Goal: Information Seeking & Learning: Learn about a topic

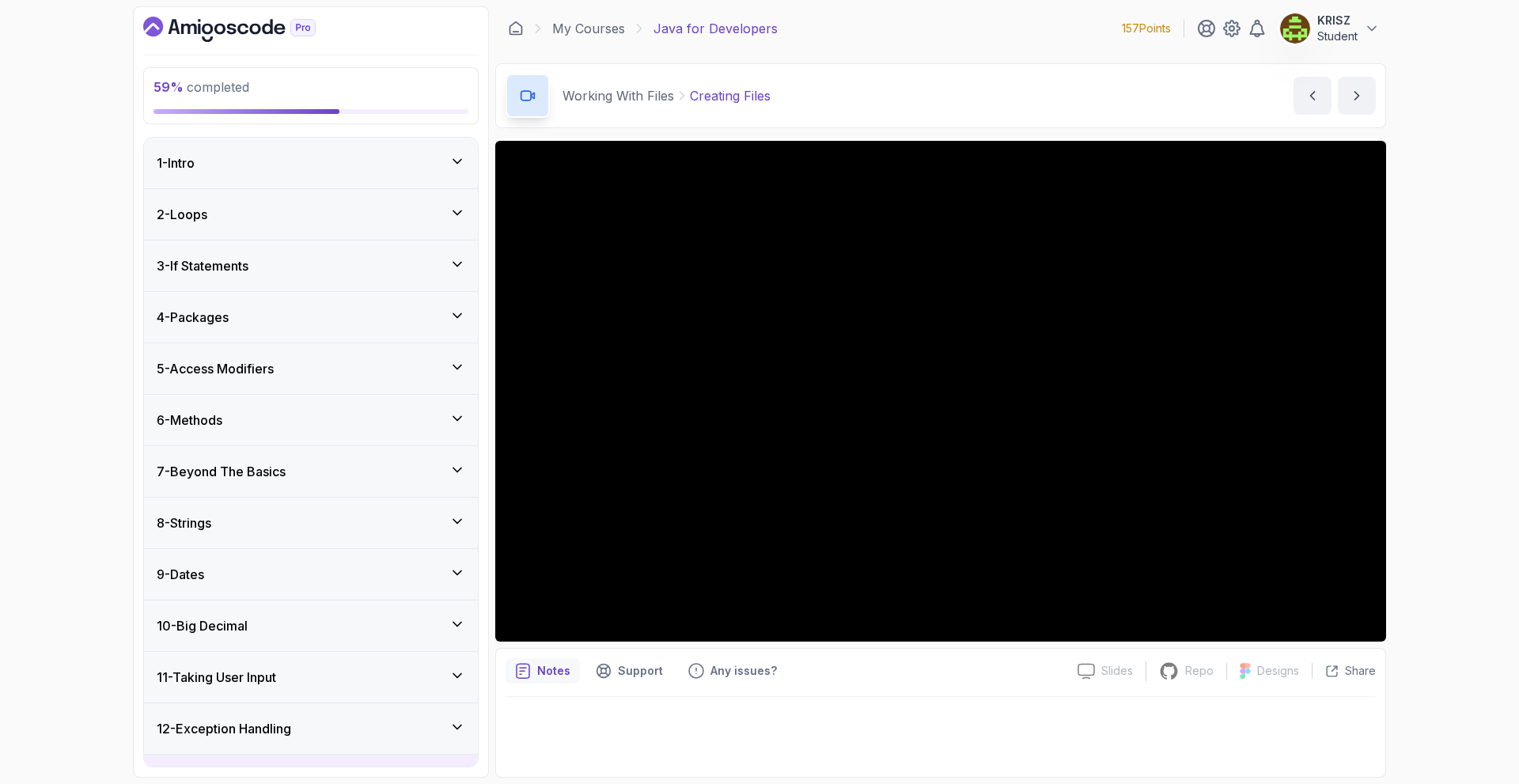
scroll to position [586, 0]
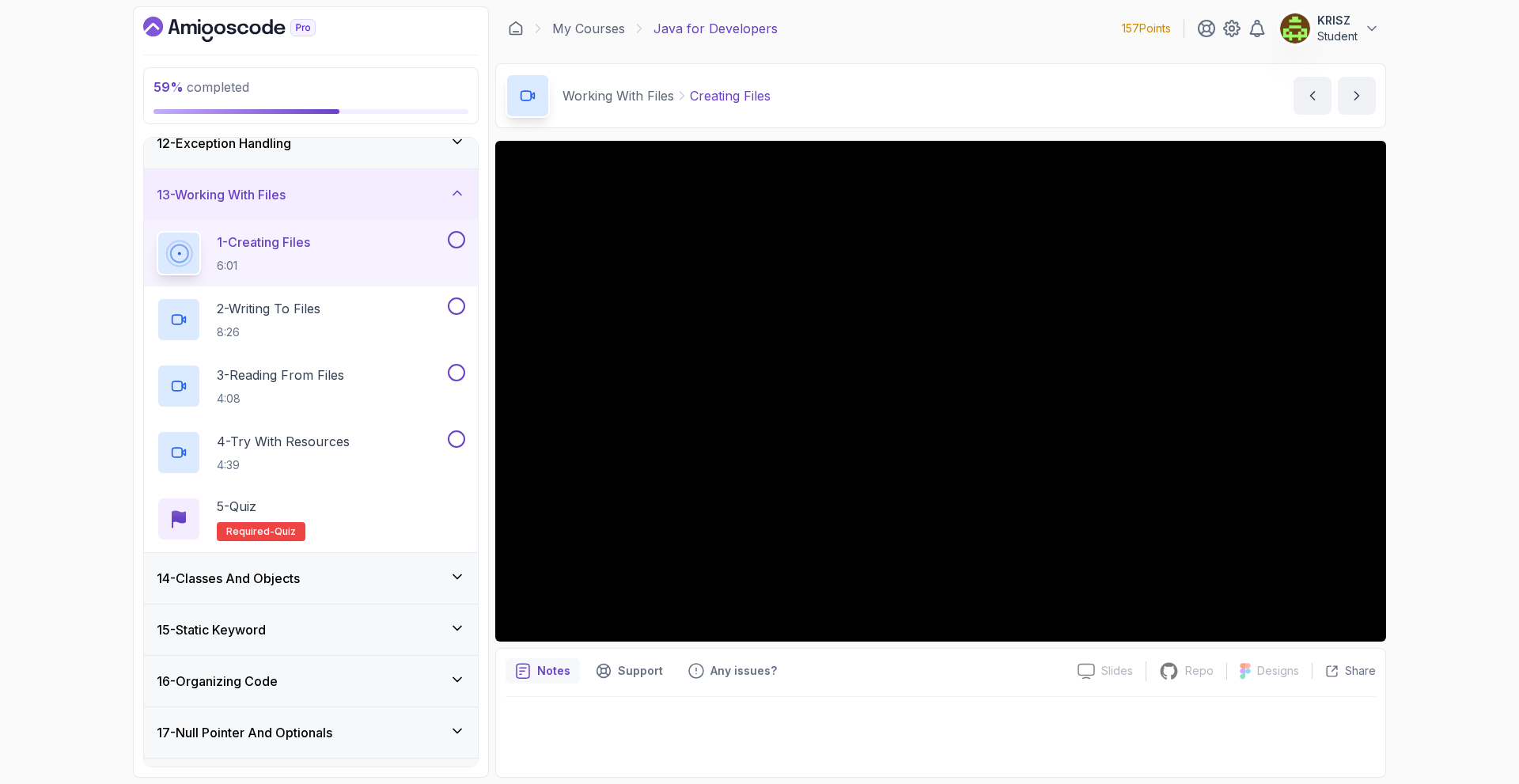
click at [457, 236] on button at bounding box center [456, 239] width 17 height 17
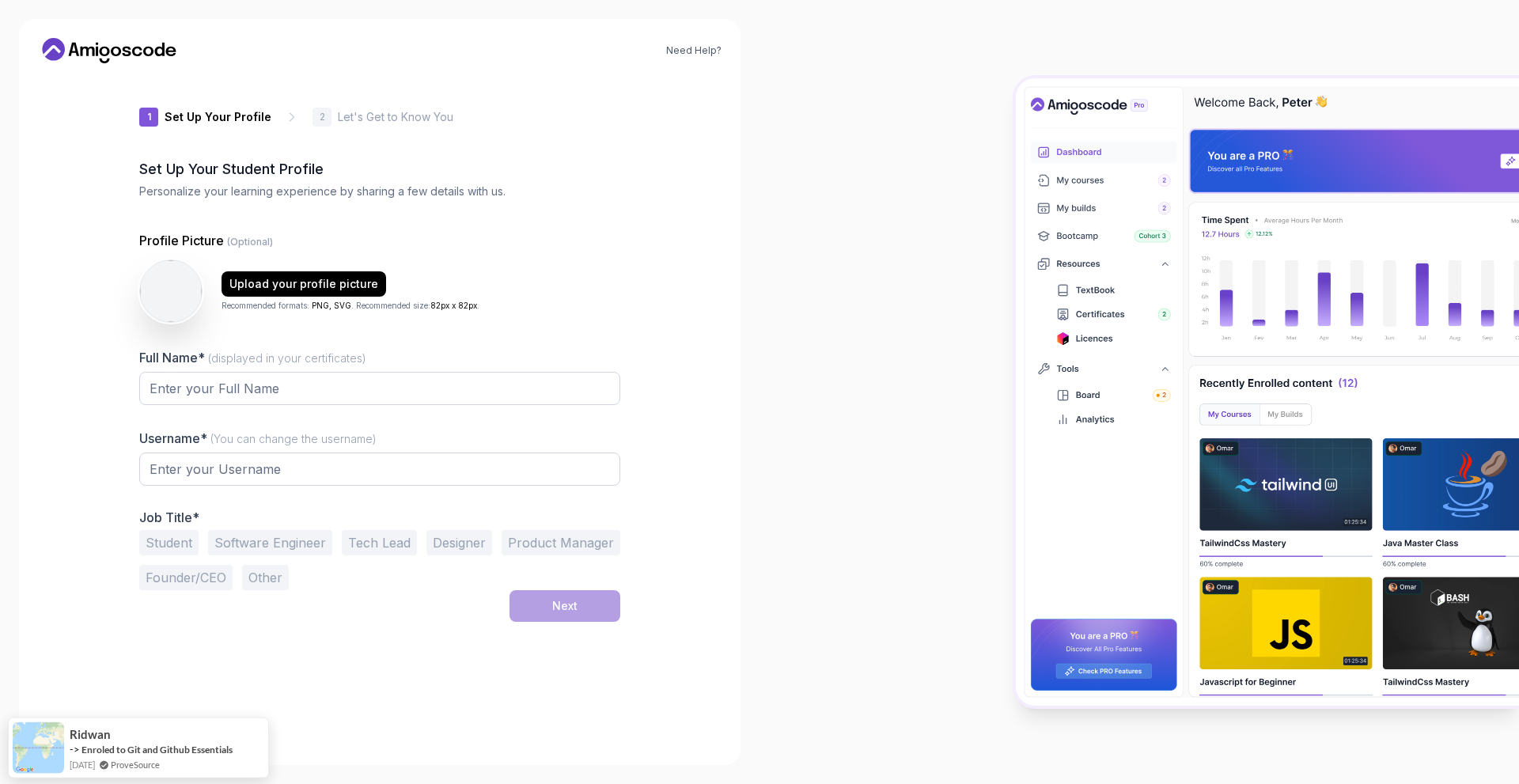
click at [222, 117] on p "Set Up Your Profile" at bounding box center [217, 117] width 107 height 16
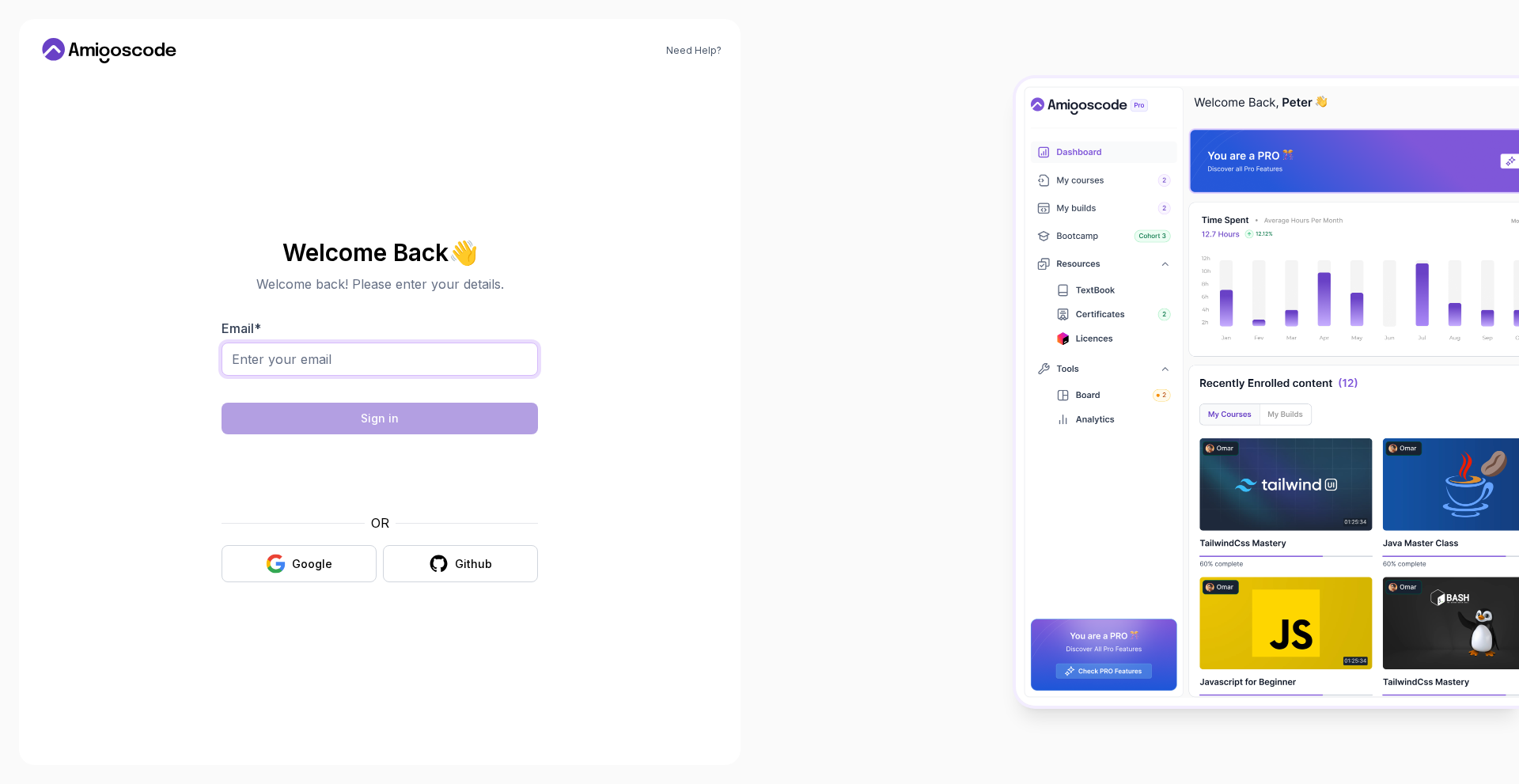
click at [402, 362] on input "Email *" at bounding box center [380, 359] width 317 height 33
type input "benkokiki@gmail.com"
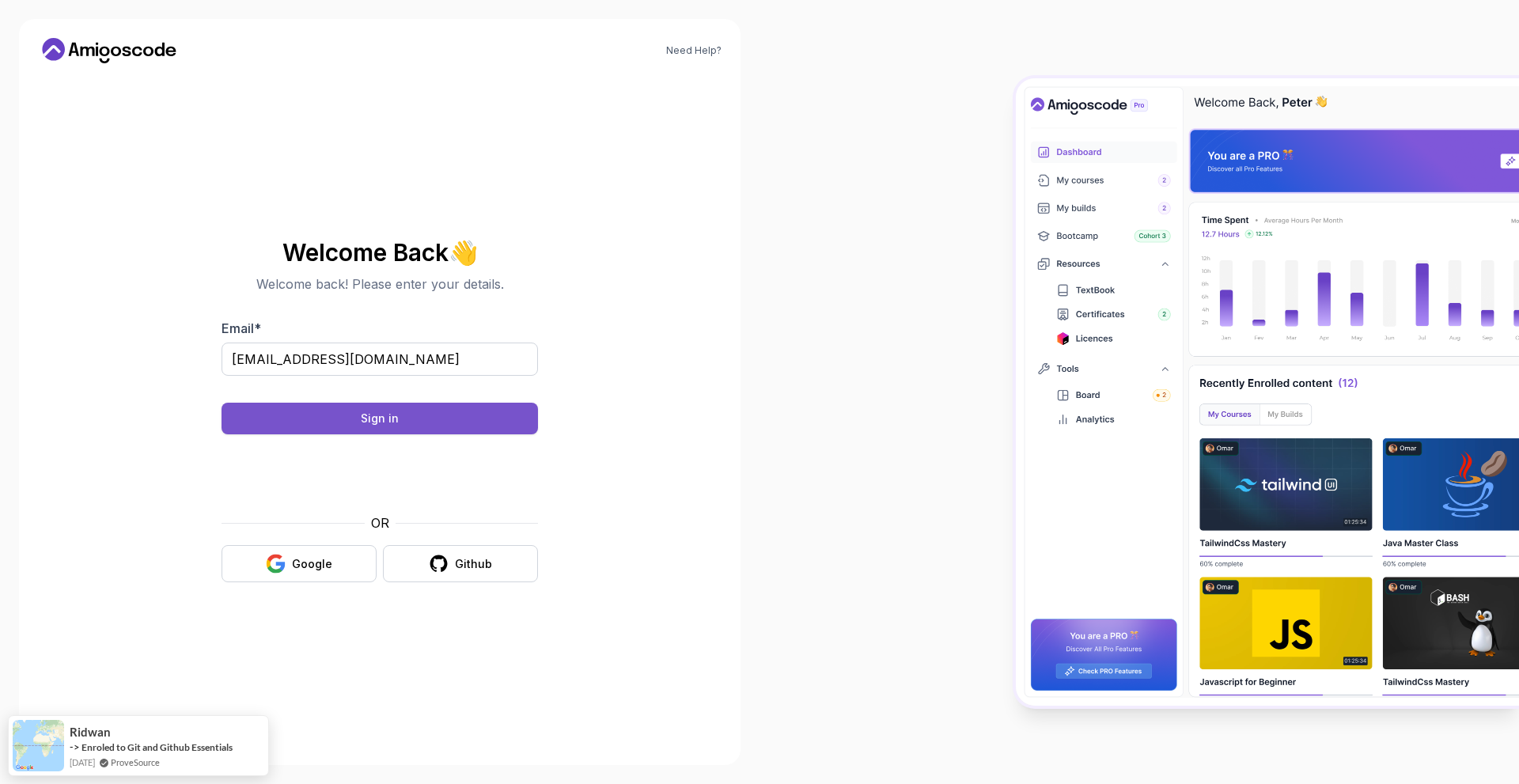
click at [472, 427] on button "Sign in" at bounding box center [380, 418] width 317 height 32
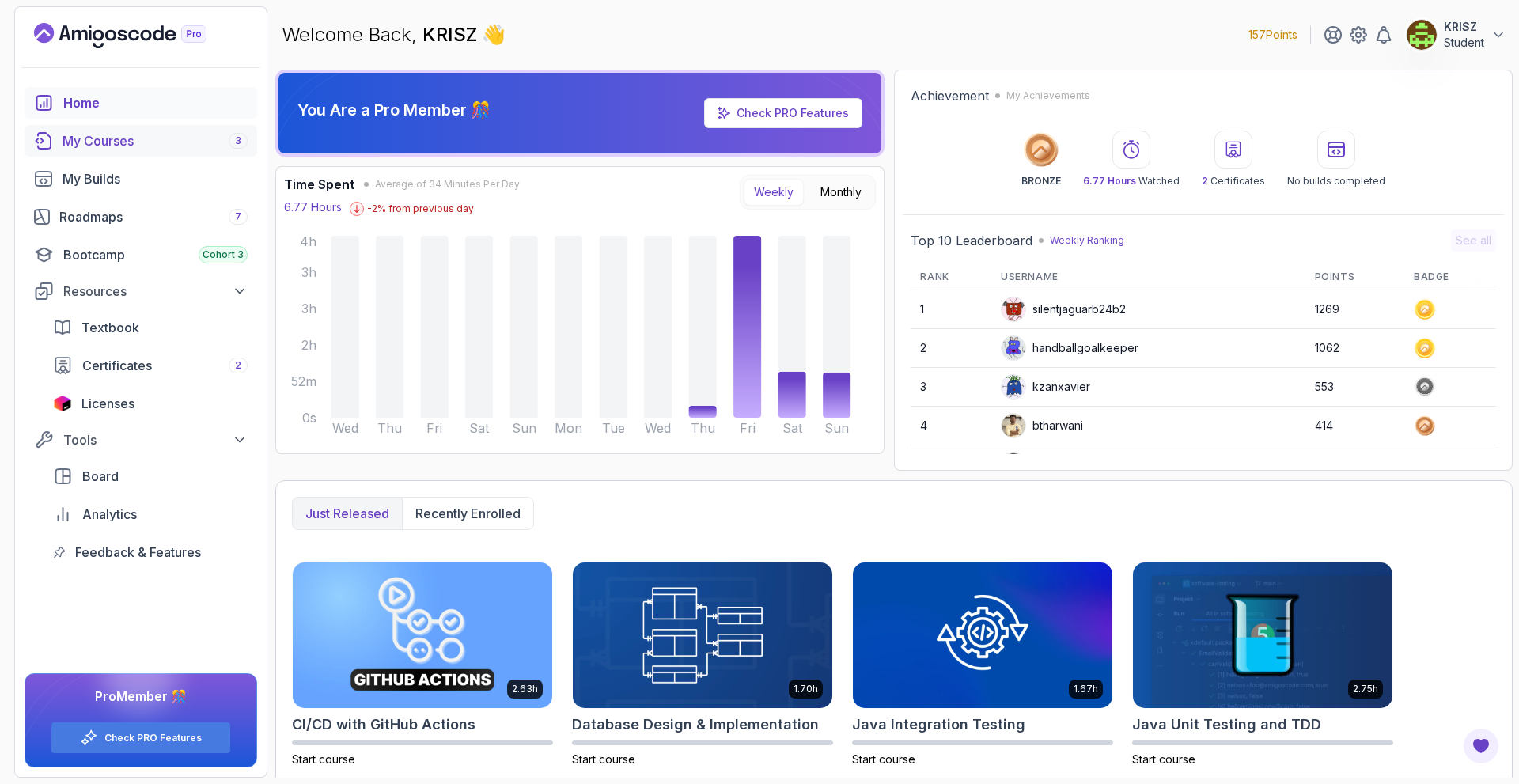
click at [185, 145] on div "My Courses 3" at bounding box center [155, 141] width 185 height 19
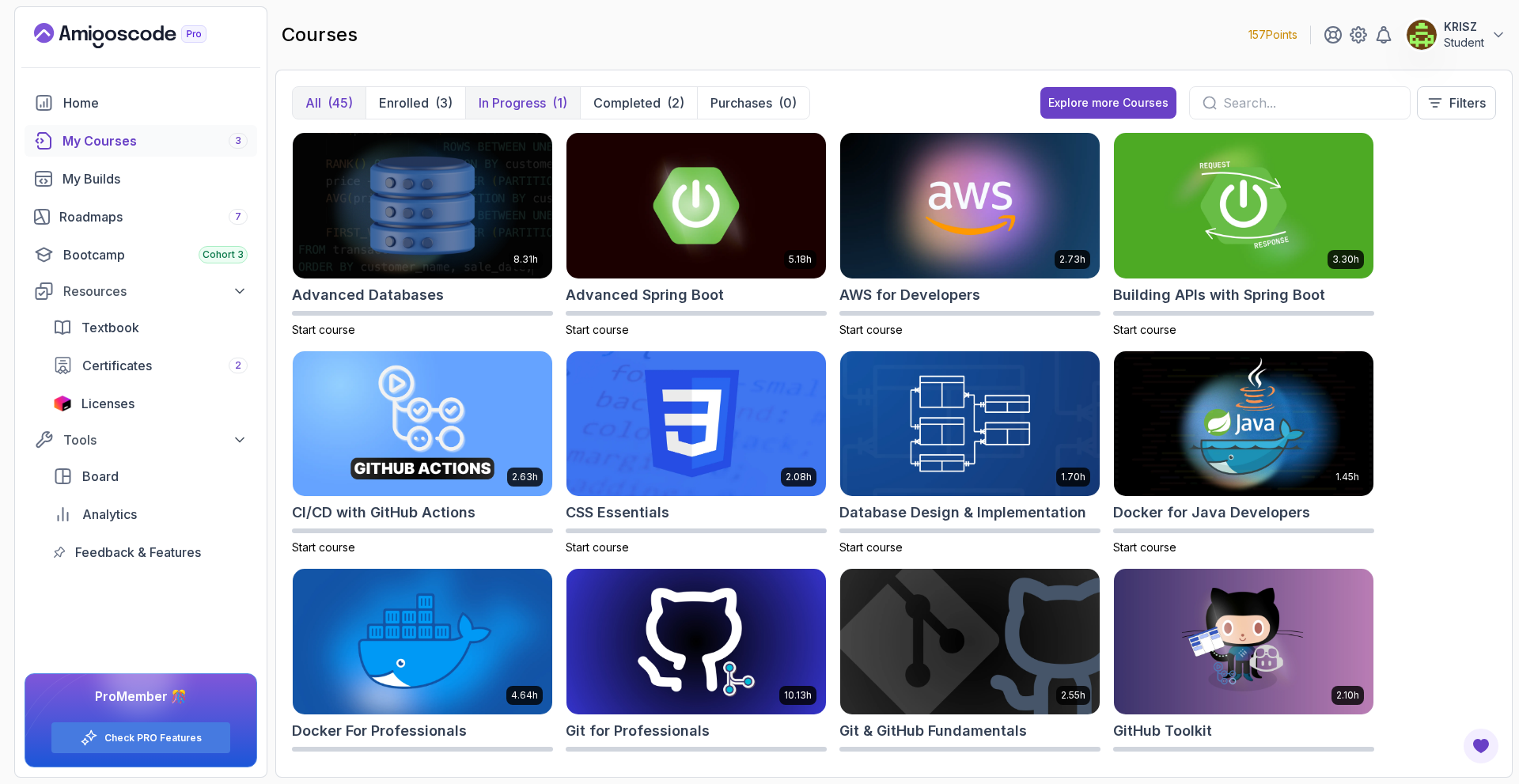
click at [550, 104] on button "In Progress (1)" at bounding box center [522, 102] width 115 height 32
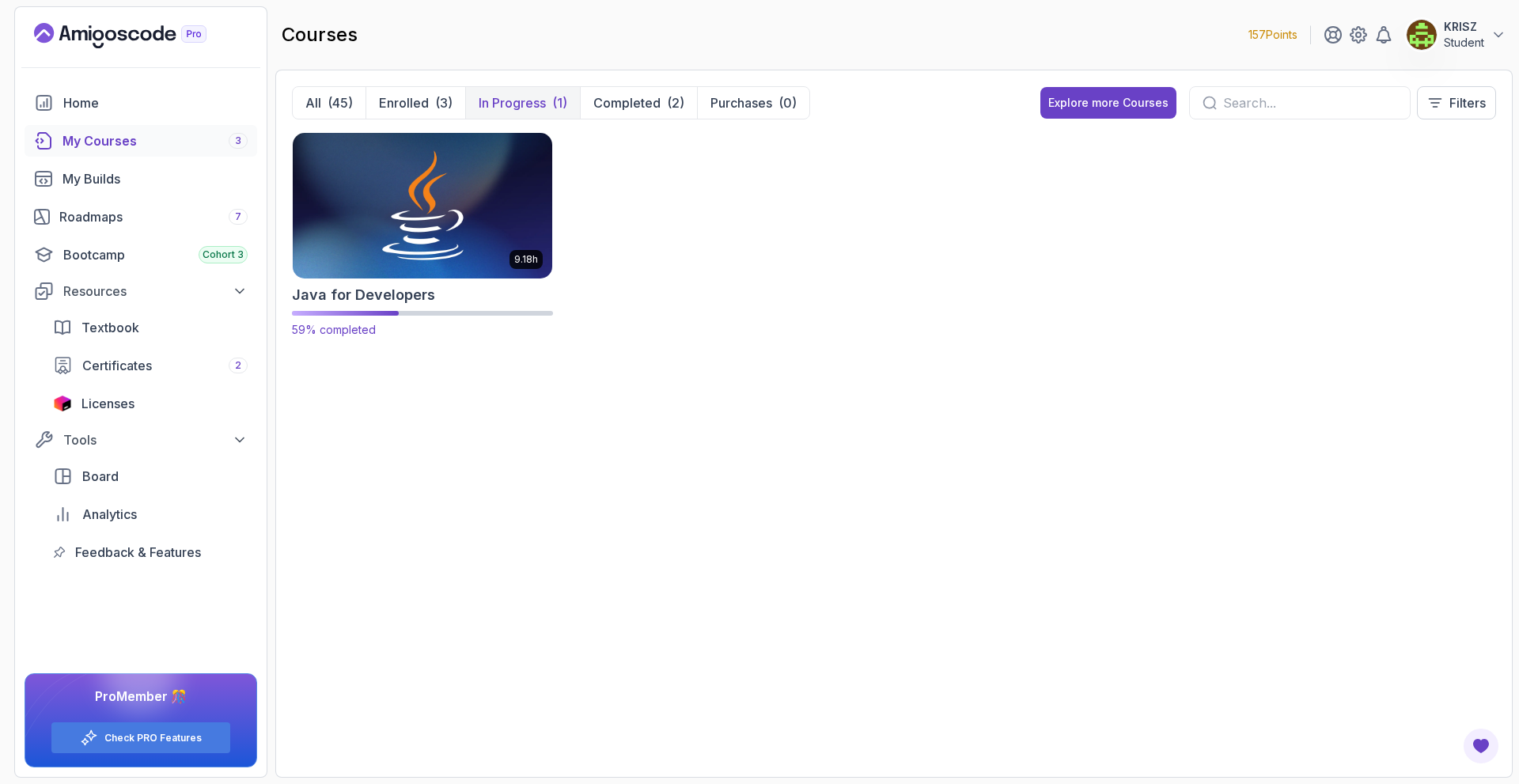
click at [495, 238] on img at bounding box center [422, 205] width 272 height 152
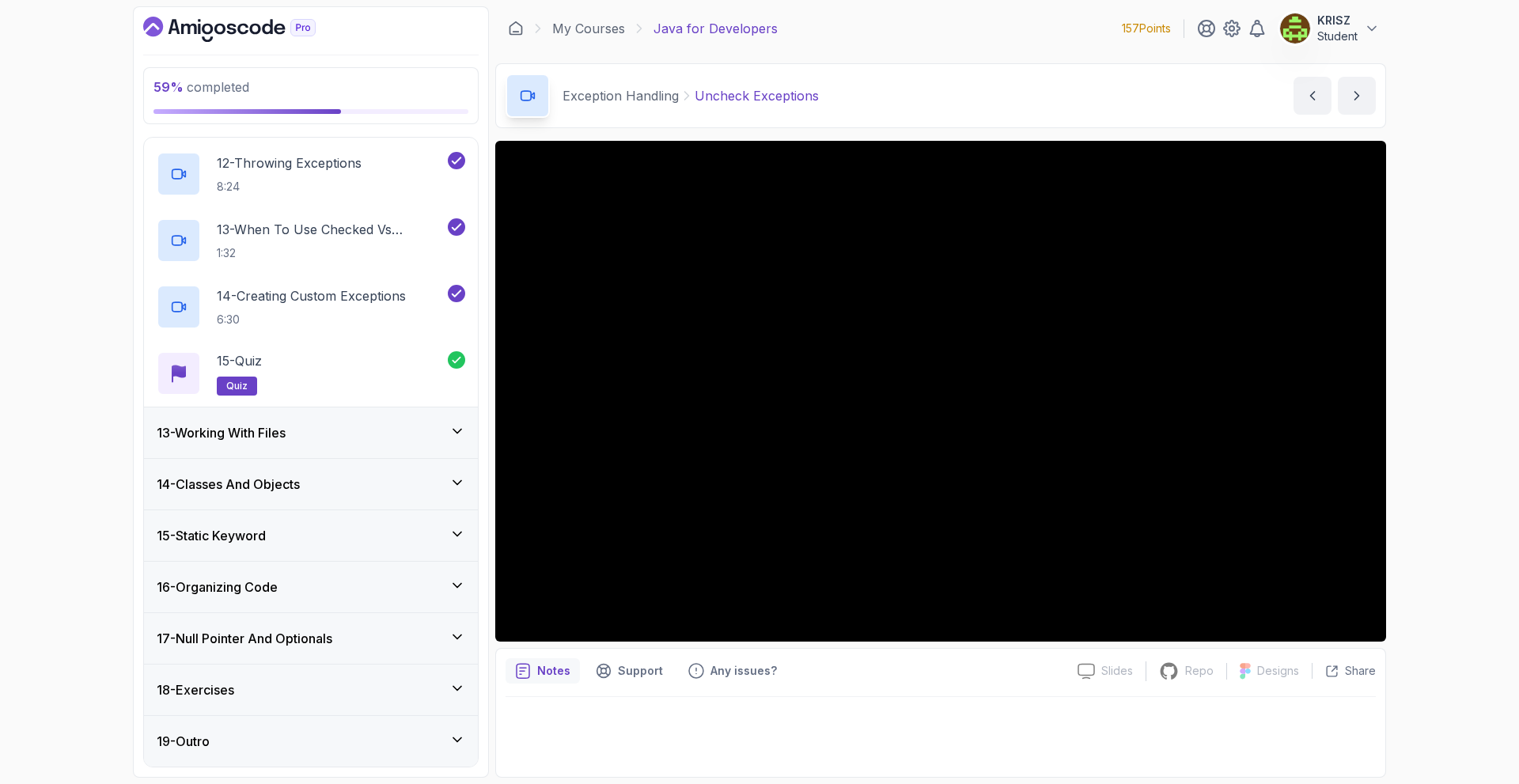
click at [415, 440] on div "13 - Working With Files" at bounding box center [311, 432] width 308 height 19
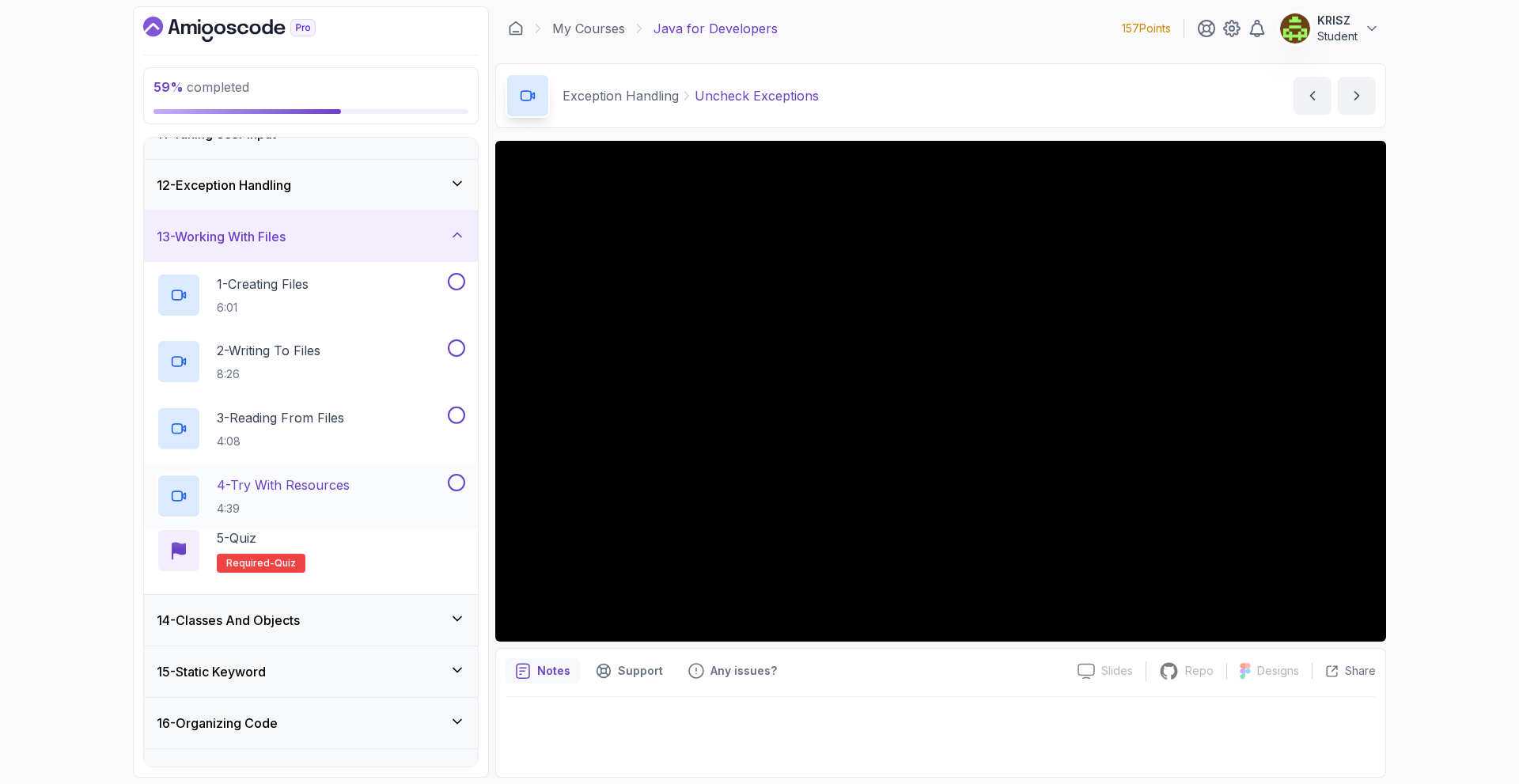
scroll to position [586, 0]
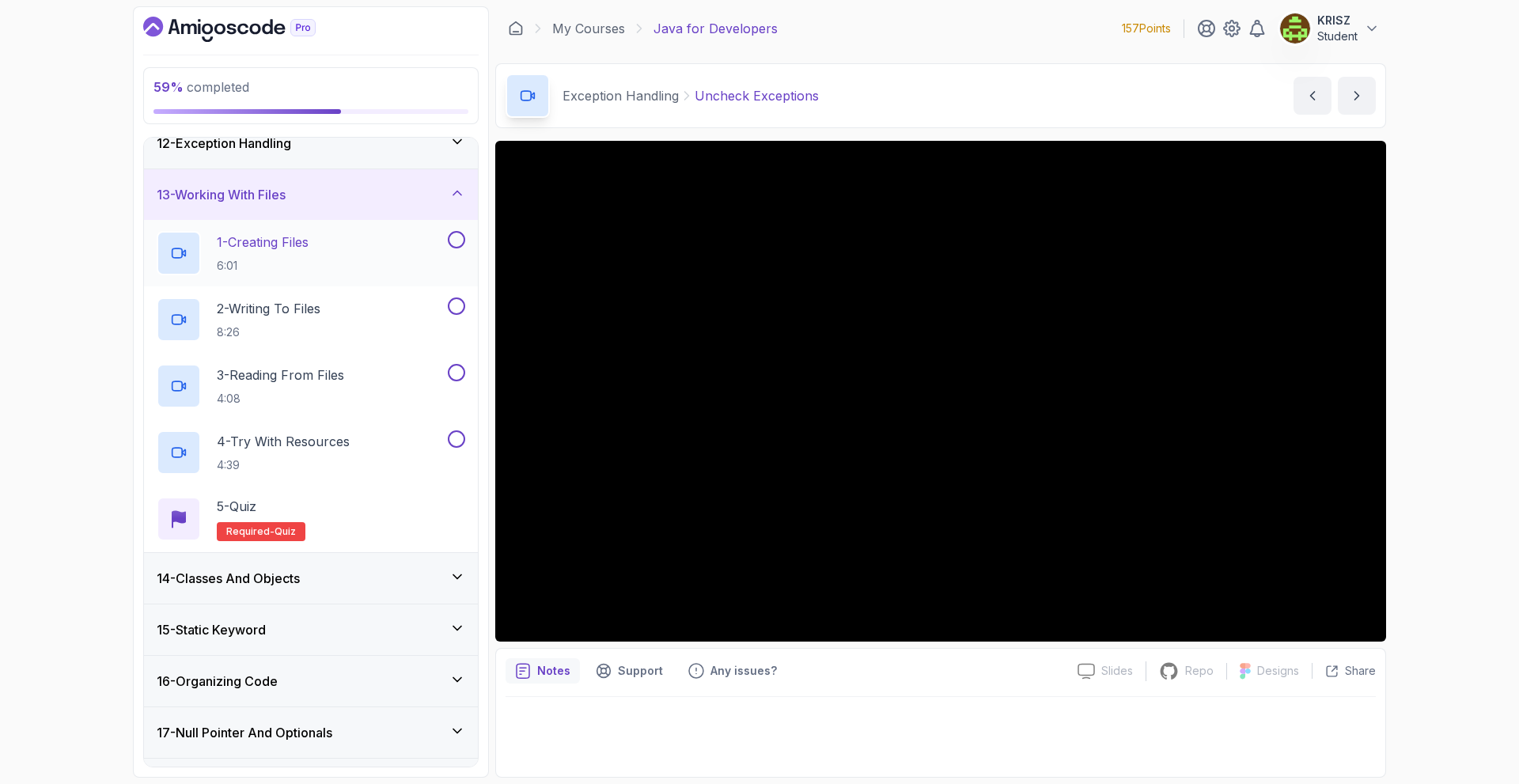
click at [459, 240] on button at bounding box center [456, 239] width 17 height 17
click at [395, 330] on div "2 - Writing To Files 8:26" at bounding box center [301, 319] width 288 height 44
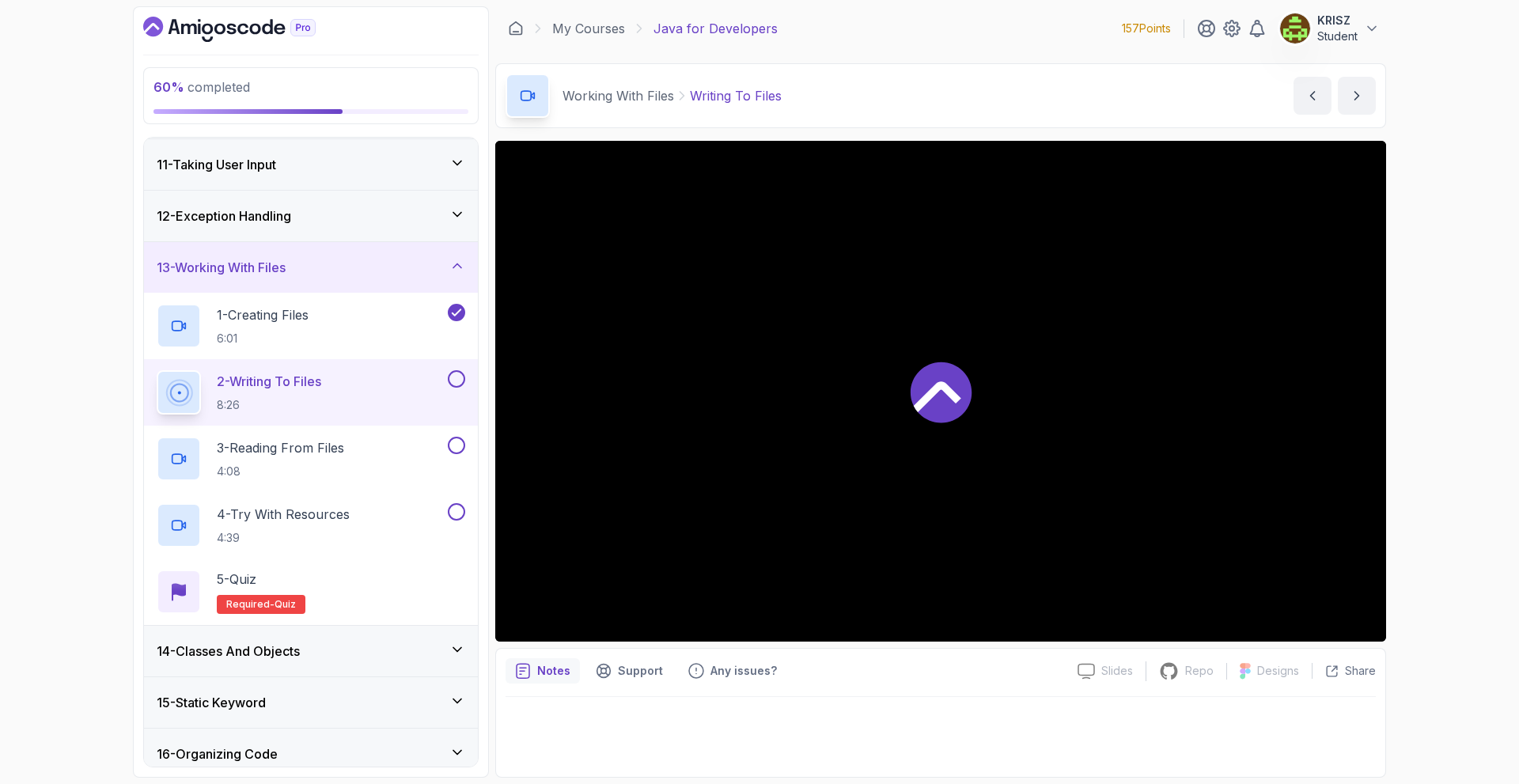
scroll to position [507, 0]
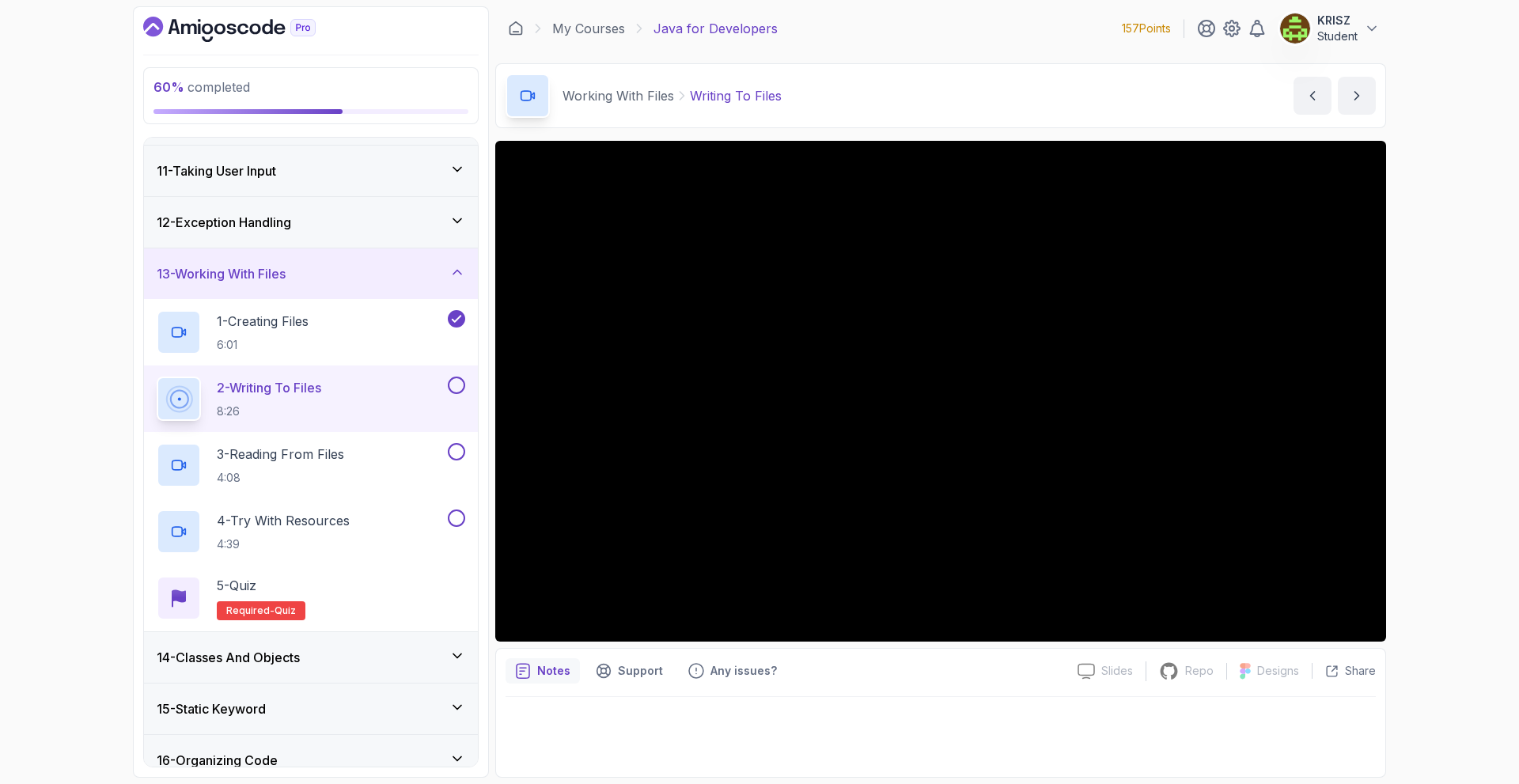
click at [378, 240] on div "12 - Exception Handling" at bounding box center [311, 222] width 334 height 51
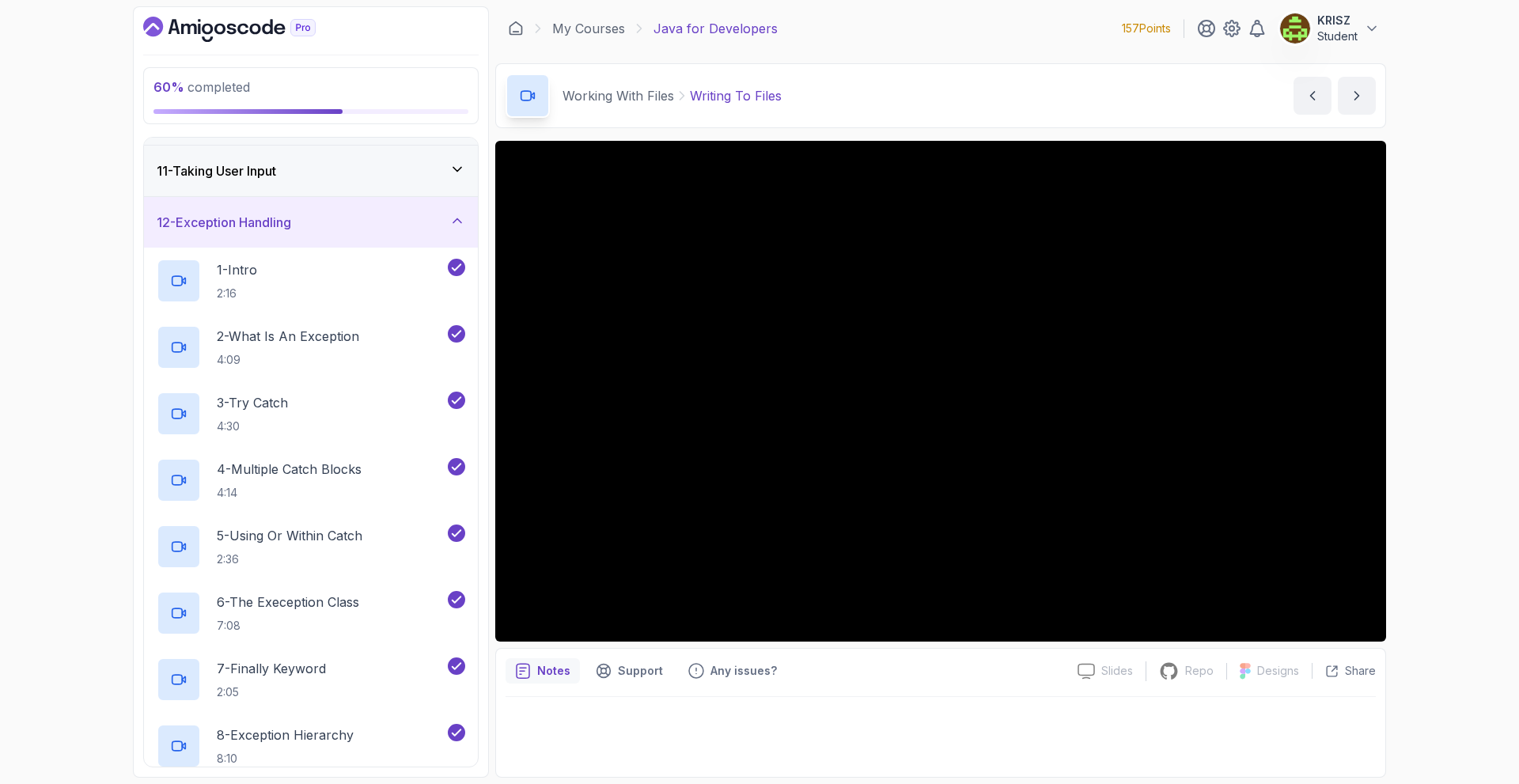
click at [375, 236] on div "12 - Exception Handling" at bounding box center [311, 222] width 334 height 51
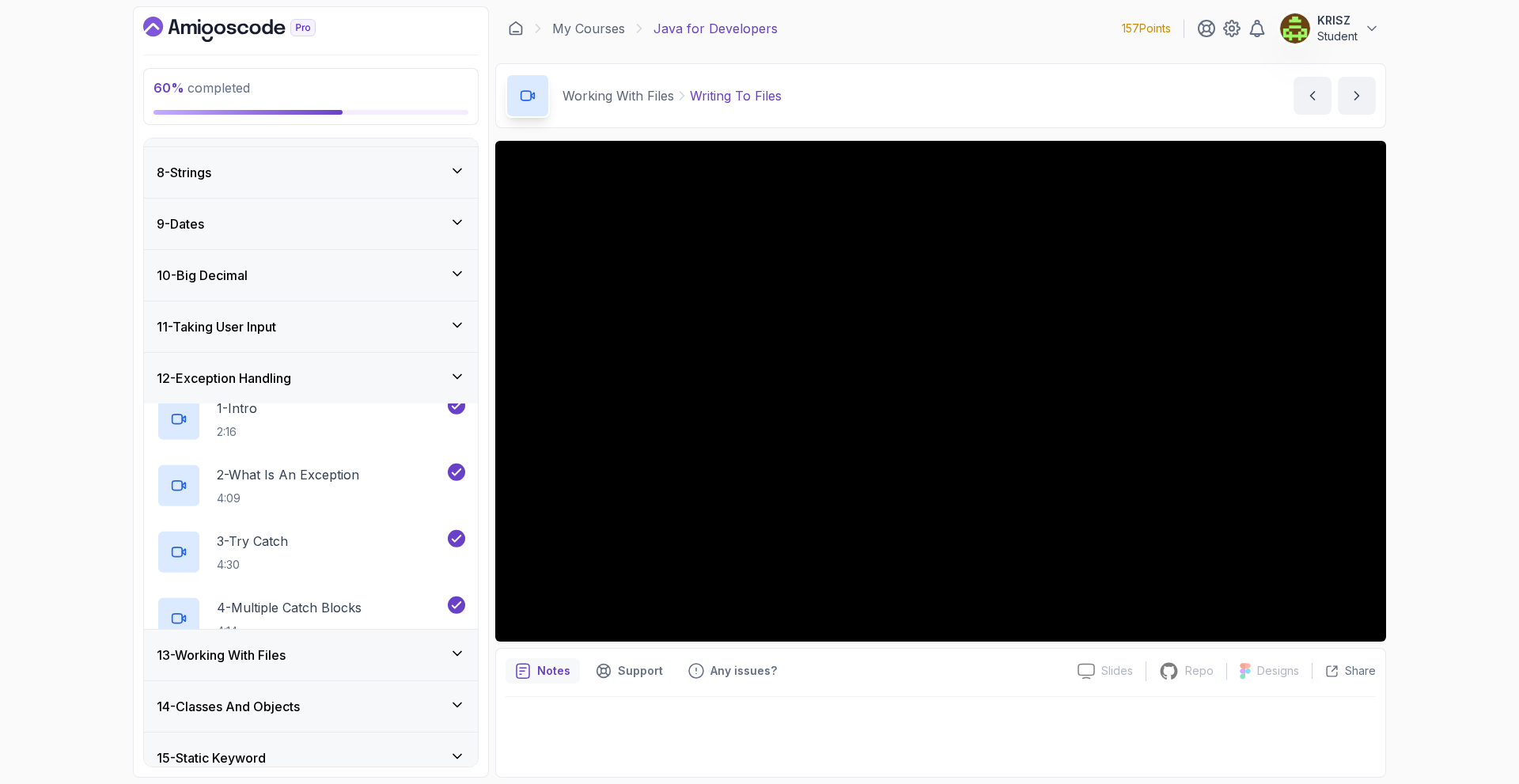
scroll to position [348, 0]
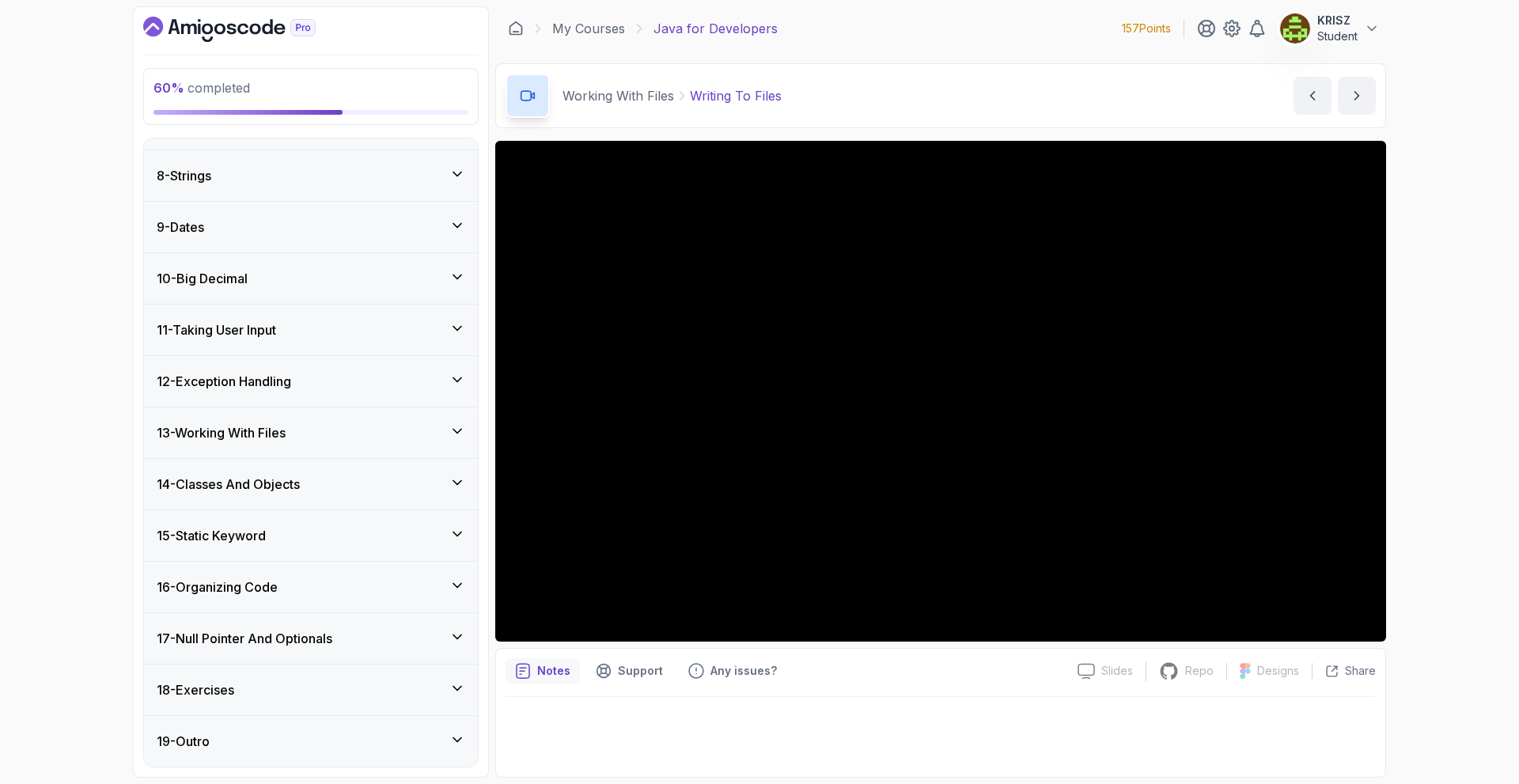
click at [342, 432] on div "13 - Working With Files" at bounding box center [311, 432] width 308 height 19
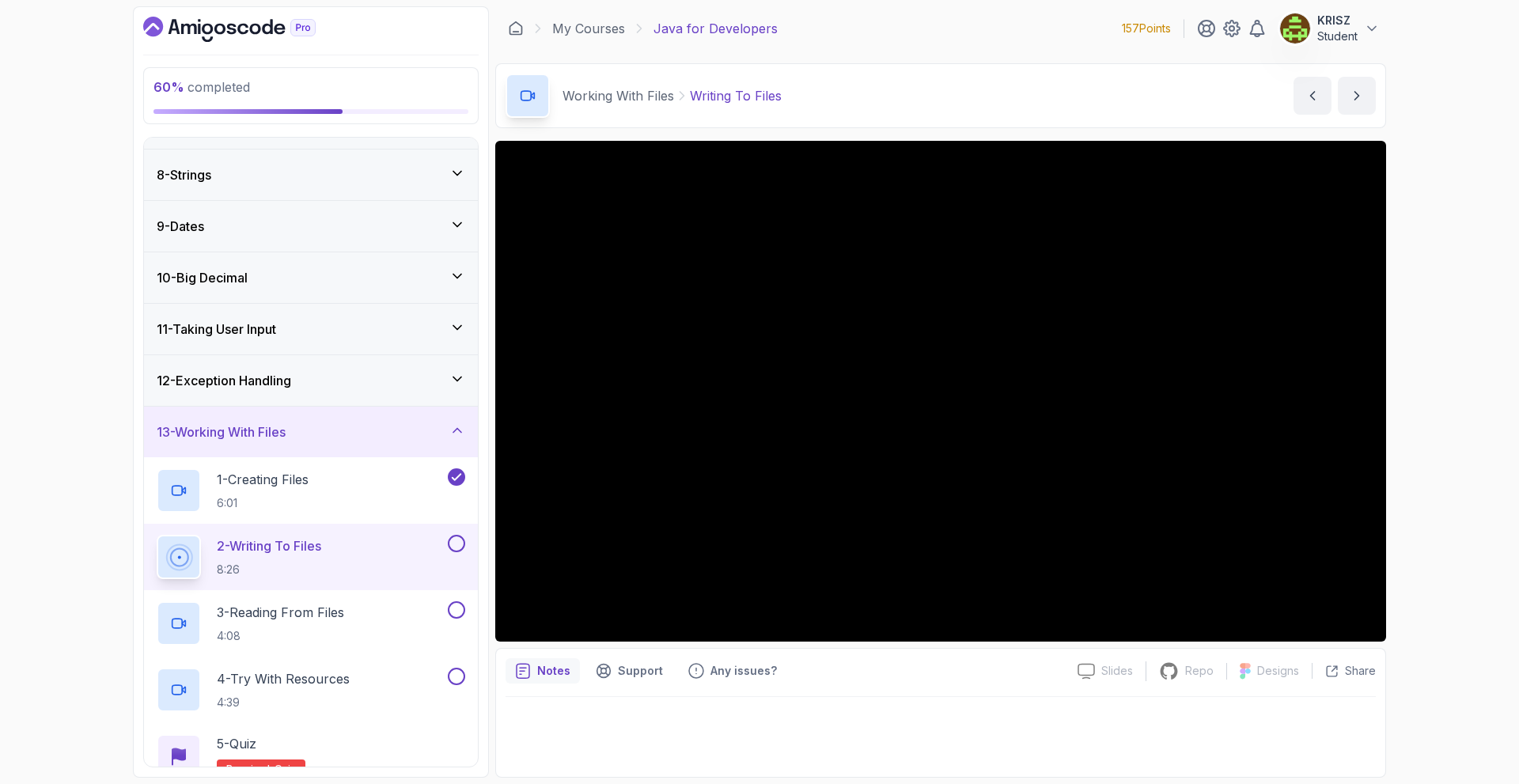
click at [1446, 566] on div "60 % completed 1 - Intro 2 - Loops 3 - If Statements 4 - Packages 5 - Access Mo…" at bounding box center [759, 392] width 1519 height 784
click at [453, 542] on button at bounding box center [456, 543] width 17 height 17
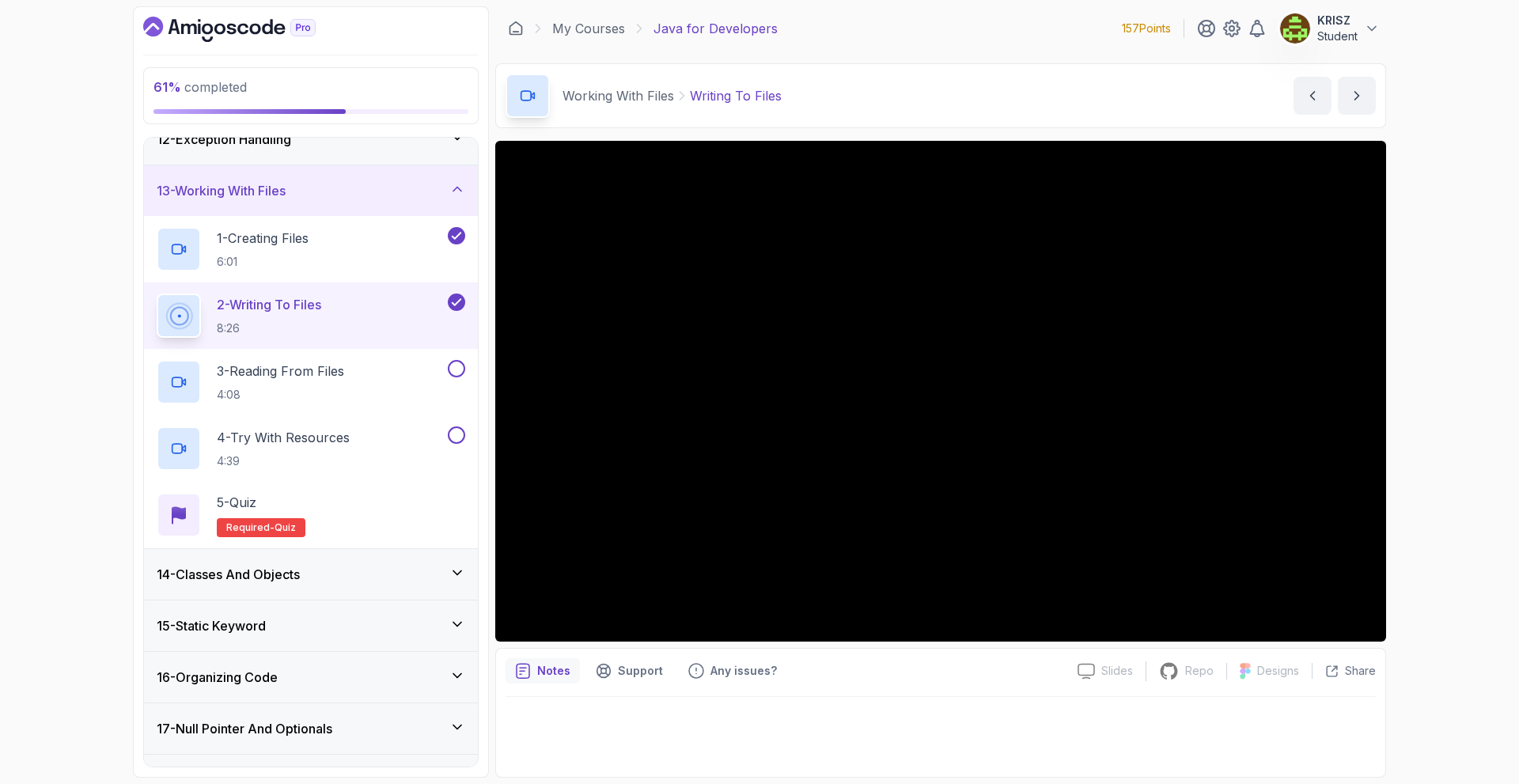
scroll to position [586, 0]
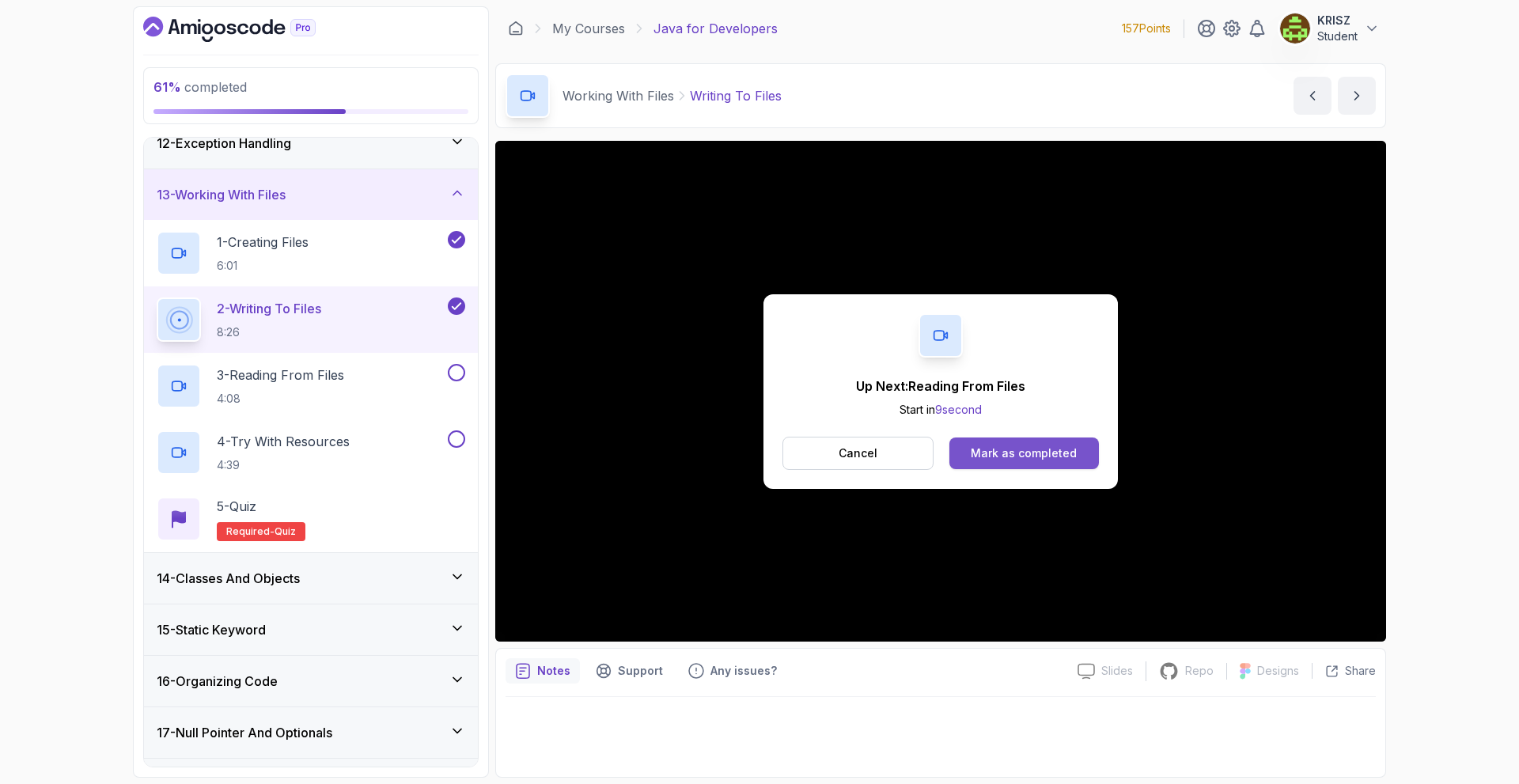
click at [1006, 456] on div "Mark as completed" at bounding box center [1023, 453] width 106 height 16
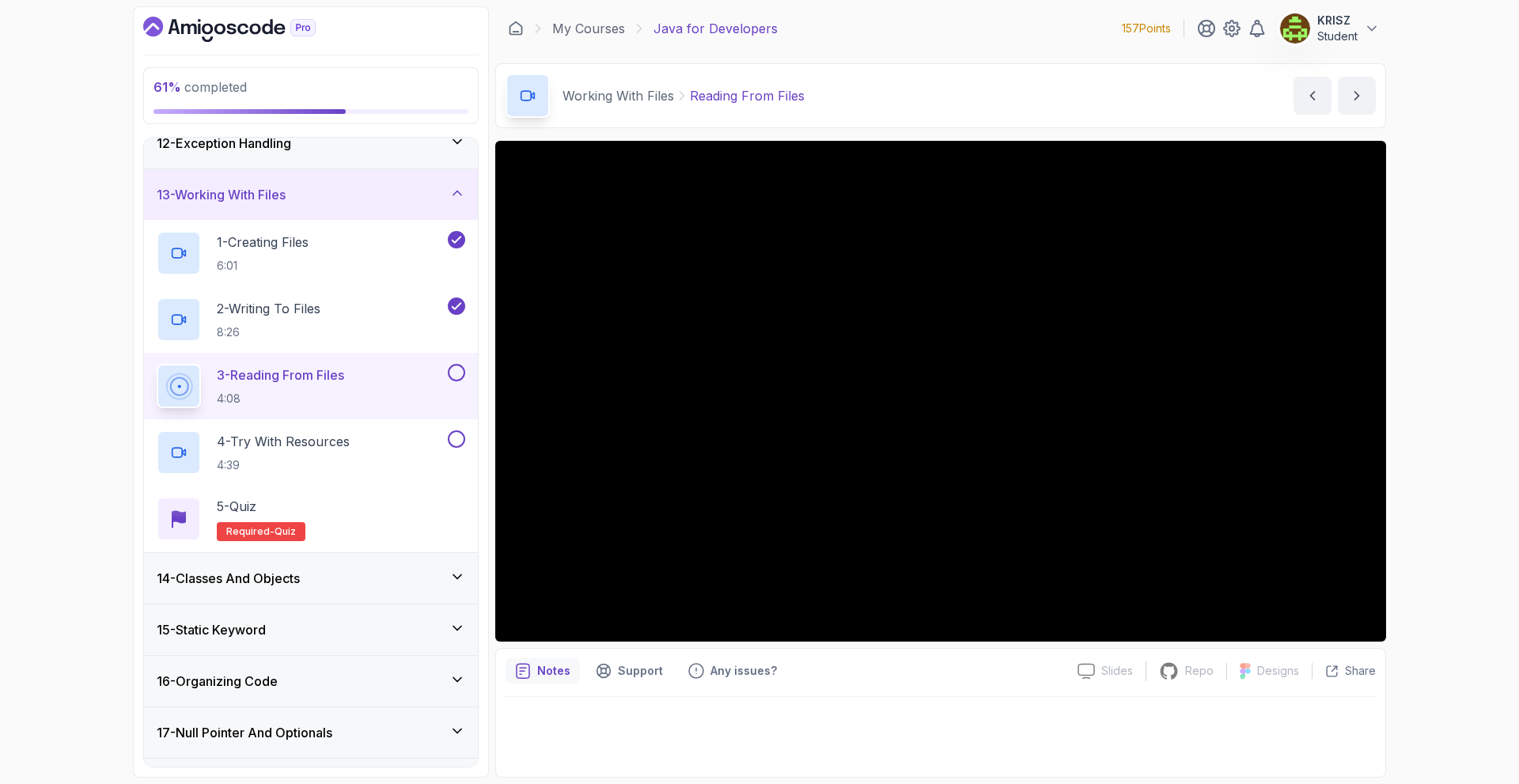
click at [460, 368] on button at bounding box center [456, 372] width 17 height 17
click at [454, 441] on button at bounding box center [456, 439] width 17 height 17
click at [384, 524] on div "5 - Quiz Required- quiz" at bounding box center [311, 518] width 308 height 44
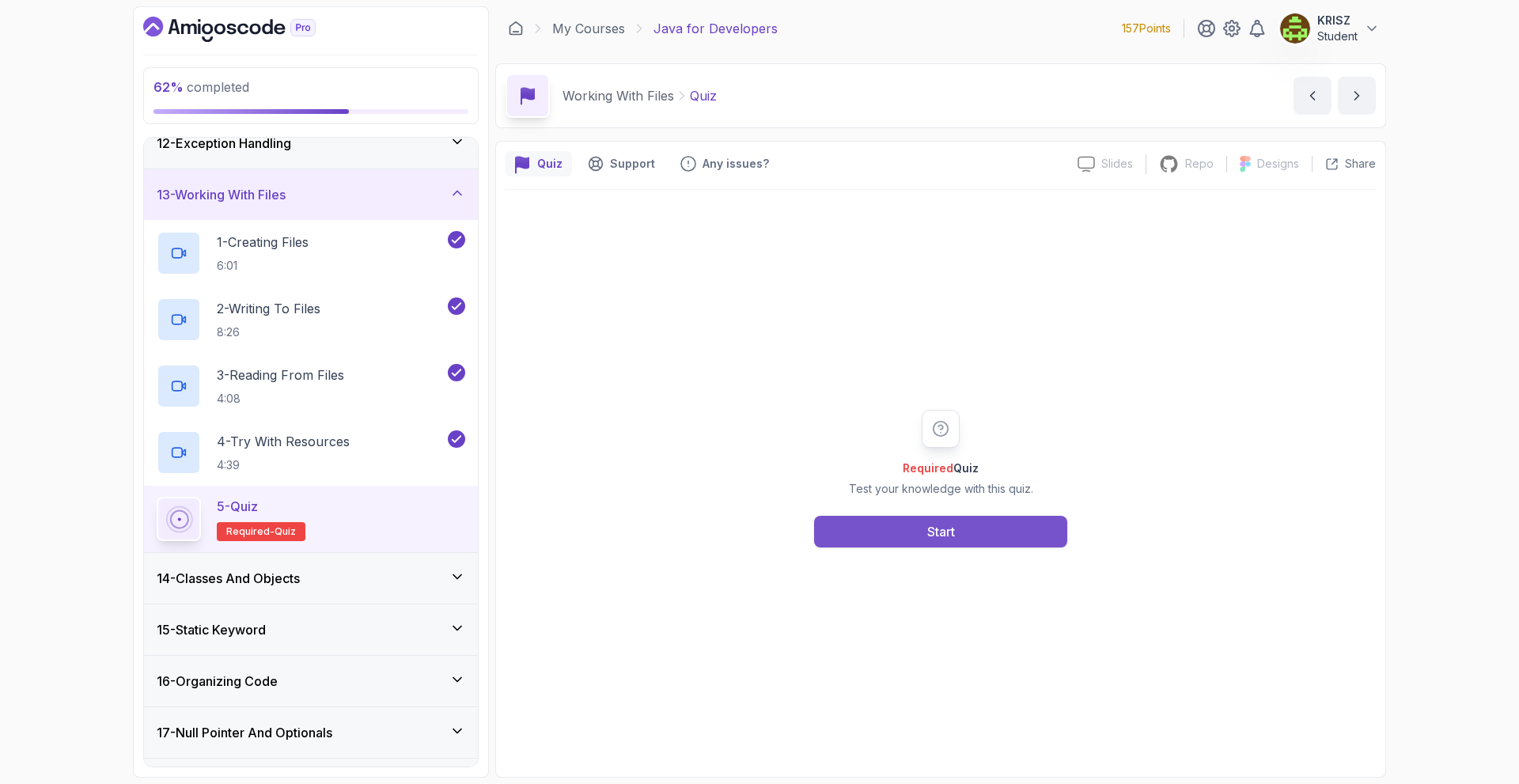
click at [848, 541] on button "Start" at bounding box center [941, 532] width 253 height 32
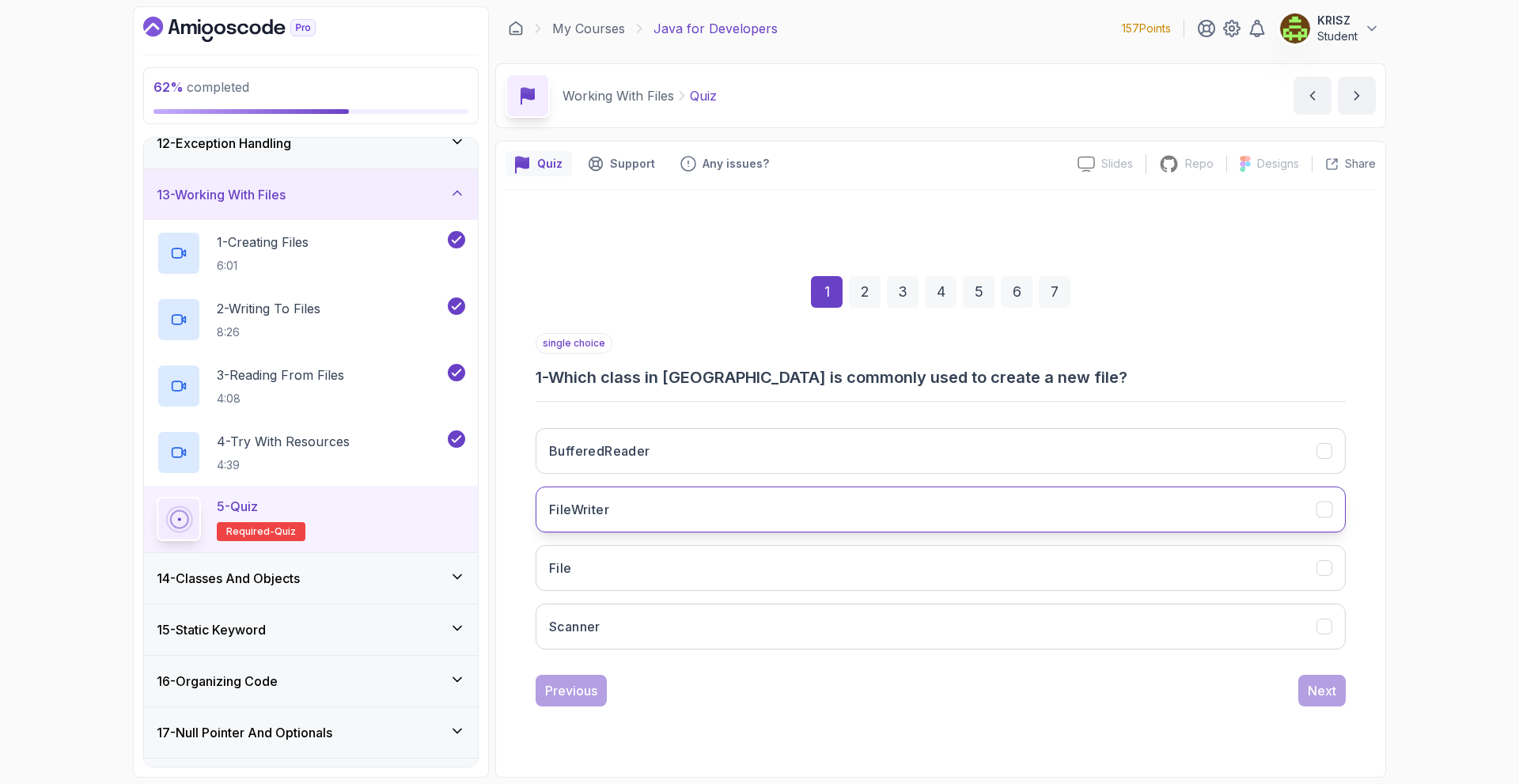
click at [730, 506] on button "FileWriter" at bounding box center [941, 509] width 810 height 46
click at [1305, 682] on button "Next" at bounding box center [1322, 691] width 47 height 32
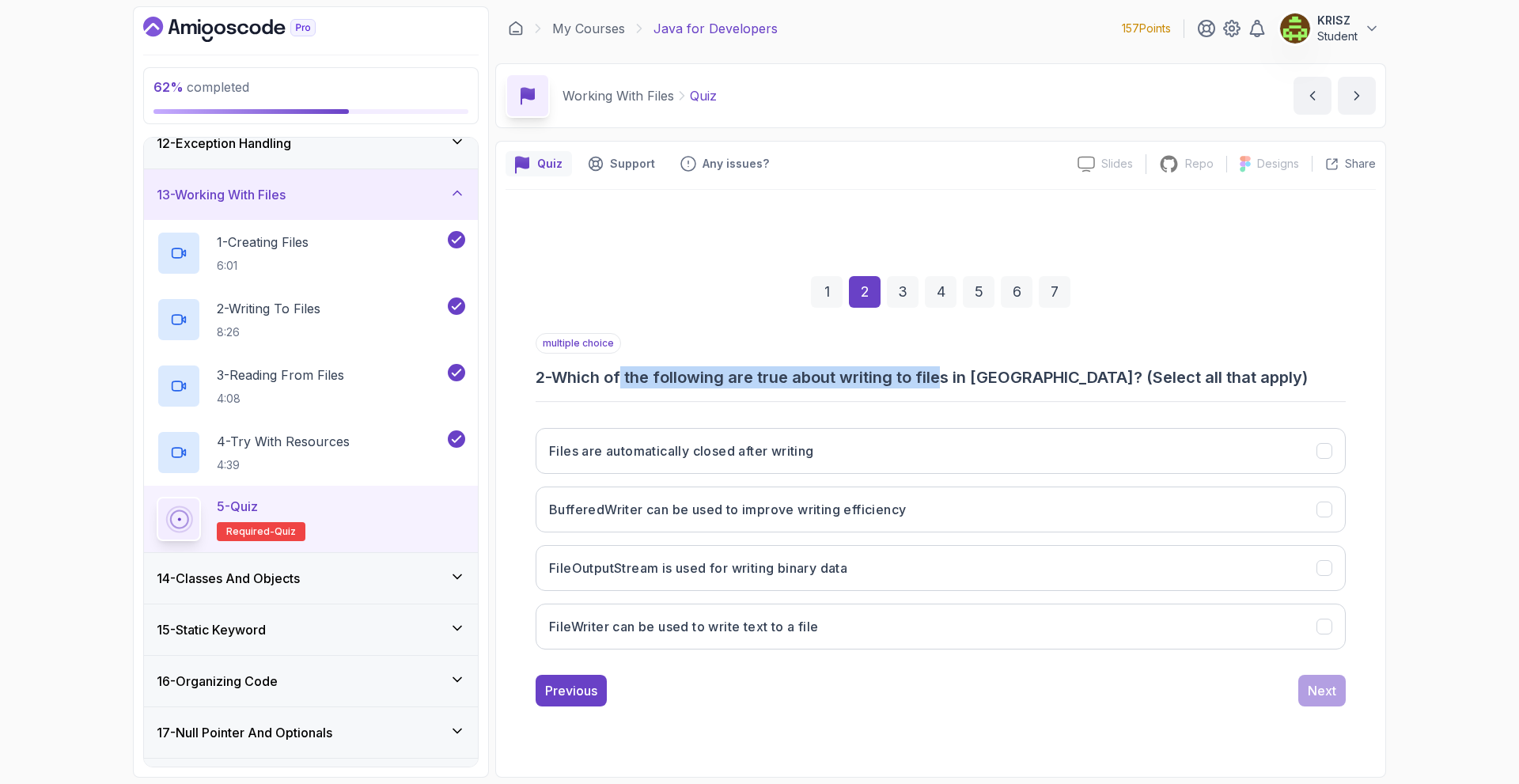
drag, startPoint x: 655, startPoint y: 381, endPoint x: 957, endPoint y: 365, distance: 302.4
click at [957, 365] on div "multiple choice 2 - Which of the following are true about writing to files in […" at bounding box center [941, 361] width 810 height 55
click at [1207, 322] on div "1 2 3 4 5 6 7" at bounding box center [941, 292] width 810 height 82
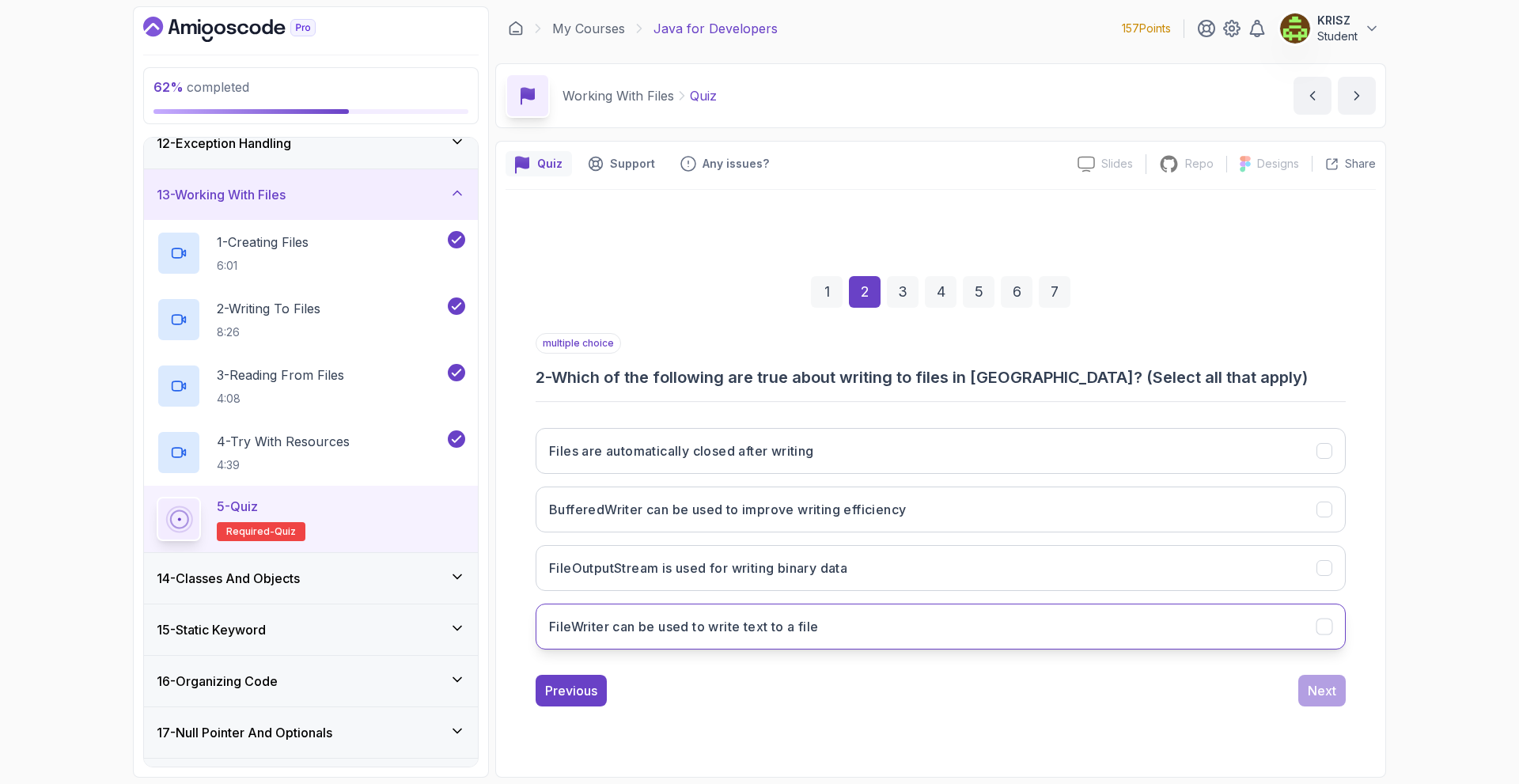
click at [840, 621] on button "FileWriter can be used to write text to a file" at bounding box center [941, 626] width 810 height 46
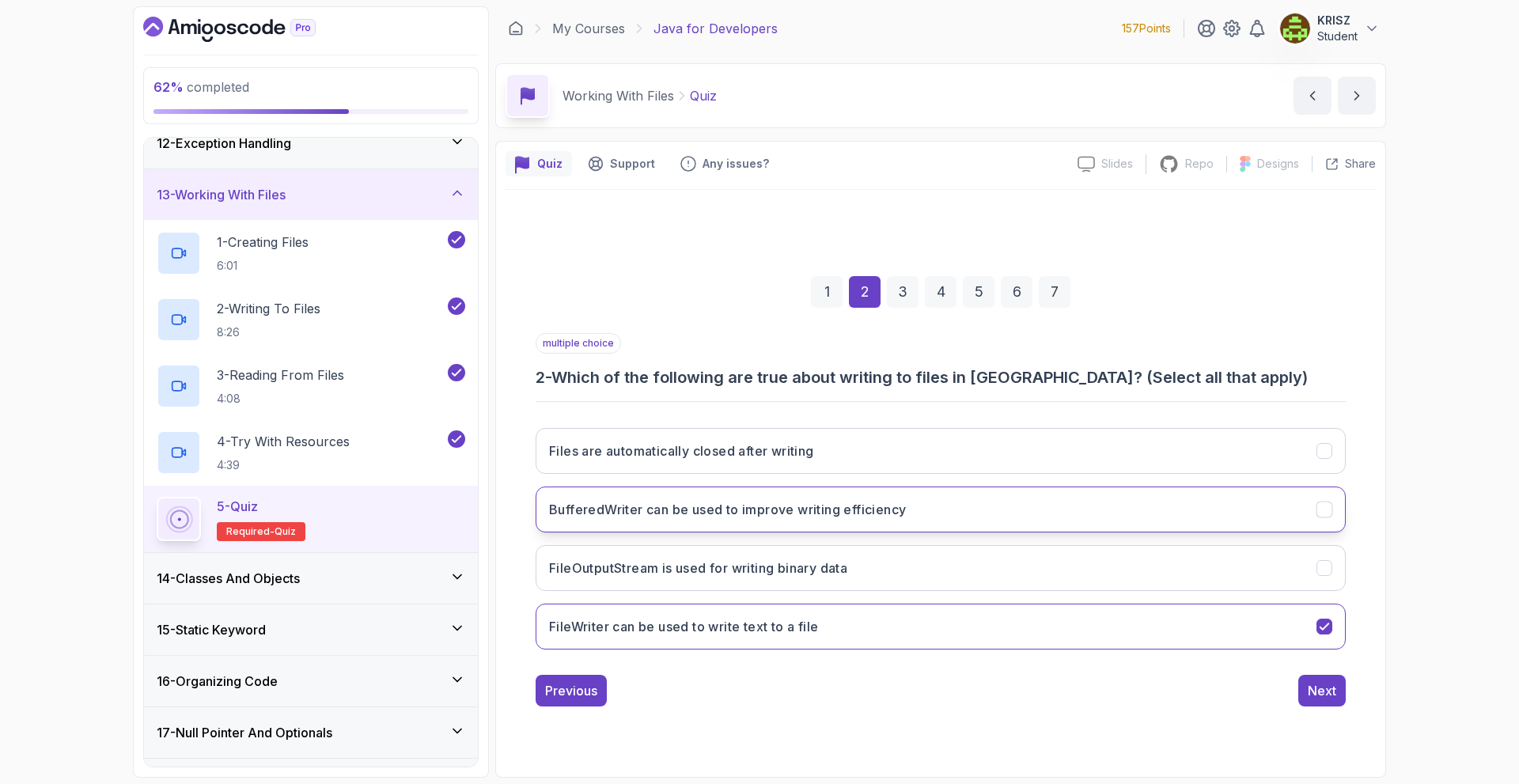
click at [807, 517] on h3 "BufferedWriter can be used to improve writing efficiency" at bounding box center [727, 509] width 357 height 19
click at [1323, 692] on div "Next" at bounding box center [1322, 691] width 28 height 19
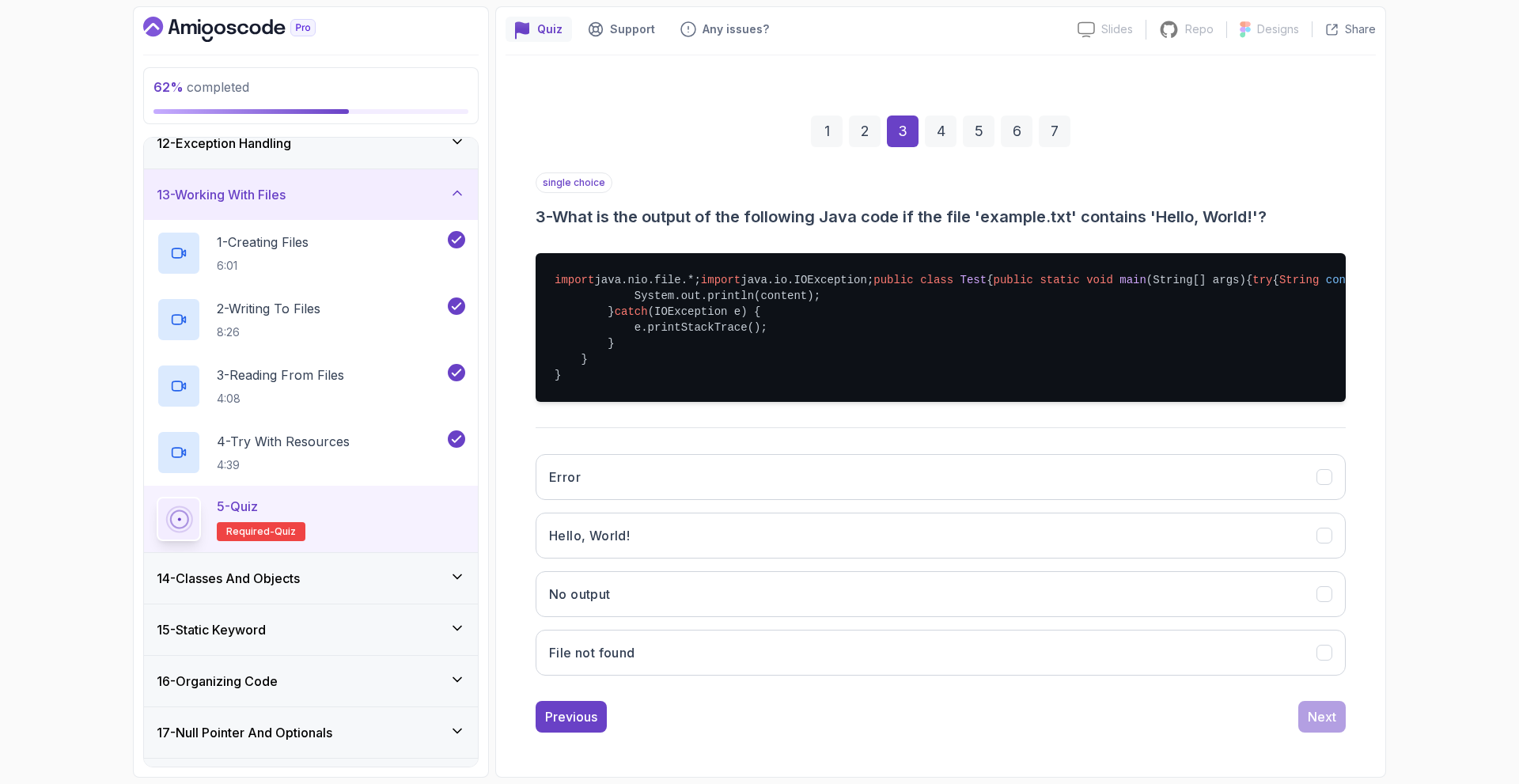
scroll to position [158, 0]
drag, startPoint x: 812, startPoint y: 591, endPoint x: 812, endPoint y: 582, distance: 9.0
click at [812, 558] on button "Hello, World!" at bounding box center [941, 535] width 810 height 46
click at [1317, 722] on div "Next" at bounding box center [1322, 717] width 28 height 19
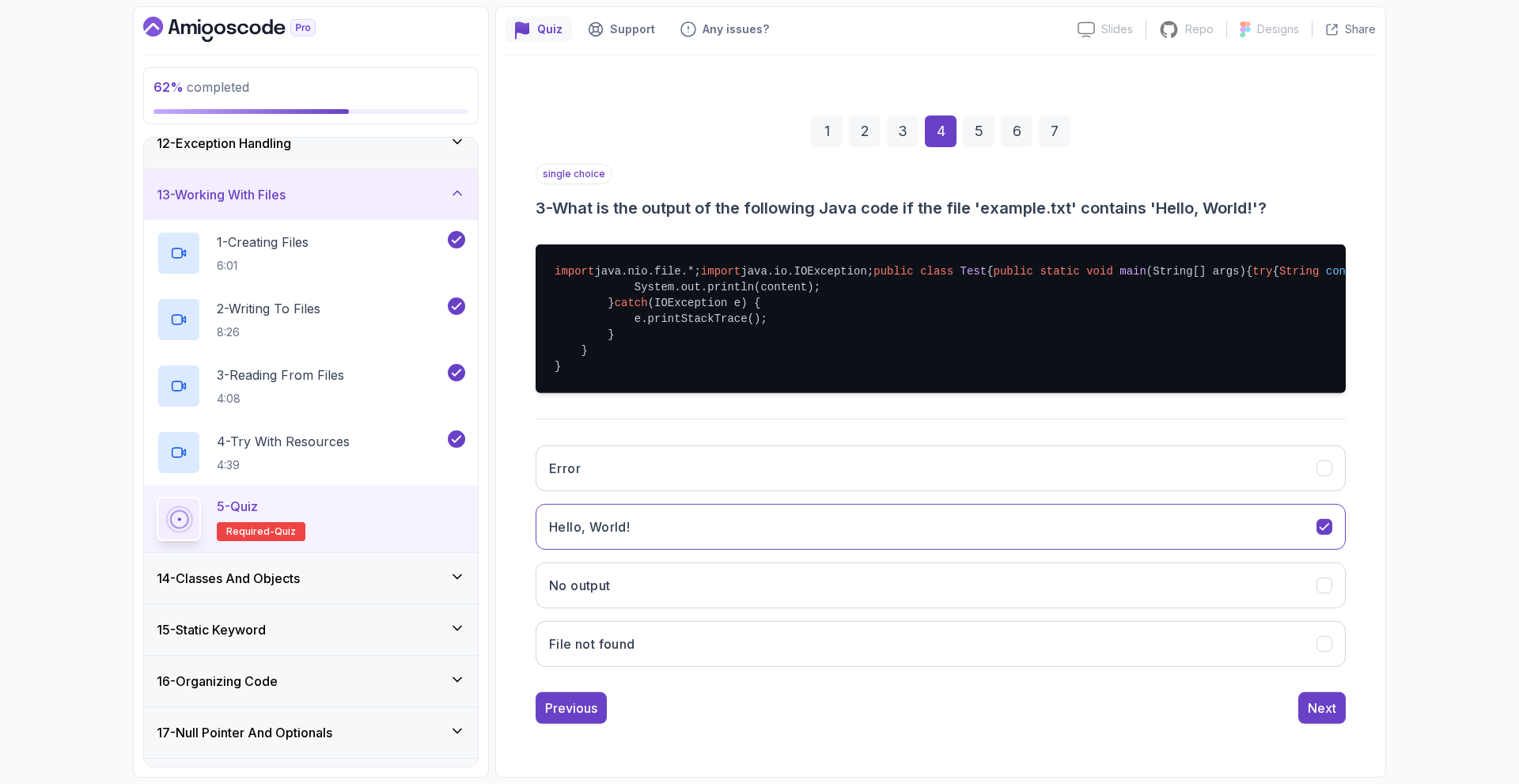
scroll to position [0, 0]
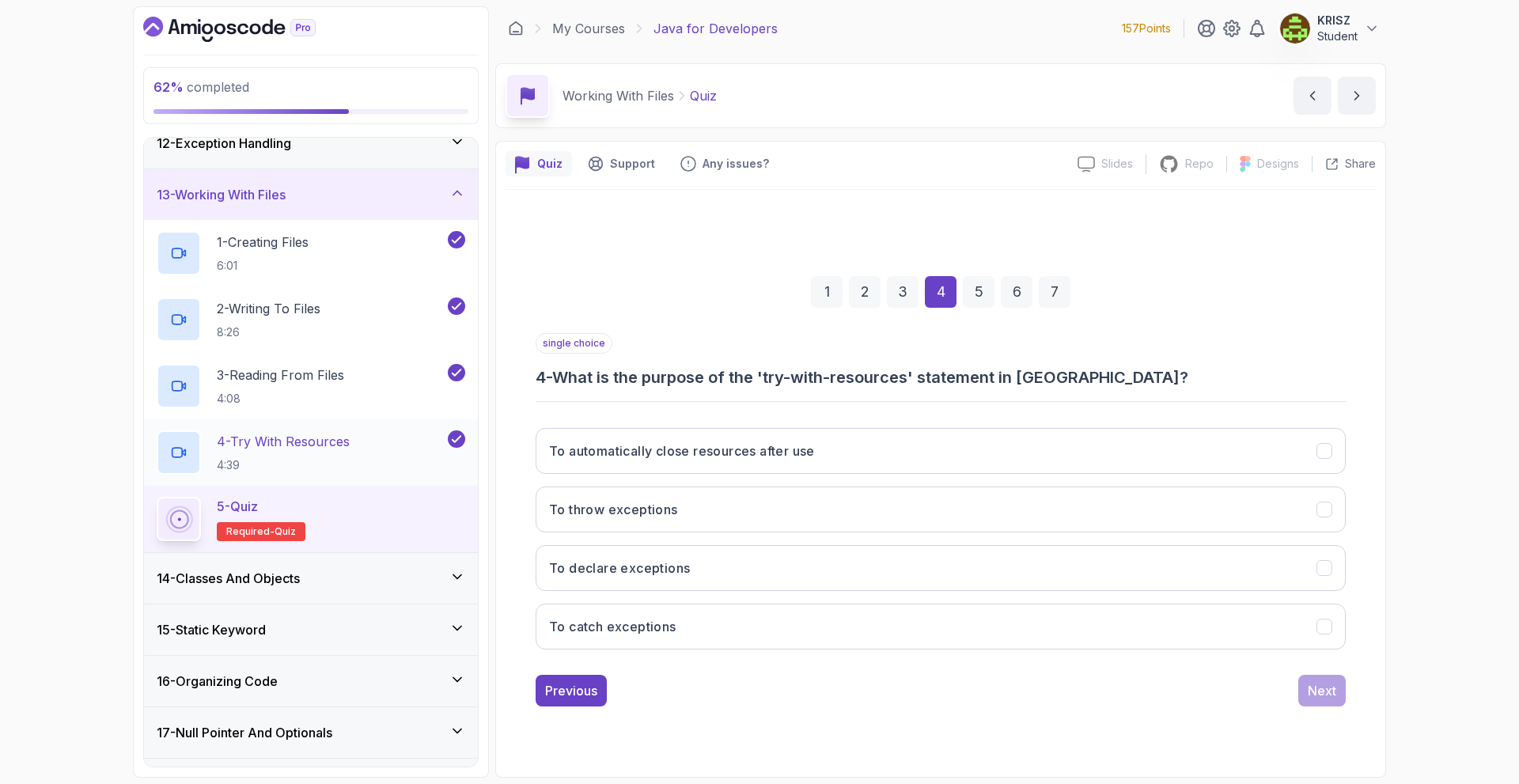
click at [391, 437] on div "4 - Try With Resources 4:39" at bounding box center [301, 452] width 288 height 44
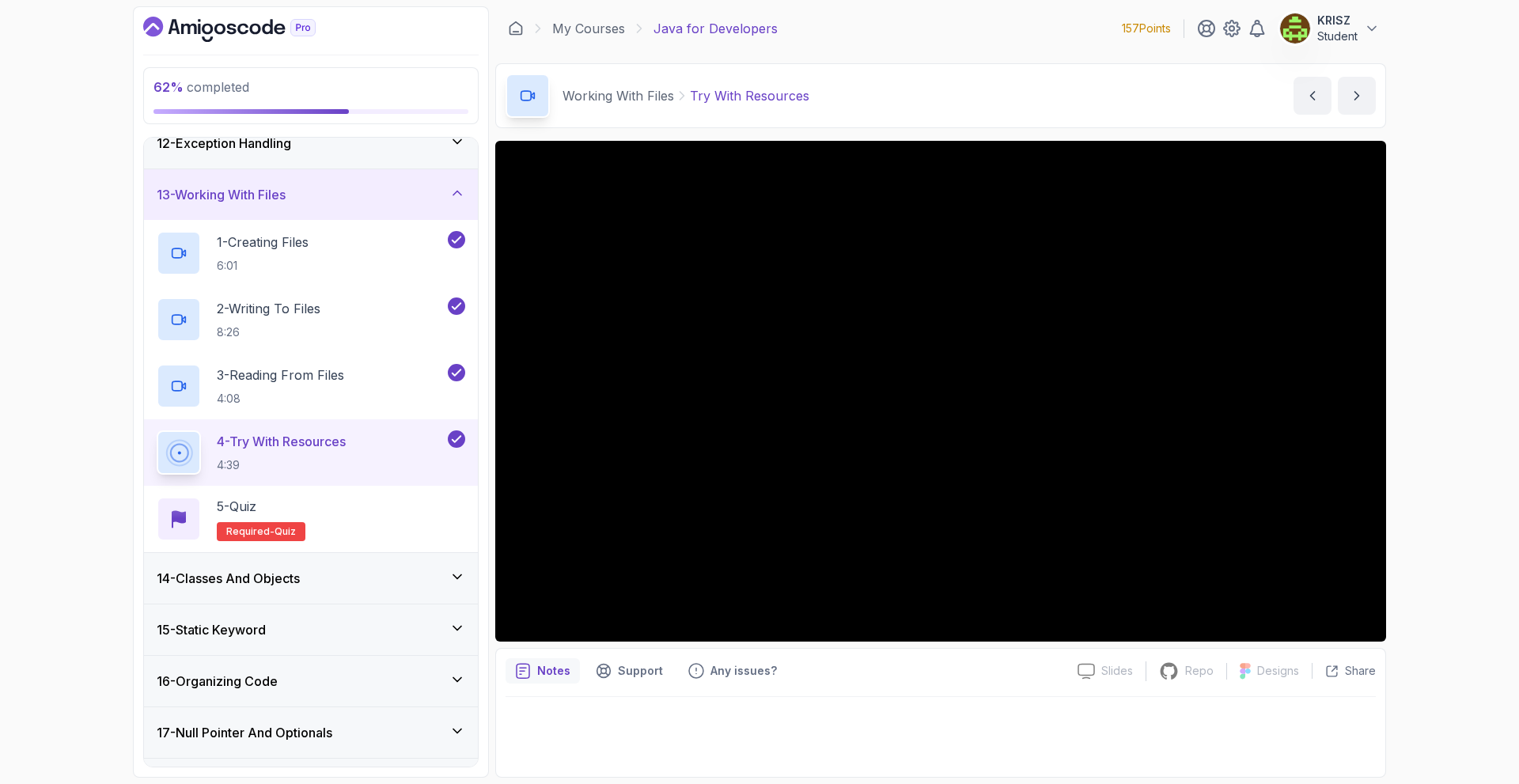
click at [1486, 524] on div "62 % completed 1 - Intro 2 - Loops 3 - If Statements 4 - Packages 5 - Access Mo…" at bounding box center [759, 392] width 1519 height 784
click at [337, 532] on div "5 - Quiz Required- quiz" at bounding box center [311, 518] width 308 height 44
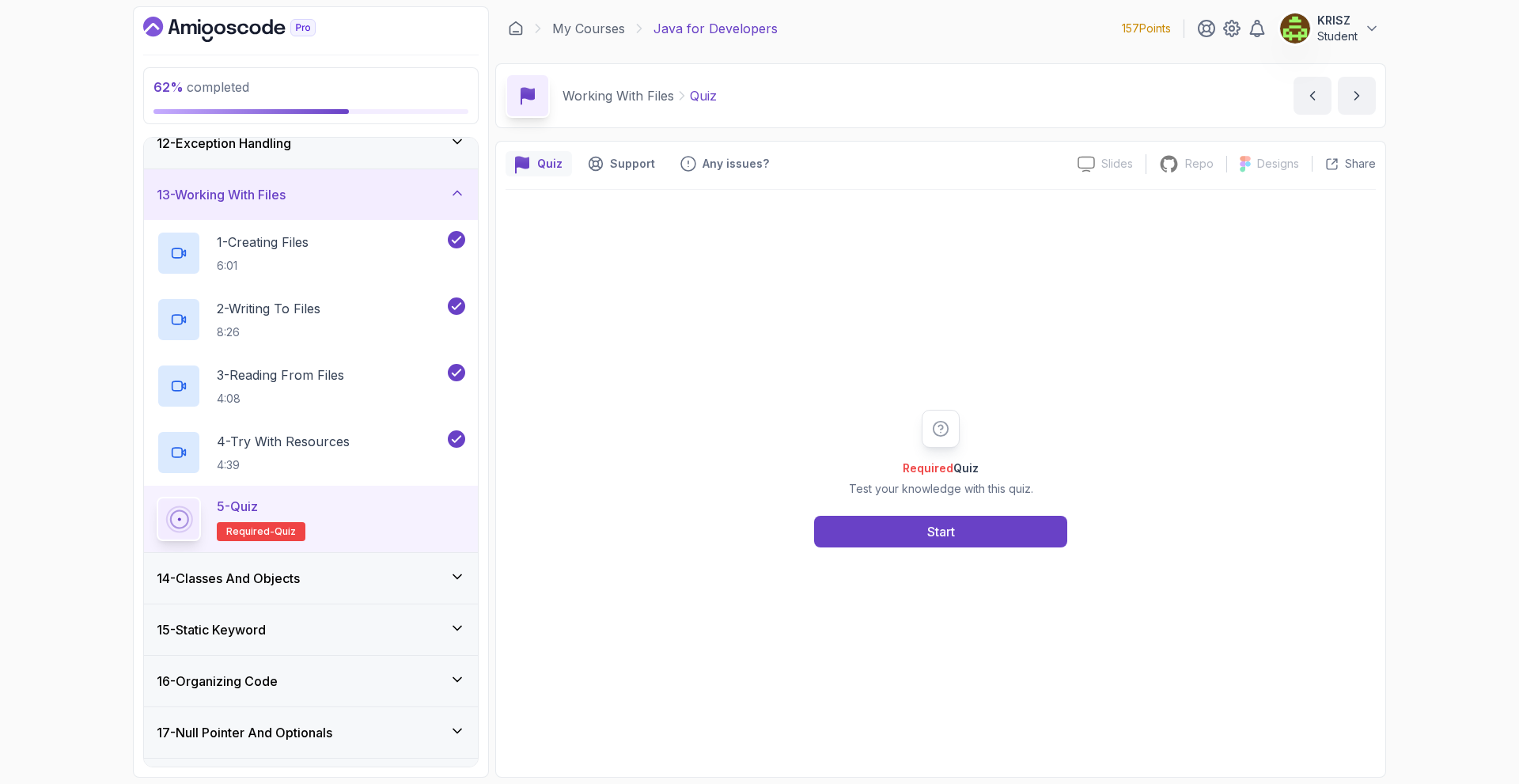
click at [897, 560] on div "Required Quiz Test your knowledge with this quiz. Start" at bounding box center [941, 478] width 870 height 577
click at [875, 525] on button "Start" at bounding box center [941, 532] width 253 height 32
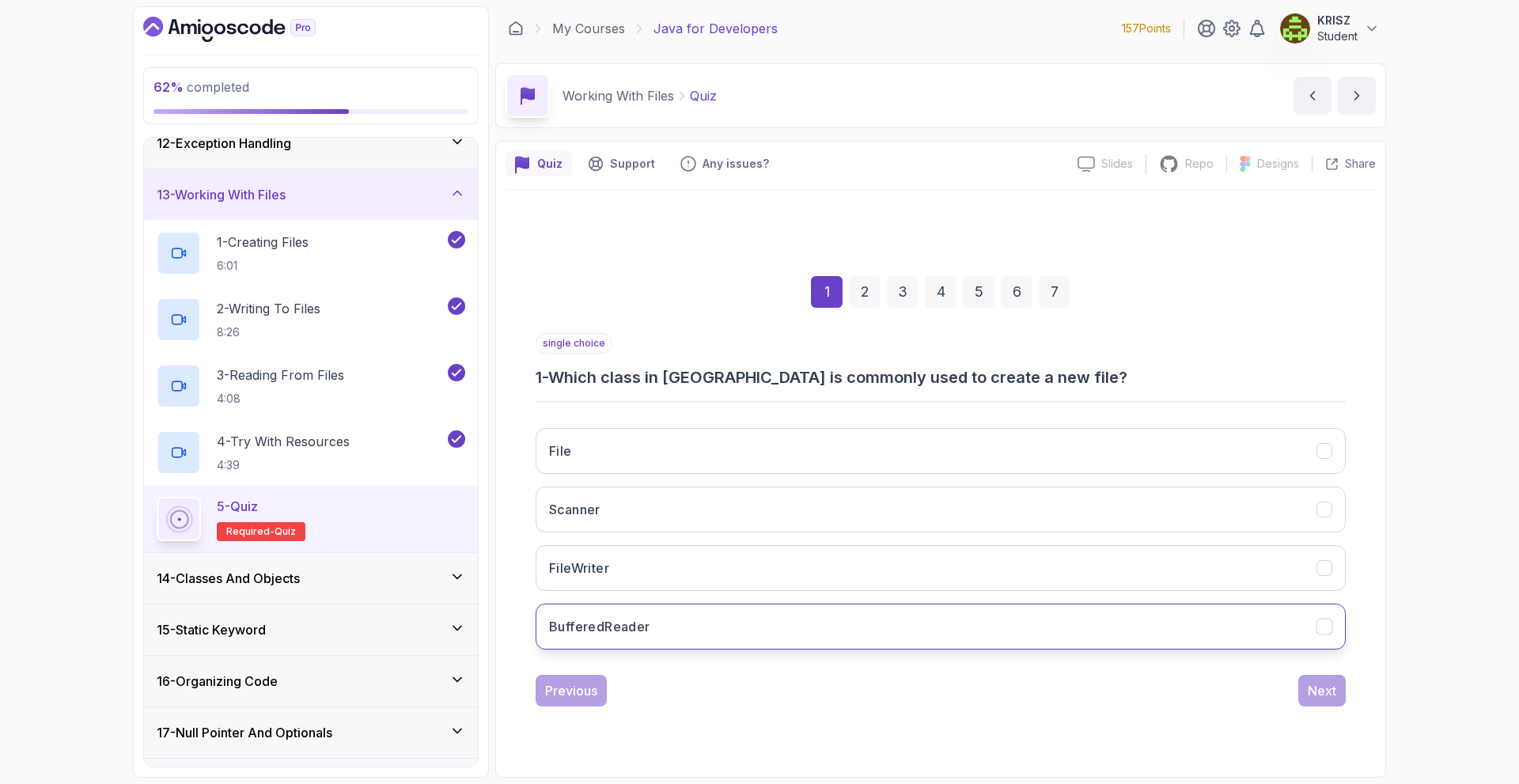
drag, startPoint x: 796, startPoint y: 560, endPoint x: 1066, endPoint y: 614, distance: 275.3
click at [797, 560] on button "FileWriter" at bounding box center [941, 567] width 810 height 46
drag, startPoint x: 1309, startPoint y: 690, endPoint x: 1125, endPoint y: 592, distance: 208.5
click at [1308, 690] on div "Next" at bounding box center [1322, 691] width 28 height 19
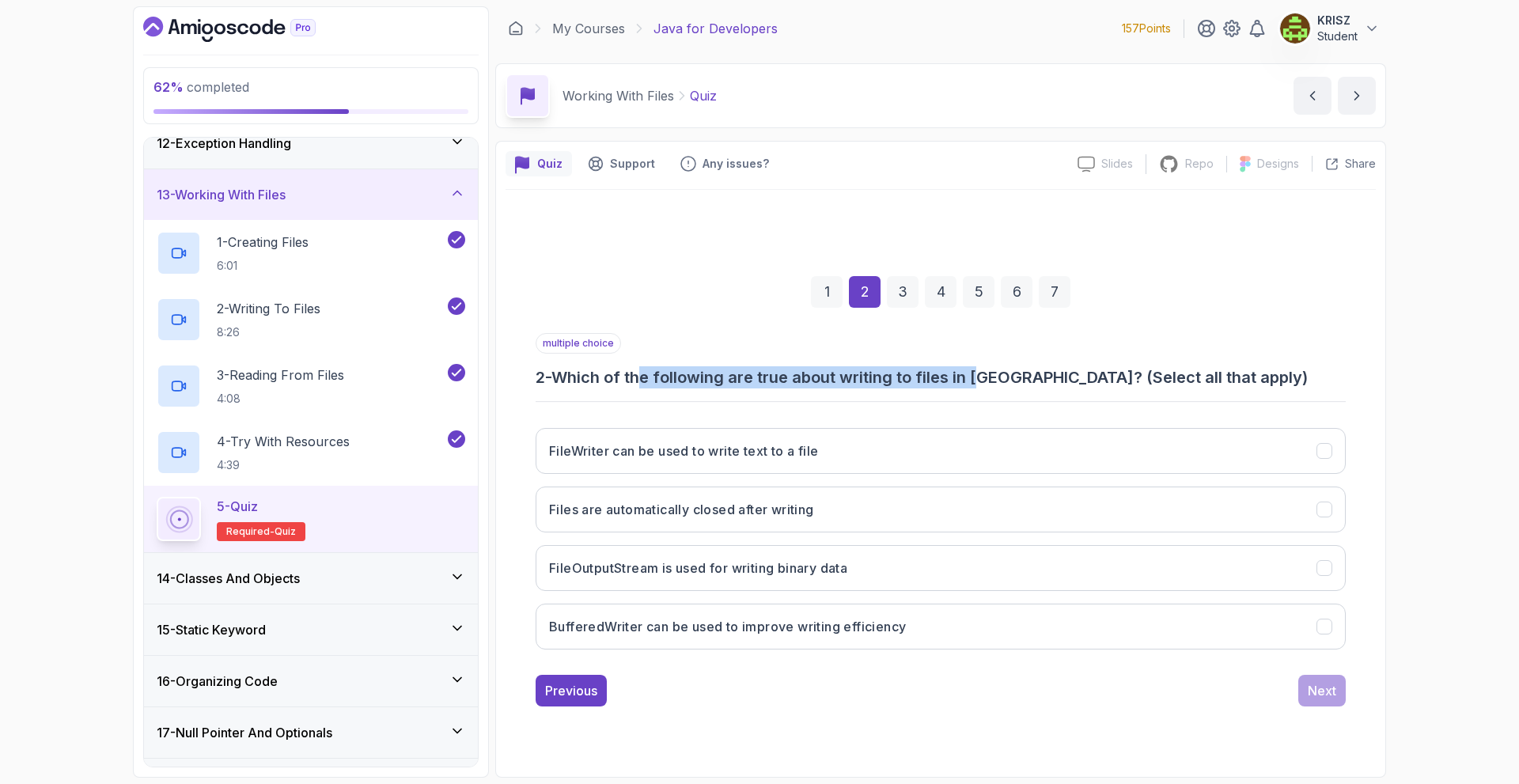
drag, startPoint x: 659, startPoint y: 383, endPoint x: 1038, endPoint y: 366, distance: 379.4
click at [997, 367] on h3 "2 - Which of the following are true about writing to files in [GEOGRAPHIC_DATA]…" at bounding box center [941, 377] width 810 height 22
click at [1241, 351] on div "multiple choice 2 - Which of the following are true about writing to files in […" at bounding box center [941, 361] width 810 height 55
drag, startPoint x: 931, startPoint y: 374, endPoint x: 1202, endPoint y: 373, distance: 271.0
click at [1192, 375] on h3 "2 - Which of the following are true about writing to files in [GEOGRAPHIC_DATA]…" at bounding box center [941, 377] width 810 height 22
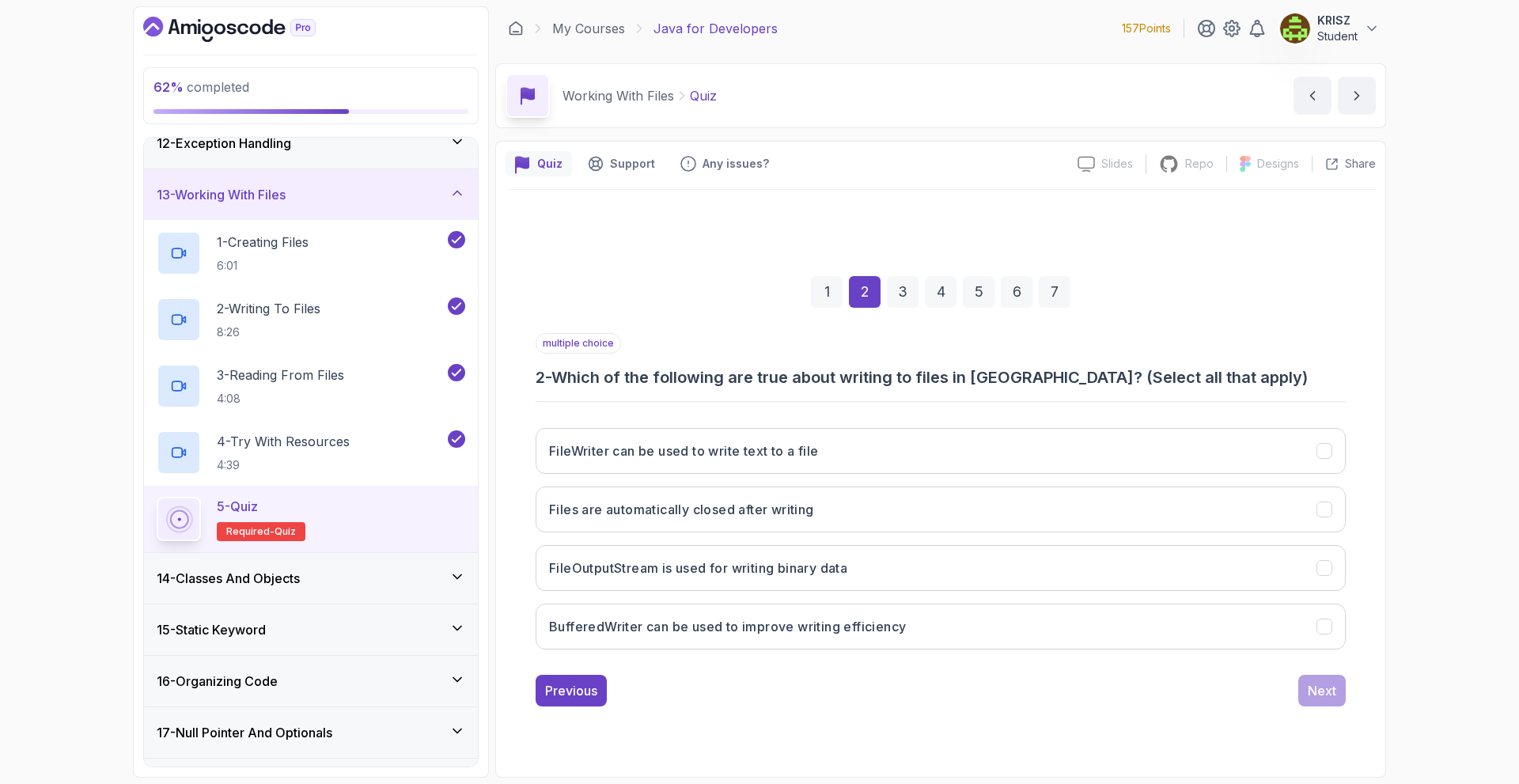
click at [770, 398] on div "multiple choice 2 - Which of the following are true about writing to files in […" at bounding box center [941, 497] width 810 height 329
drag, startPoint x: 958, startPoint y: 502, endPoint x: 886, endPoint y: 477, distance: 76.2
click at [953, 502] on button "Files are automatically closed after writing" at bounding box center [941, 509] width 810 height 46
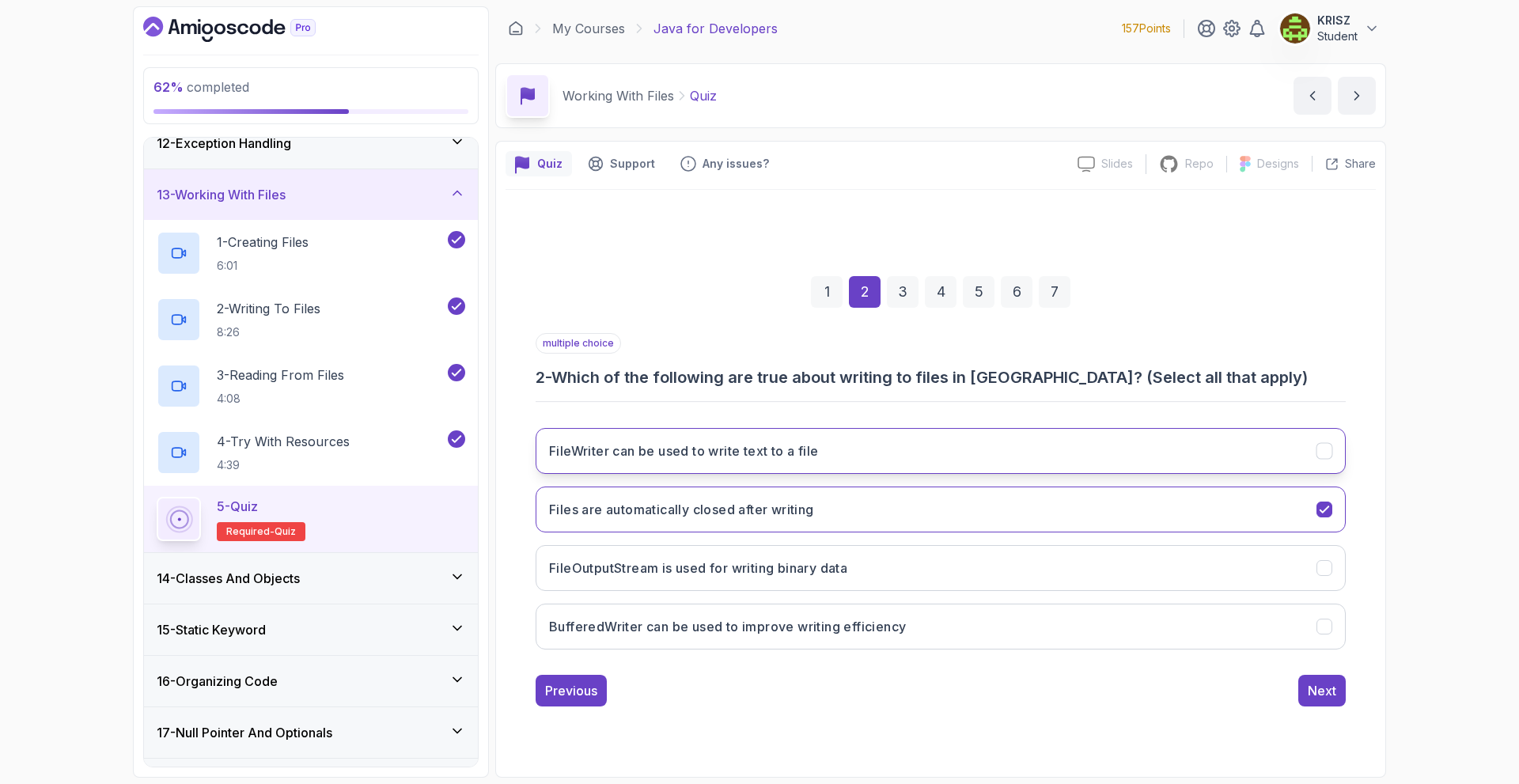
drag, startPoint x: 654, startPoint y: 445, endPoint x: 633, endPoint y: 448, distance: 21.2
click at [652, 445] on h3 "FileWriter can be used to write text to a file" at bounding box center [683, 451] width 269 height 19
click at [1330, 691] on div "Next" at bounding box center [1322, 691] width 28 height 19
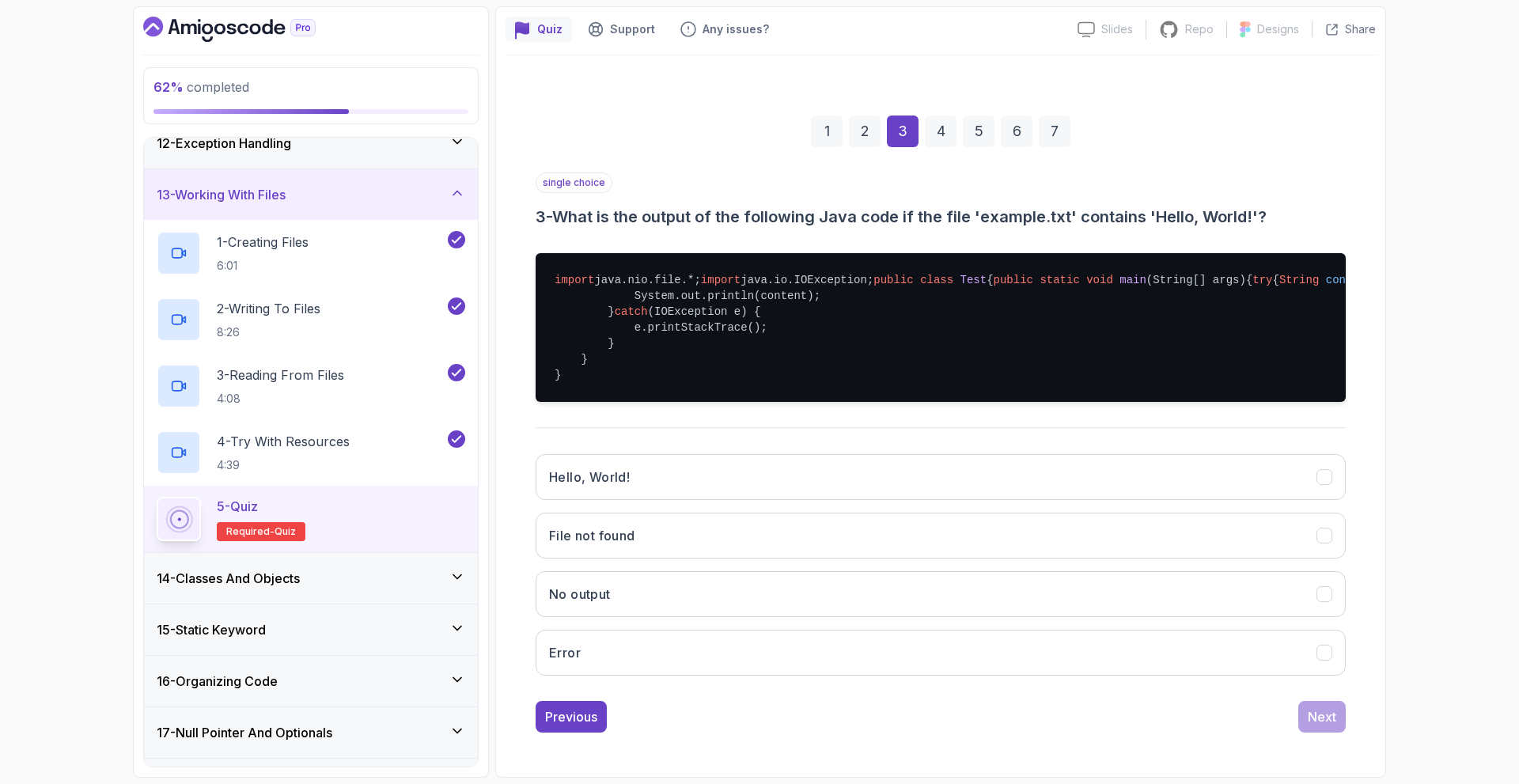
scroll to position [213, 0]
click at [822, 470] on button "Hello, World!" at bounding box center [941, 477] width 810 height 46
click at [1326, 720] on div "Next" at bounding box center [1322, 717] width 28 height 19
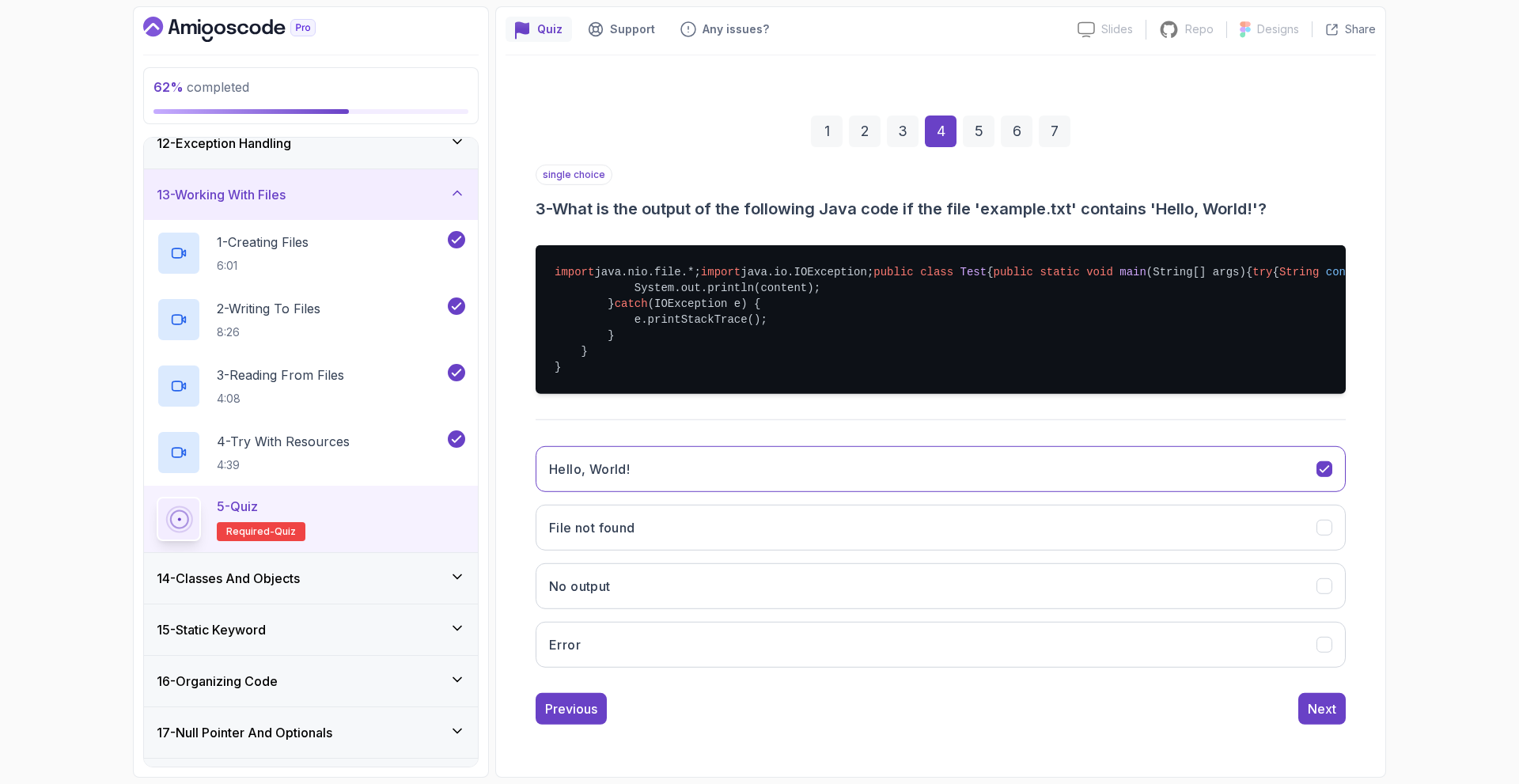
scroll to position [0, 0]
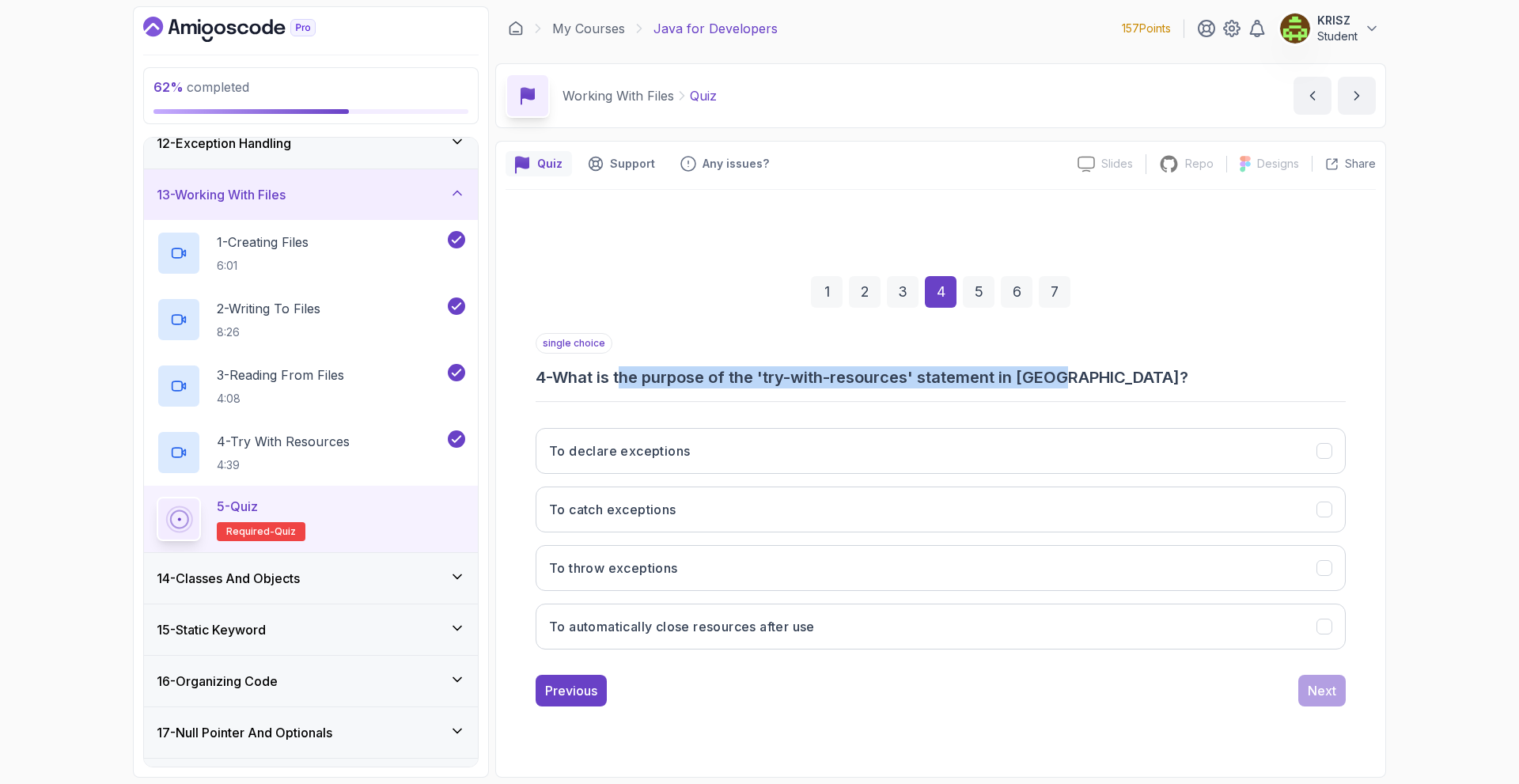
drag, startPoint x: 645, startPoint y: 376, endPoint x: 1124, endPoint y: 385, distance: 479.1
click at [1122, 385] on h3 "4 - What is the purpose of the 'try-with-resources' statement in [GEOGRAPHIC_DA…" at bounding box center [941, 377] width 810 height 22
click at [1200, 379] on h3 "4 - What is the purpose of the 'try-with-resources' statement in [GEOGRAPHIC_DA…" at bounding box center [941, 377] width 810 height 22
click at [901, 396] on div "single choice 4 - What is the purpose of the 'try-with-resources' statement in …" at bounding box center [941, 497] width 810 height 329
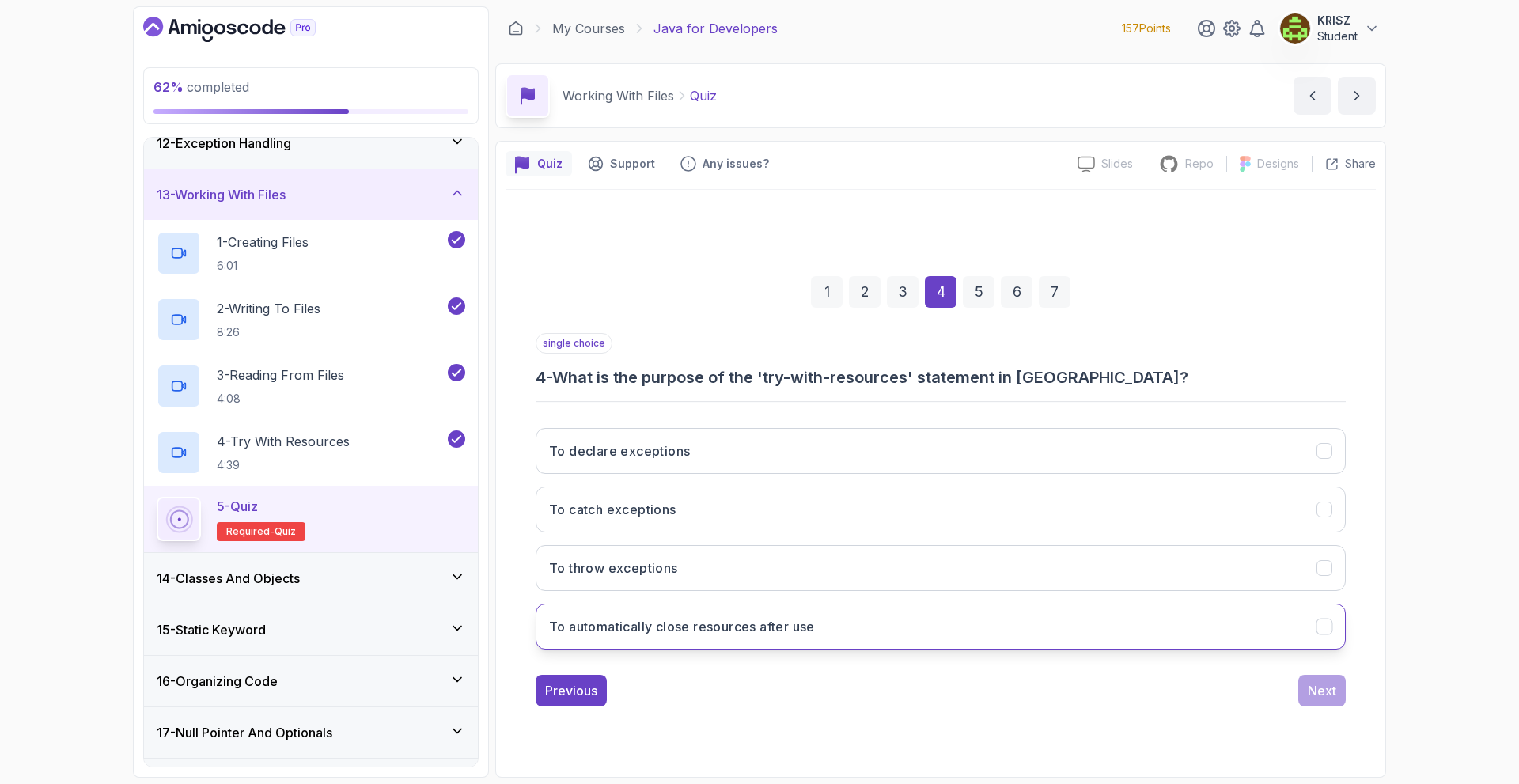
click at [927, 621] on button "To automatically close resources after use" at bounding box center [941, 626] width 810 height 46
click at [1318, 705] on button "Next" at bounding box center [1322, 691] width 47 height 32
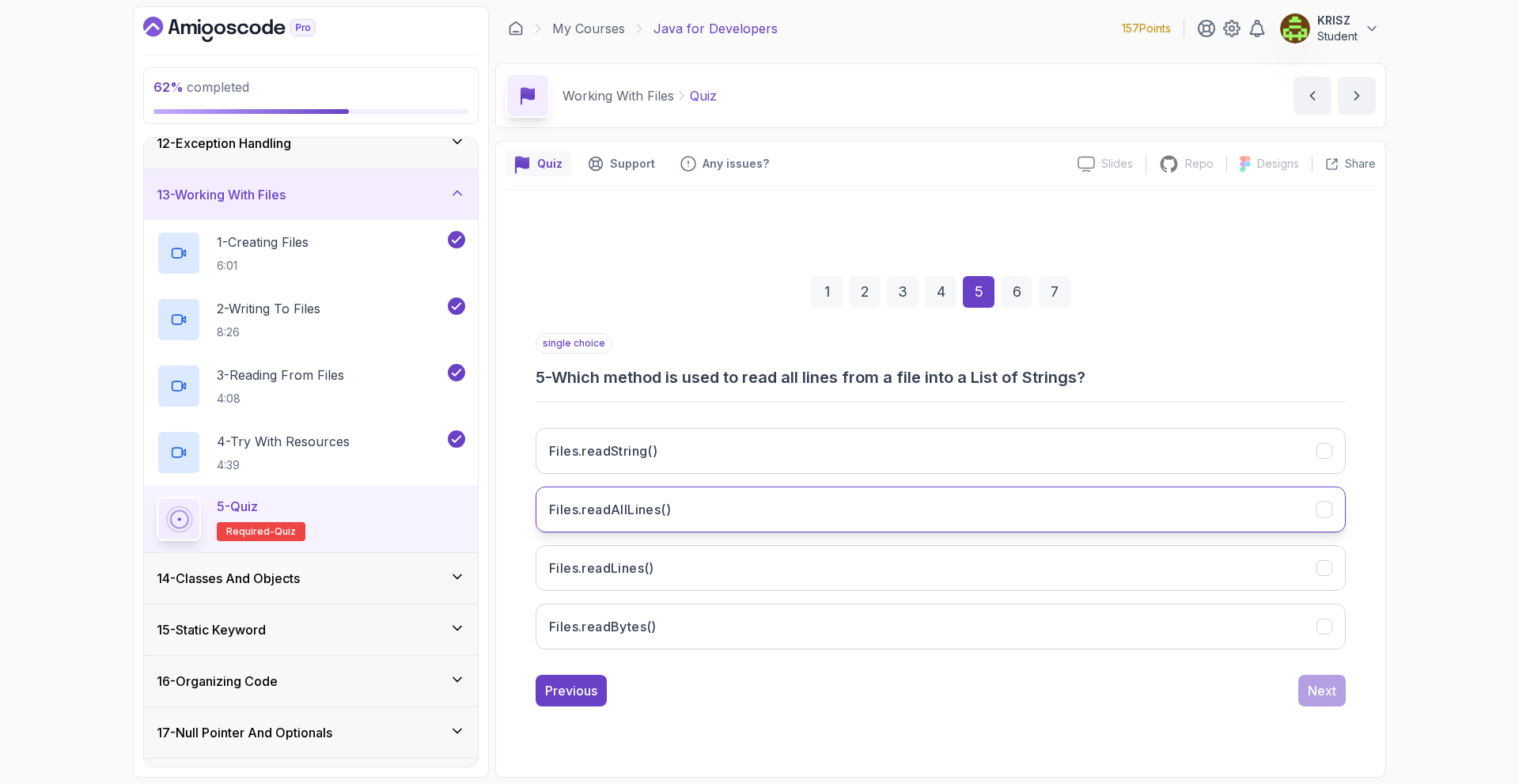
drag, startPoint x: 854, startPoint y: 498, endPoint x: 1088, endPoint y: 577, distance: 247.0
click at [854, 499] on button "Files.readAllLines()" at bounding box center [941, 509] width 810 height 46
drag, startPoint x: 1311, startPoint y: 678, endPoint x: 1304, endPoint y: 674, distance: 8.1
click at [1312, 678] on button "Next" at bounding box center [1322, 691] width 47 height 32
click at [809, 499] on button "file.createNewFile()" at bounding box center [941, 509] width 810 height 46
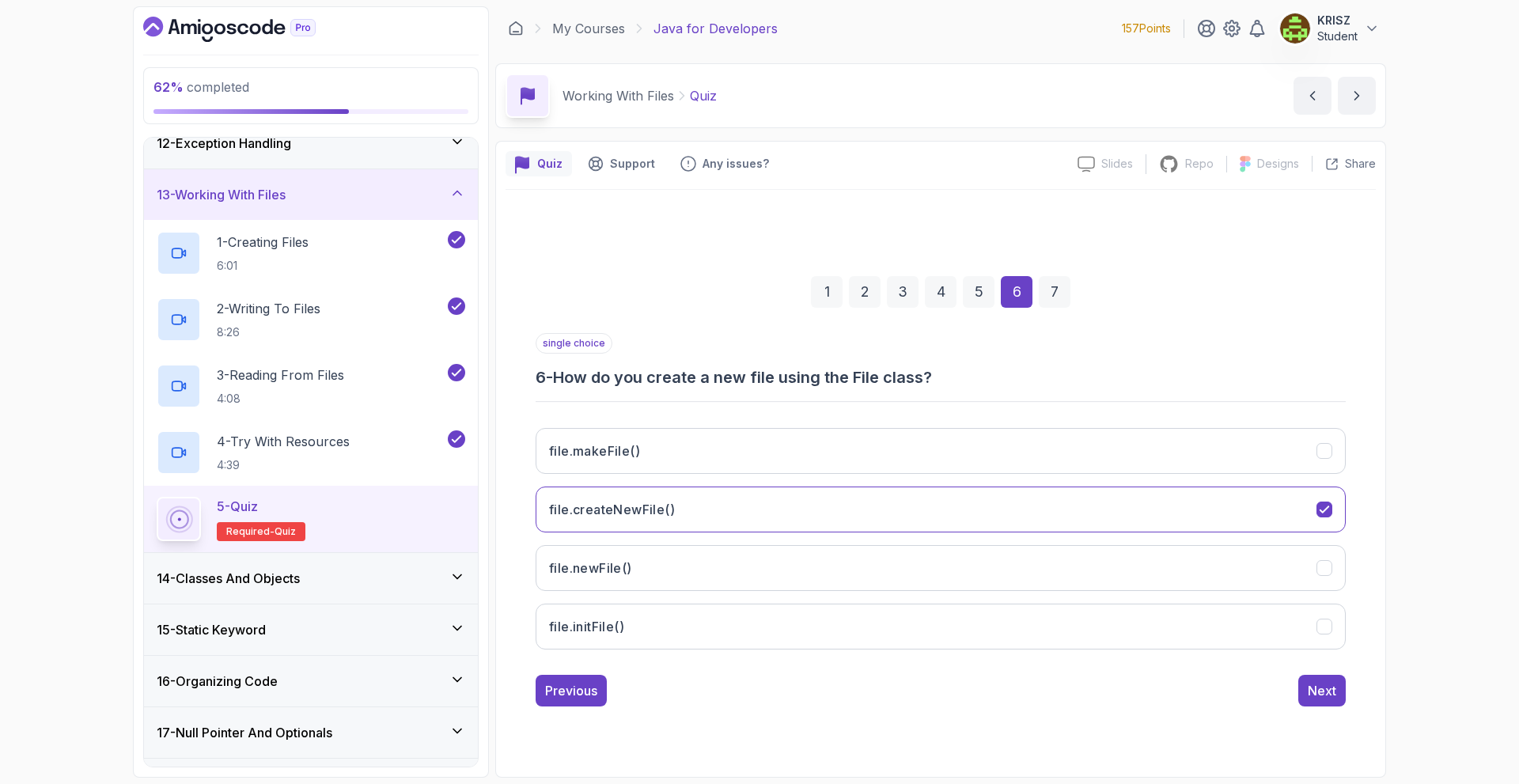
click at [1304, 672] on div "single choice 6 - How do you create a new file using the File class? file.makeF…" at bounding box center [941, 520] width 810 height 373
click at [1308, 688] on div "Next" at bounding box center [1322, 691] width 28 height 19
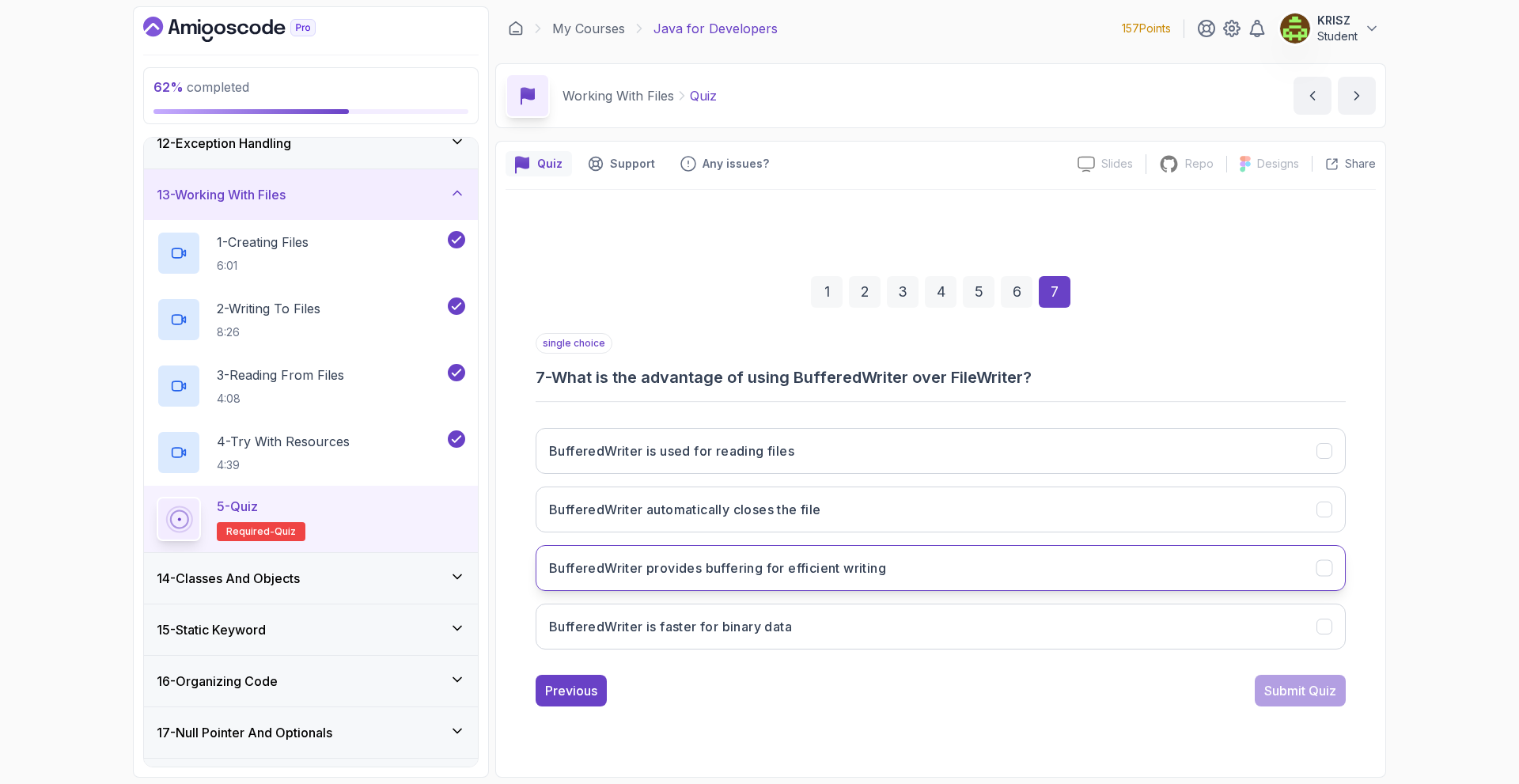
click at [916, 557] on button "BufferedWriter provides buffering for efficient writing" at bounding box center [941, 567] width 810 height 46
click at [1283, 695] on div "Submit Quiz" at bounding box center [1300, 691] width 72 height 19
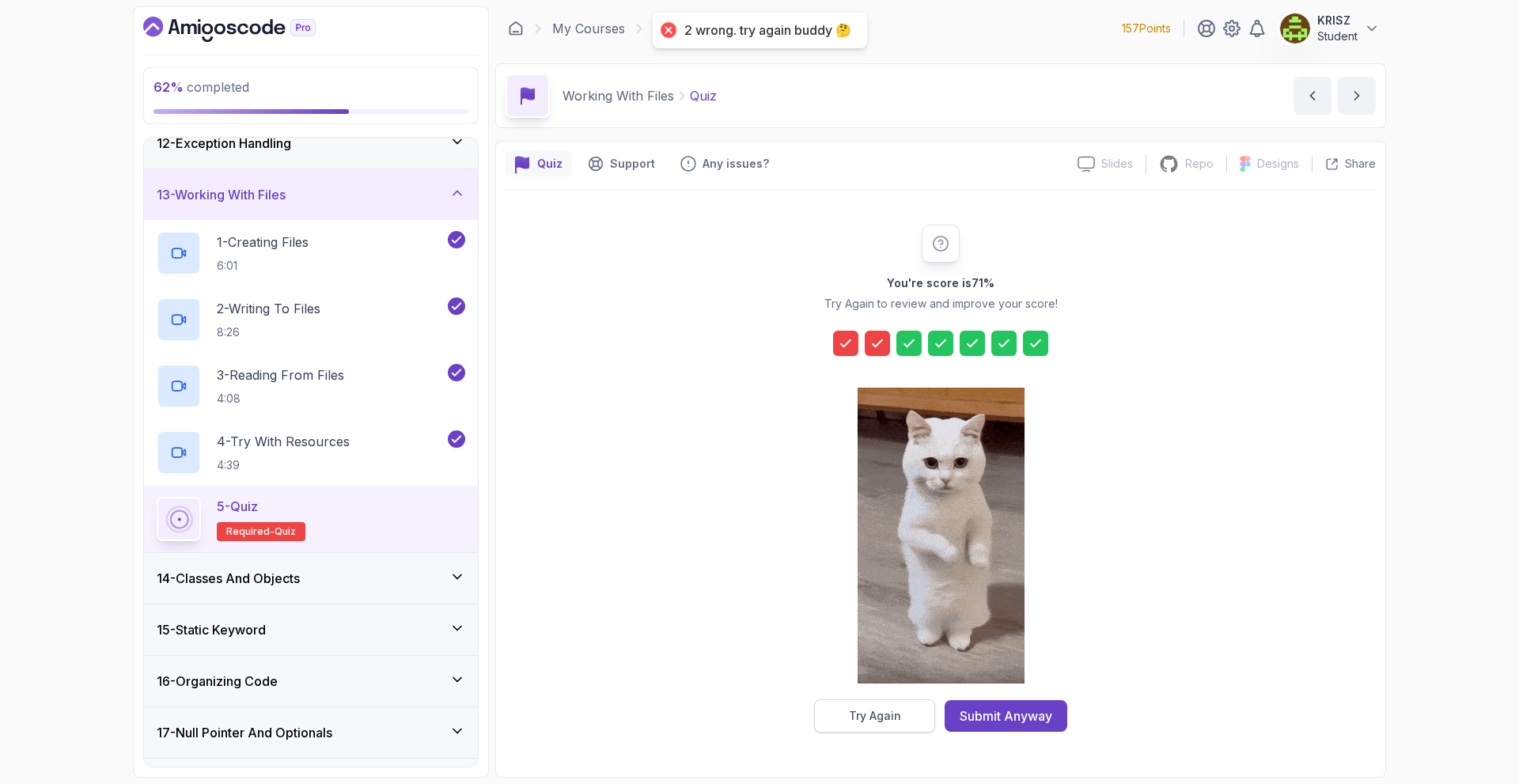
click at [885, 713] on div "Try Again" at bounding box center [875, 716] width 52 height 16
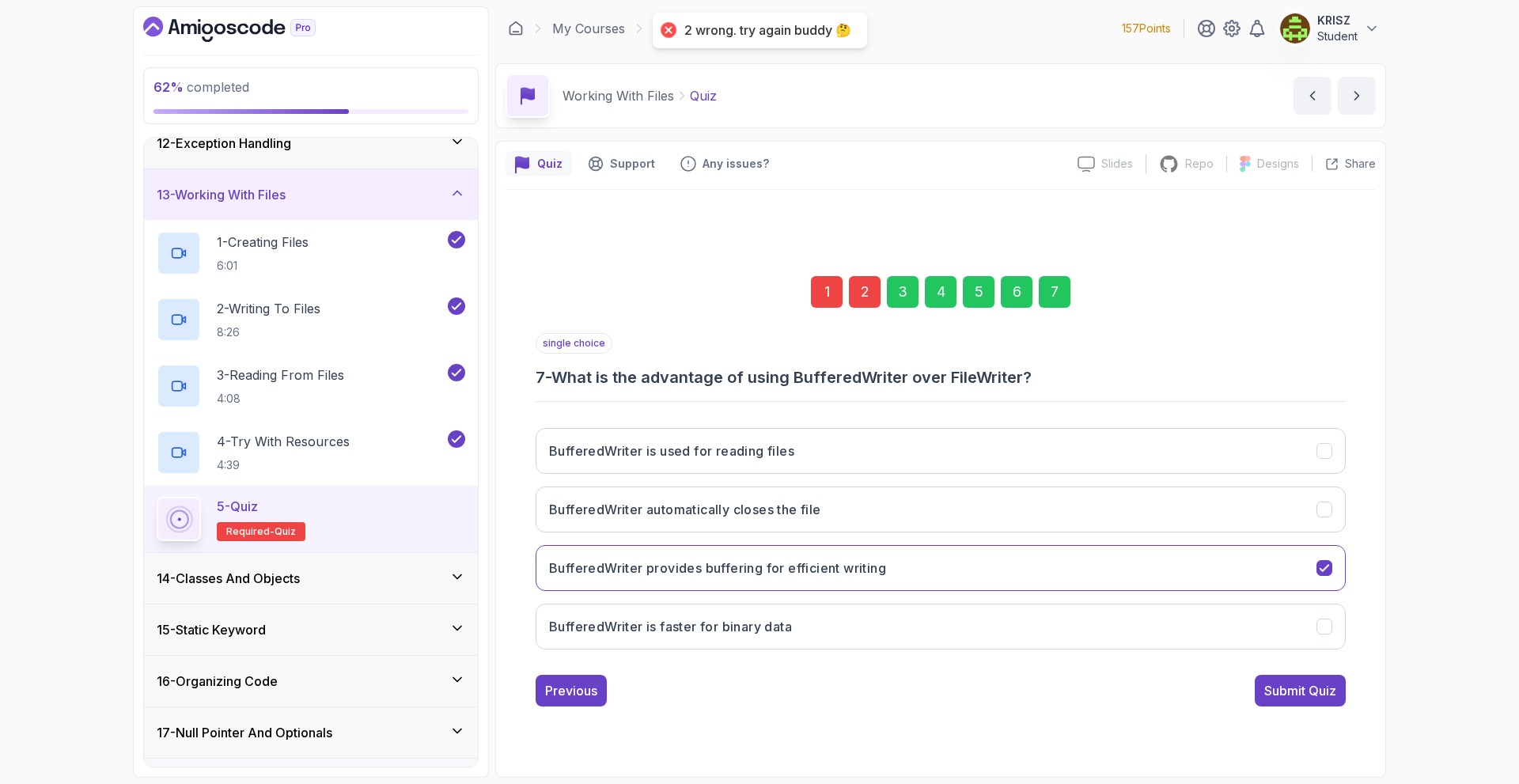
click at [826, 301] on div "1" at bounding box center [827, 292] width 32 height 32
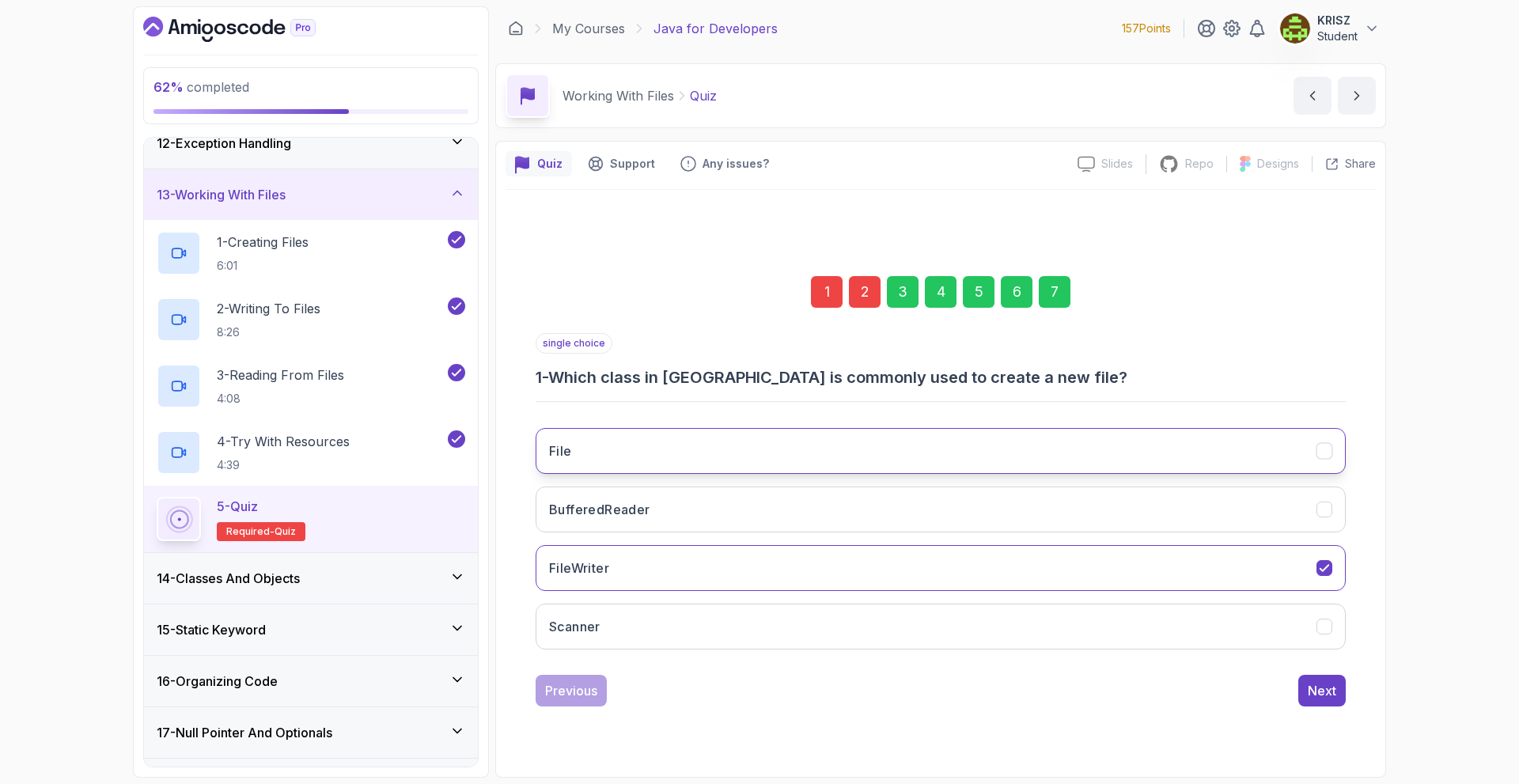
click at [721, 436] on button "File" at bounding box center [941, 451] width 810 height 46
click at [1328, 684] on div "Next" at bounding box center [1322, 691] width 28 height 19
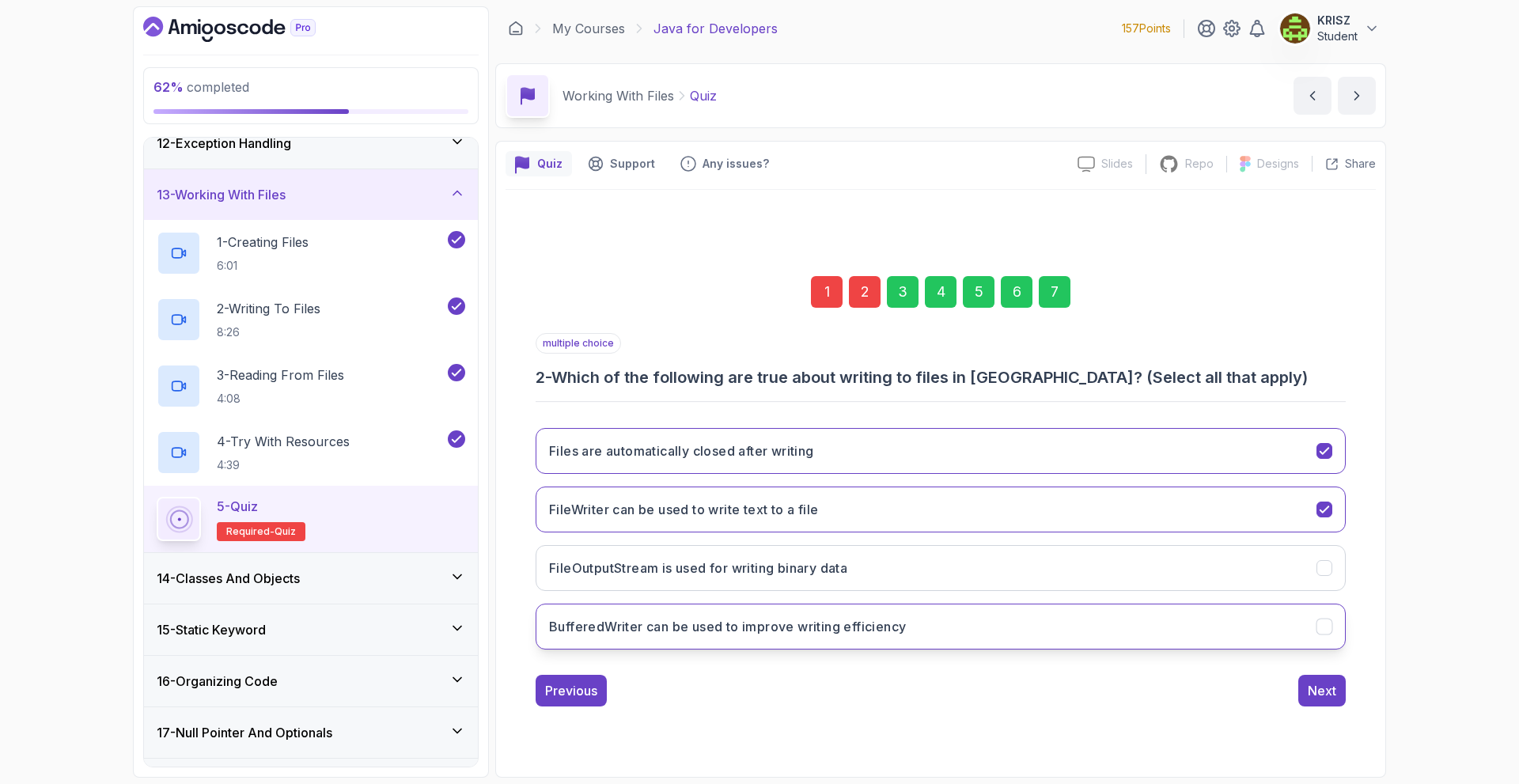
click at [975, 628] on button "BufferedWriter can be used to improve writing efficiency" at bounding box center [941, 626] width 810 height 46
click at [1050, 299] on div "7" at bounding box center [1055, 292] width 32 height 32
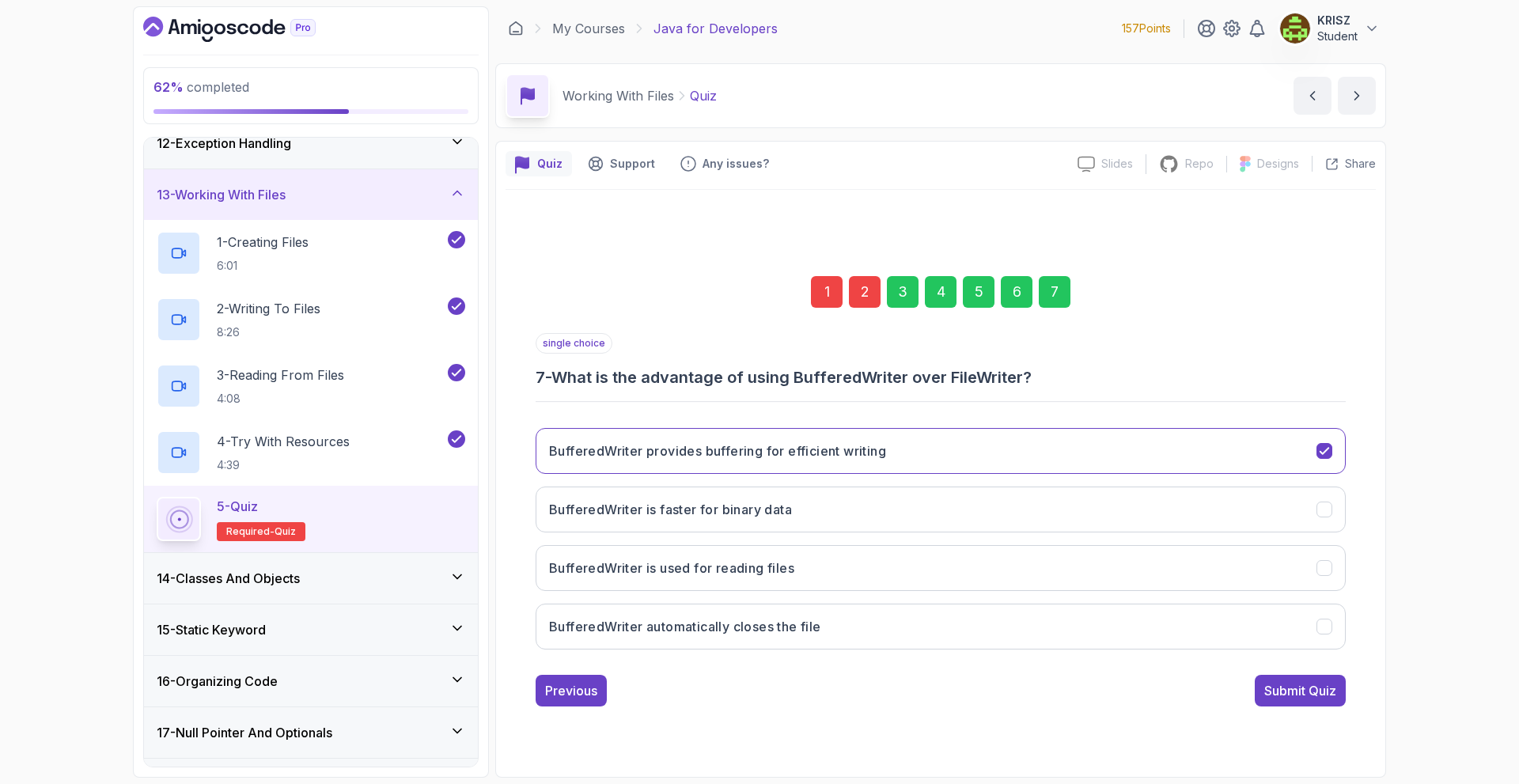
click at [1307, 670] on div "single choice 7 - What is the advantage of using BufferedWriter over FileWriter…" at bounding box center [941, 520] width 810 height 373
click at [1295, 687] on div "Submit Quiz" at bounding box center [1300, 691] width 72 height 19
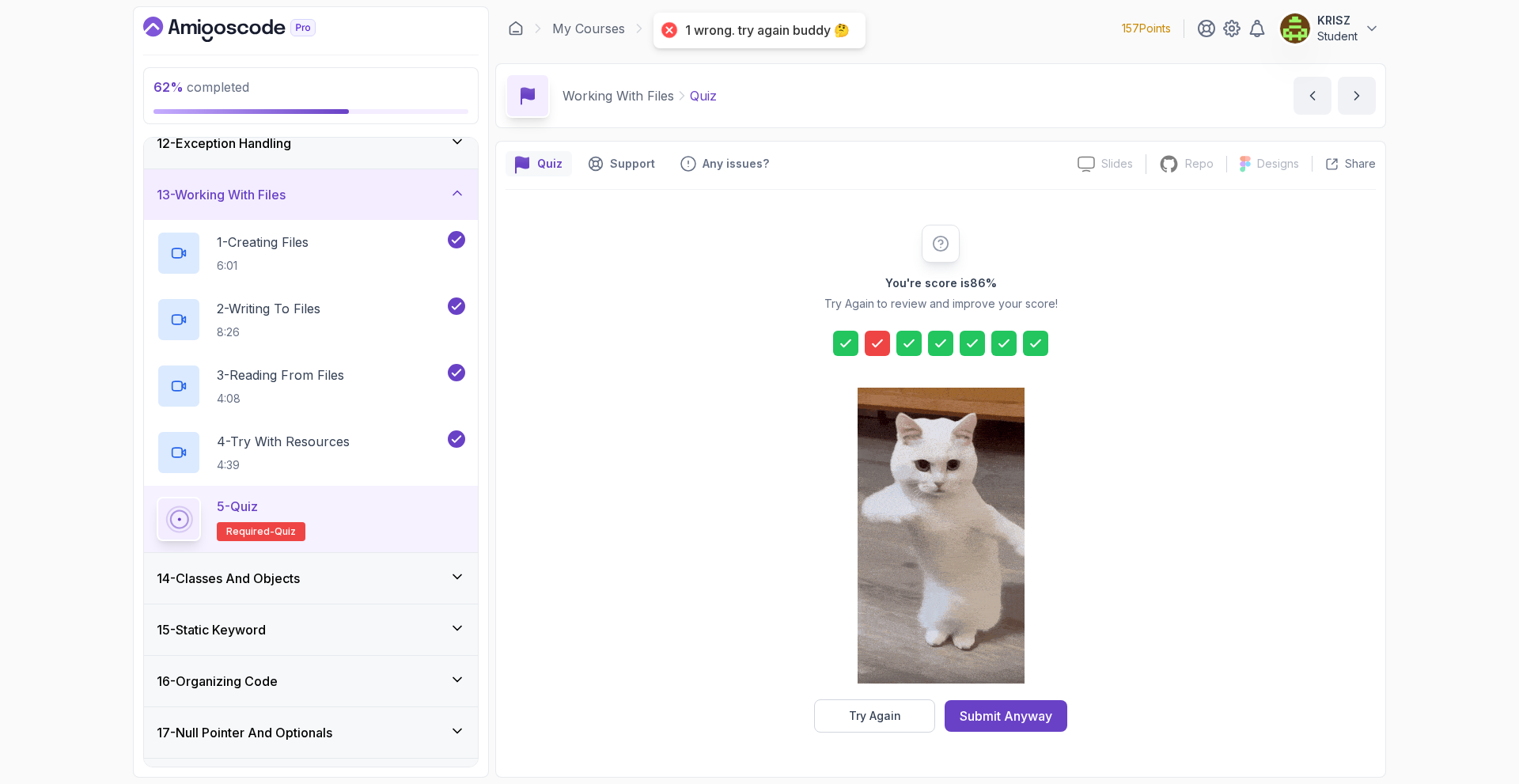
click at [876, 346] on icon at bounding box center [877, 343] width 9 height 7
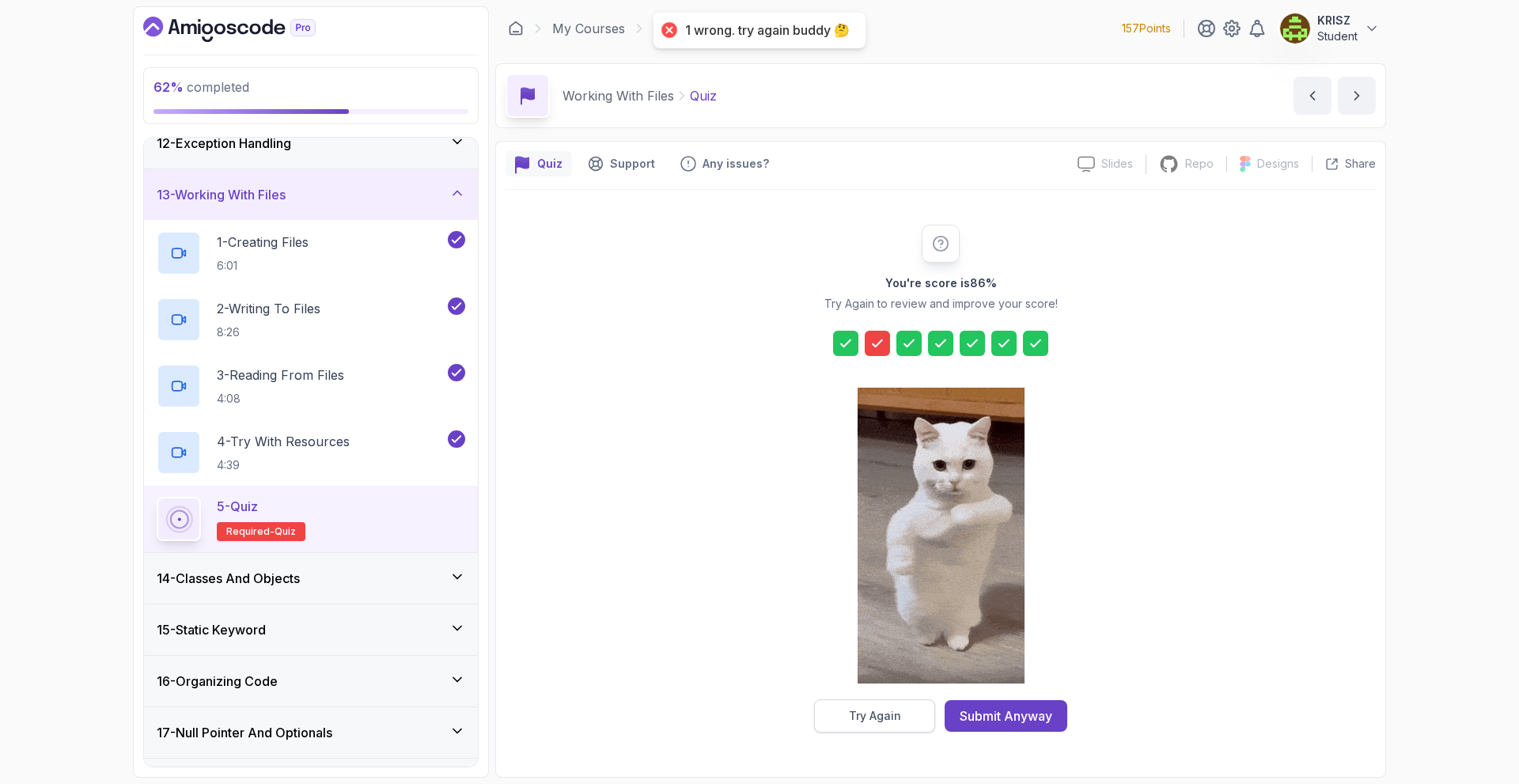
click at [892, 713] on div "Try Again" at bounding box center [875, 716] width 52 height 16
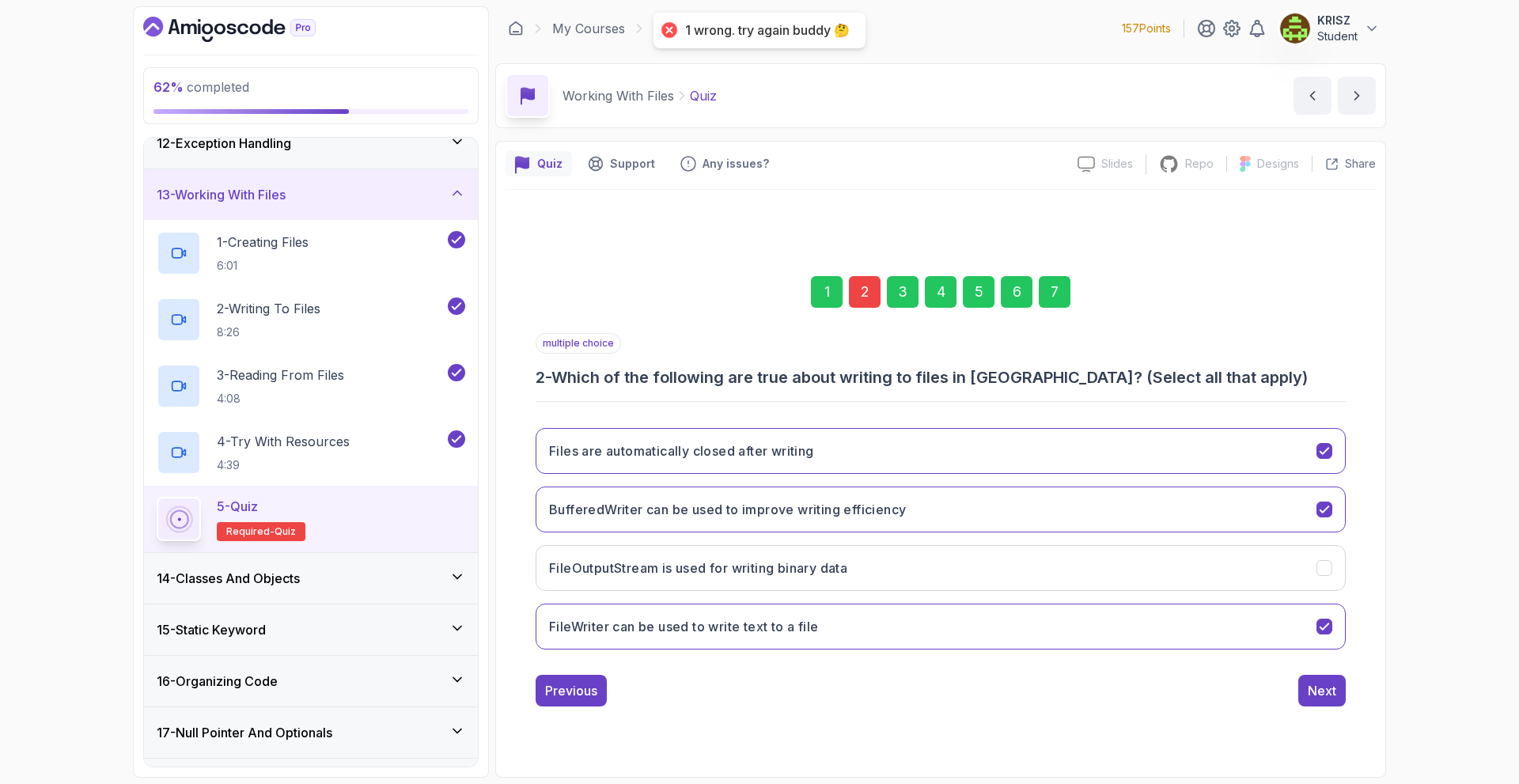
click at [859, 289] on div "2" at bounding box center [865, 292] width 32 height 32
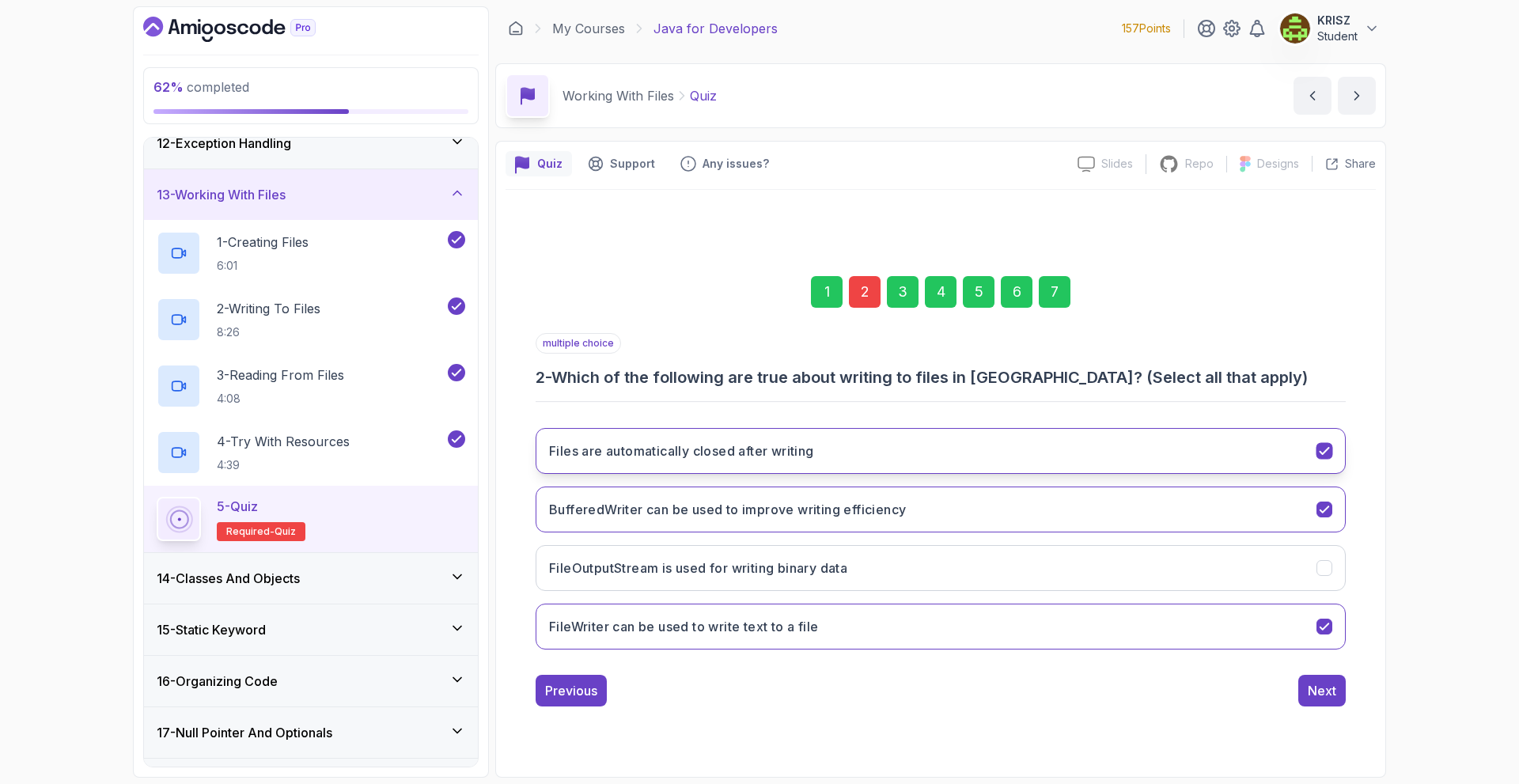
click at [892, 436] on button "Files are automatically closed after writing" at bounding box center [941, 451] width 810 height 46
click at [1073, 284] on div "1 2 3 4 5 6 7" at bounding box center [941, 292] width 810 height 82
click at [1066, 287] on div "7" at bounding box center [1055, 292] width 32 height 32
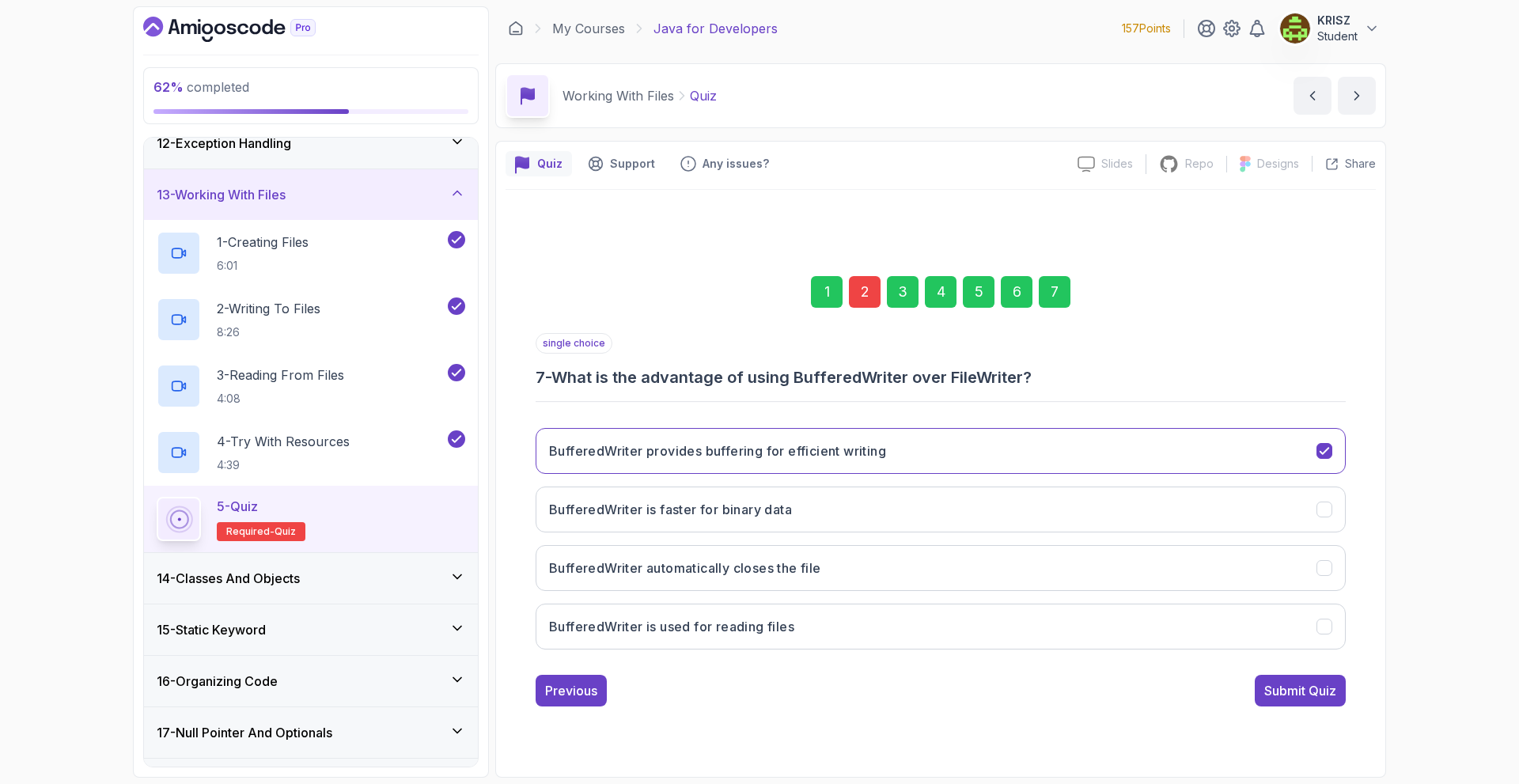
click at [1277, 702] on button "Submit Quiz" at bounding box center [1300, 691] width 91 height 32
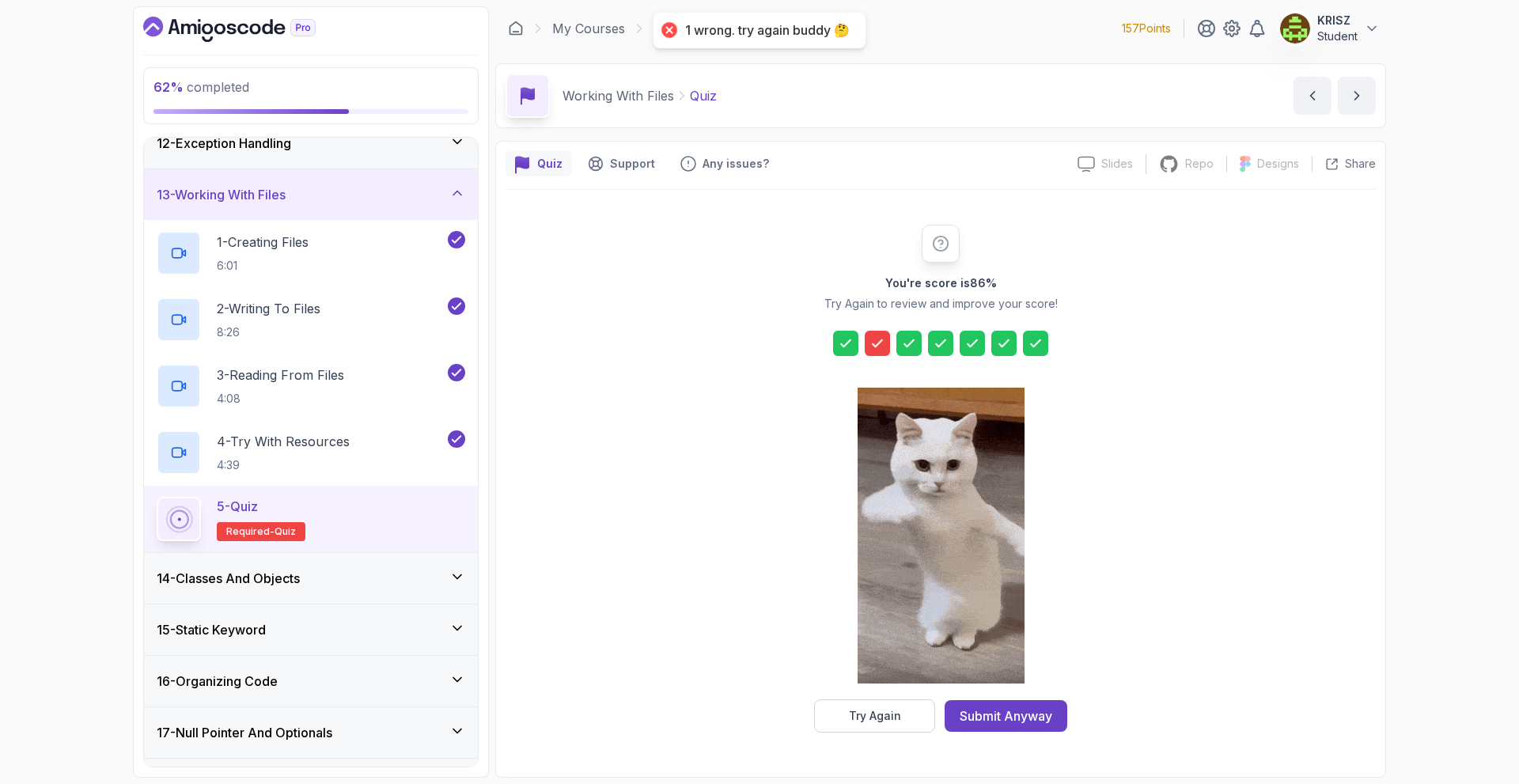
click at [881, 338] on icon at bounding box center [877, 343] width 16 height 16
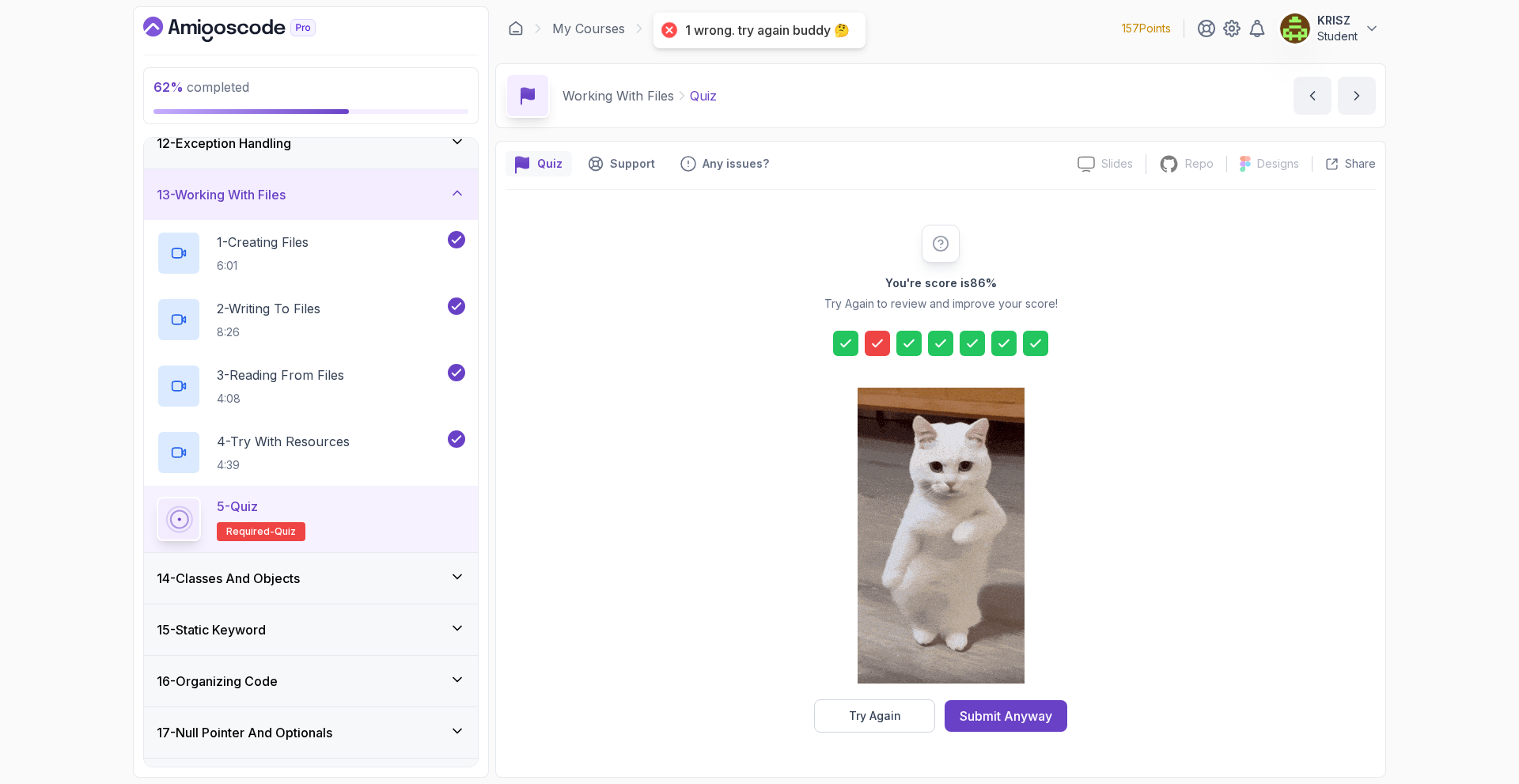
click at [873, 345] on icon at bounding box center [877, 343] width 9 height 7
click at [900, 721] on div "Try Again" at bounding box center [875, 716] width 52 height 16
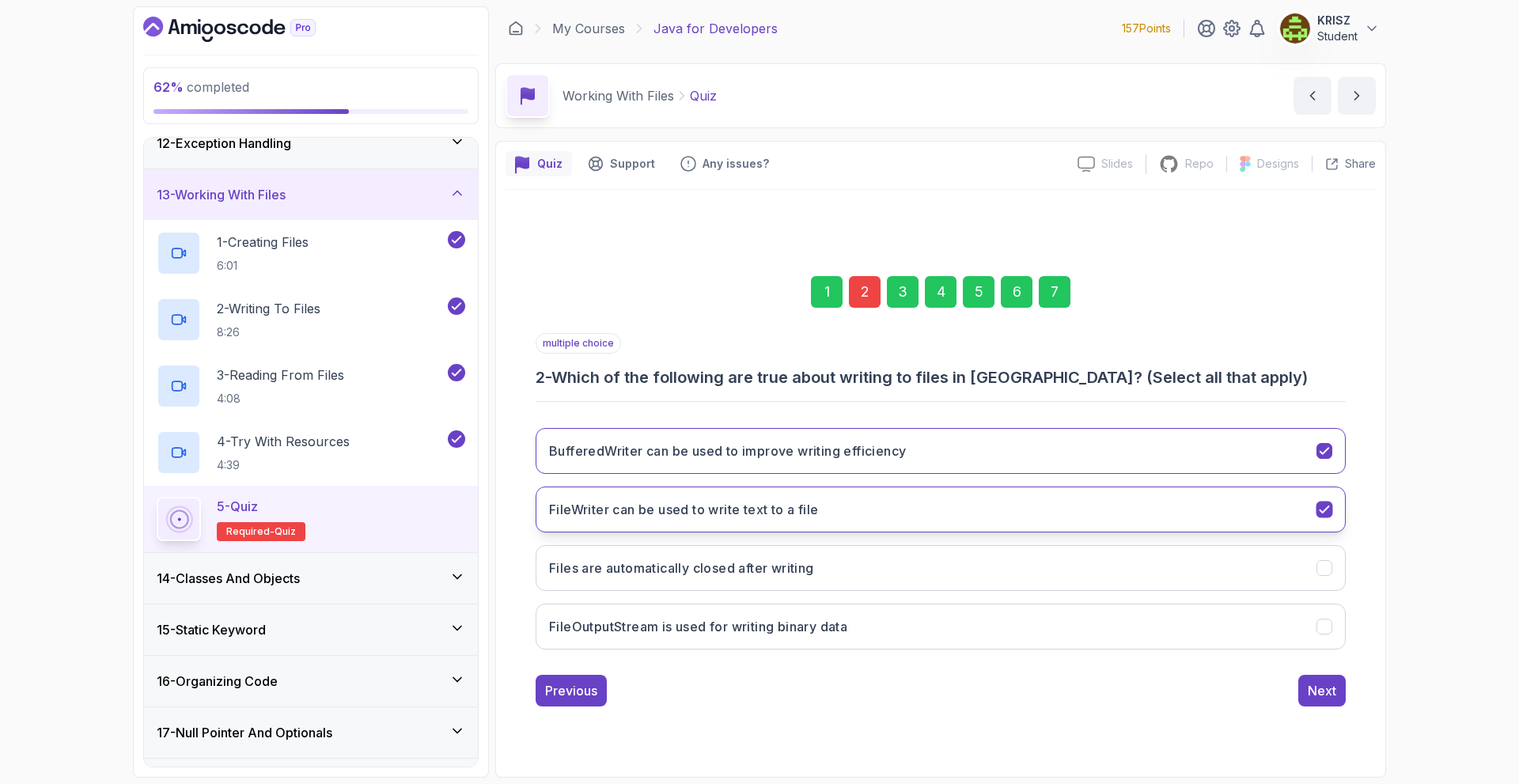
click at [858, 501] on button "FileWriter can be used to write text to a file" at bounding box center [941, 509] width 810 height 46
click at [1051, 283] on div "7" at bounding box center [1055, 292] width 32 height 32
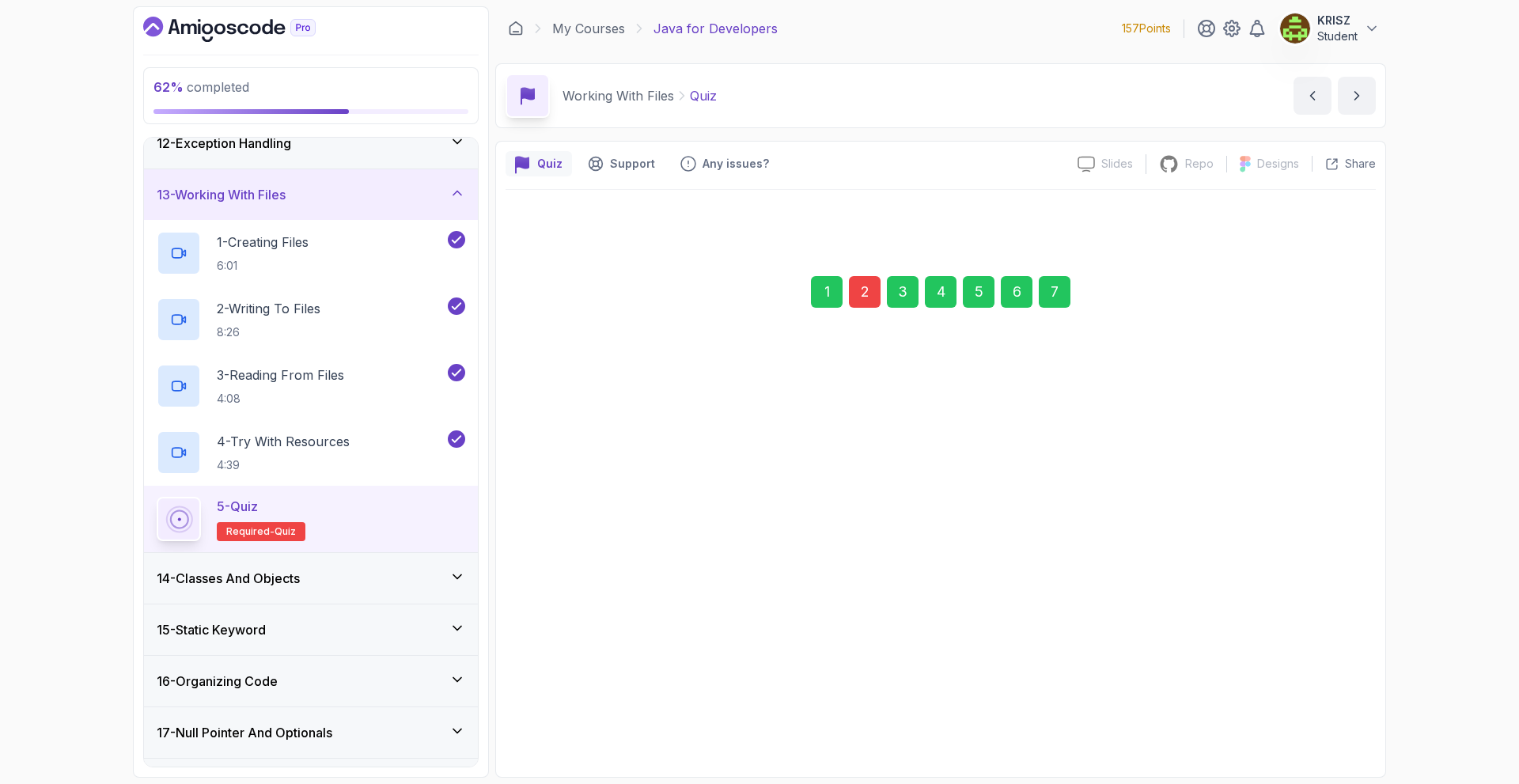
click at [1276, 682] on div "Submit Quiz" at bounding box center [1300, 691] width 72 height 19
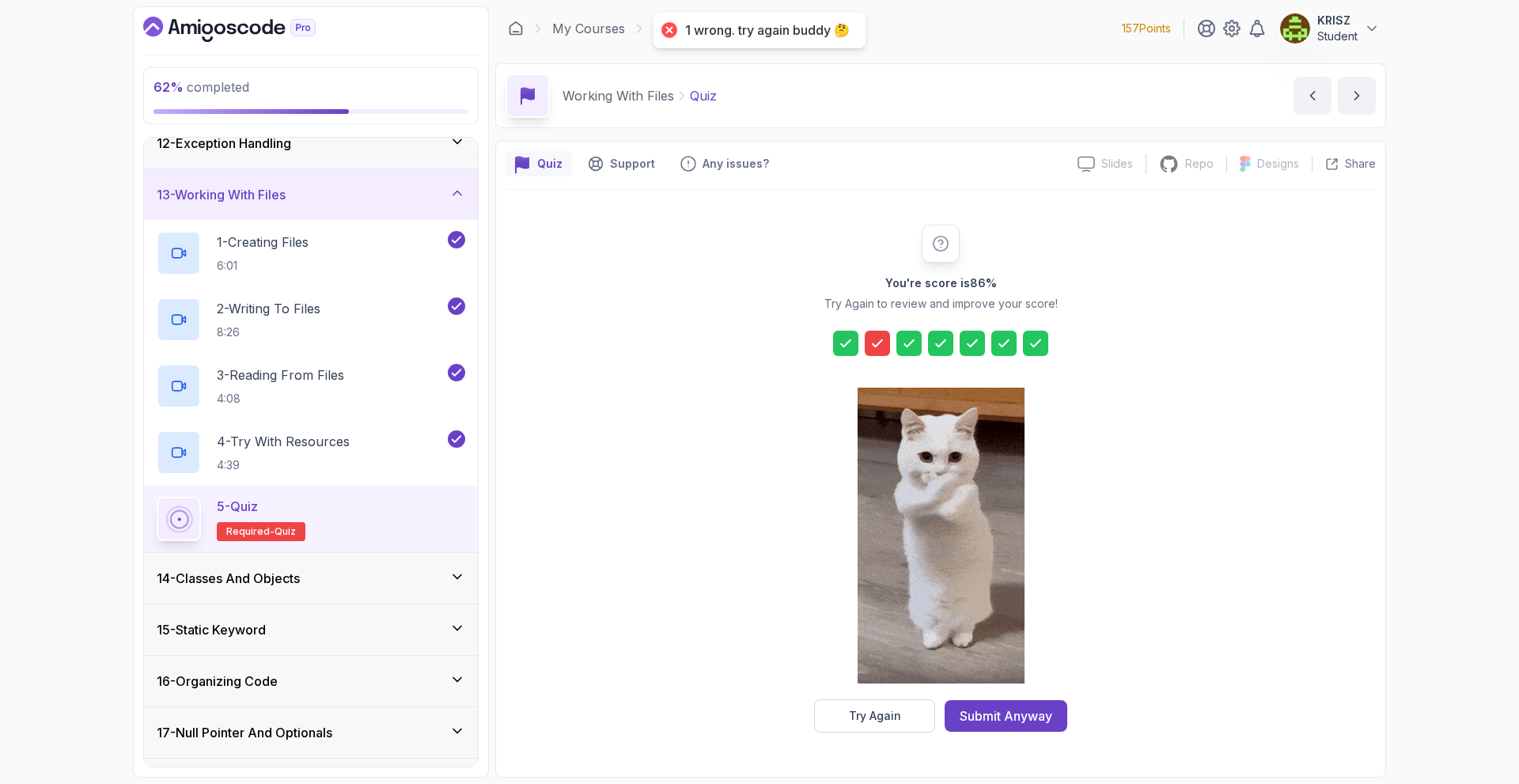
click at [872, 344] on icon at bounding box center [877, 343] width 16 height 16
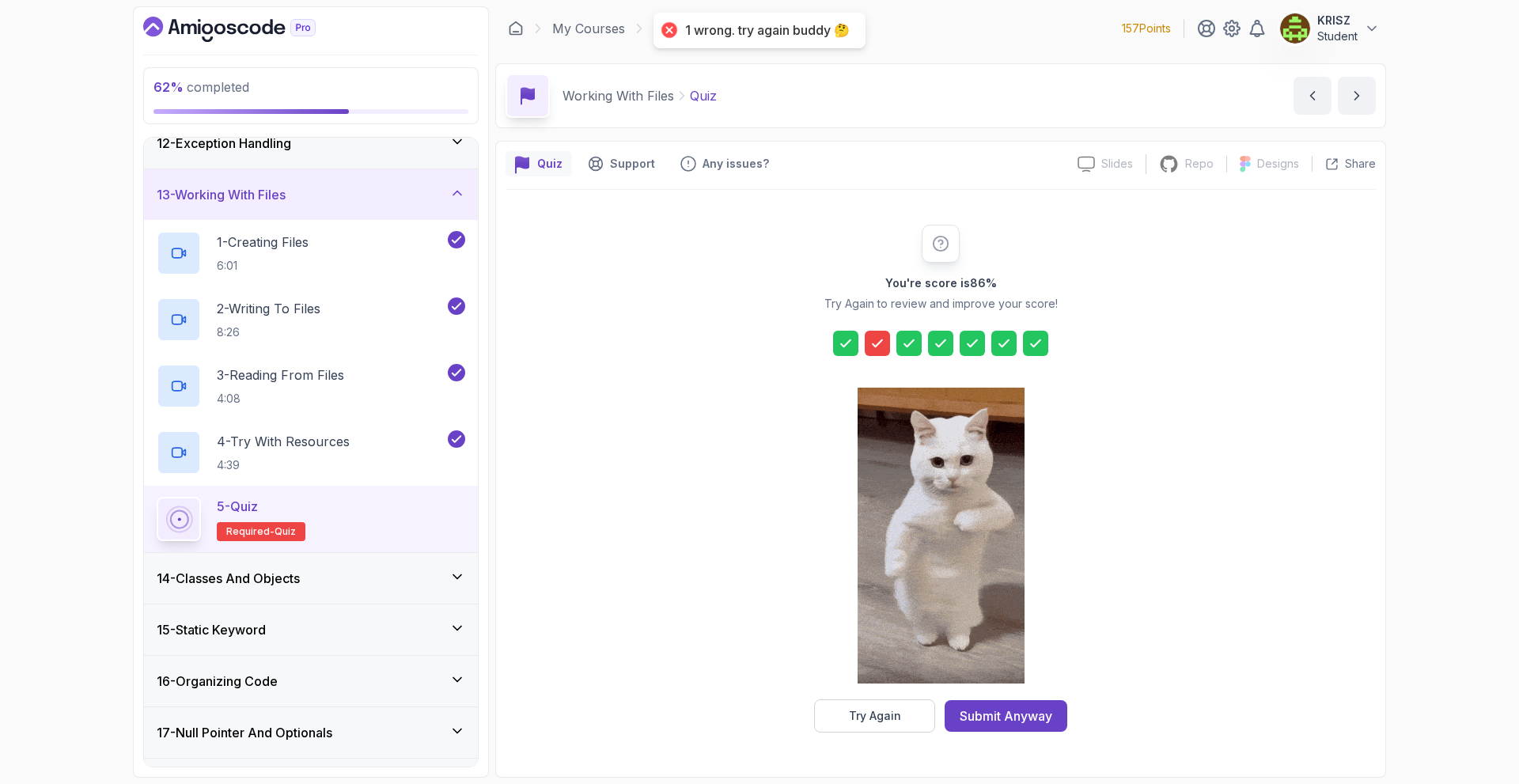
click at [906, 722] on button "Try Again" at bounding box center [874, 716] width 121 height 33
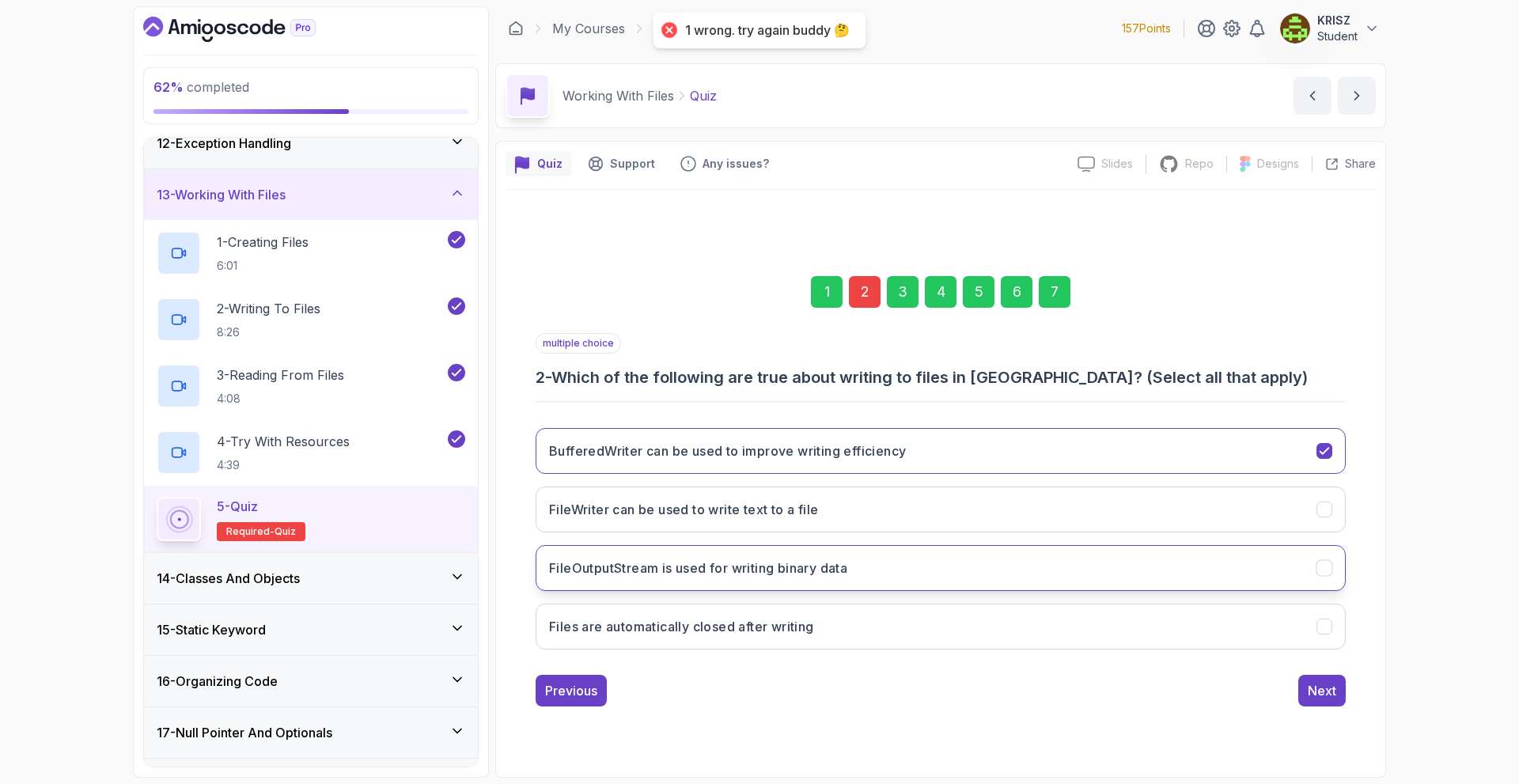
click at [792, 577] on h3 "FileOutputStream is used for writing binary data" at bounding box center [698, 567] width 298 height 19
click at [954, 551] on button "FileOutputStream is used for writing binary data" at bounding box center [941, 567] width 810 height 46
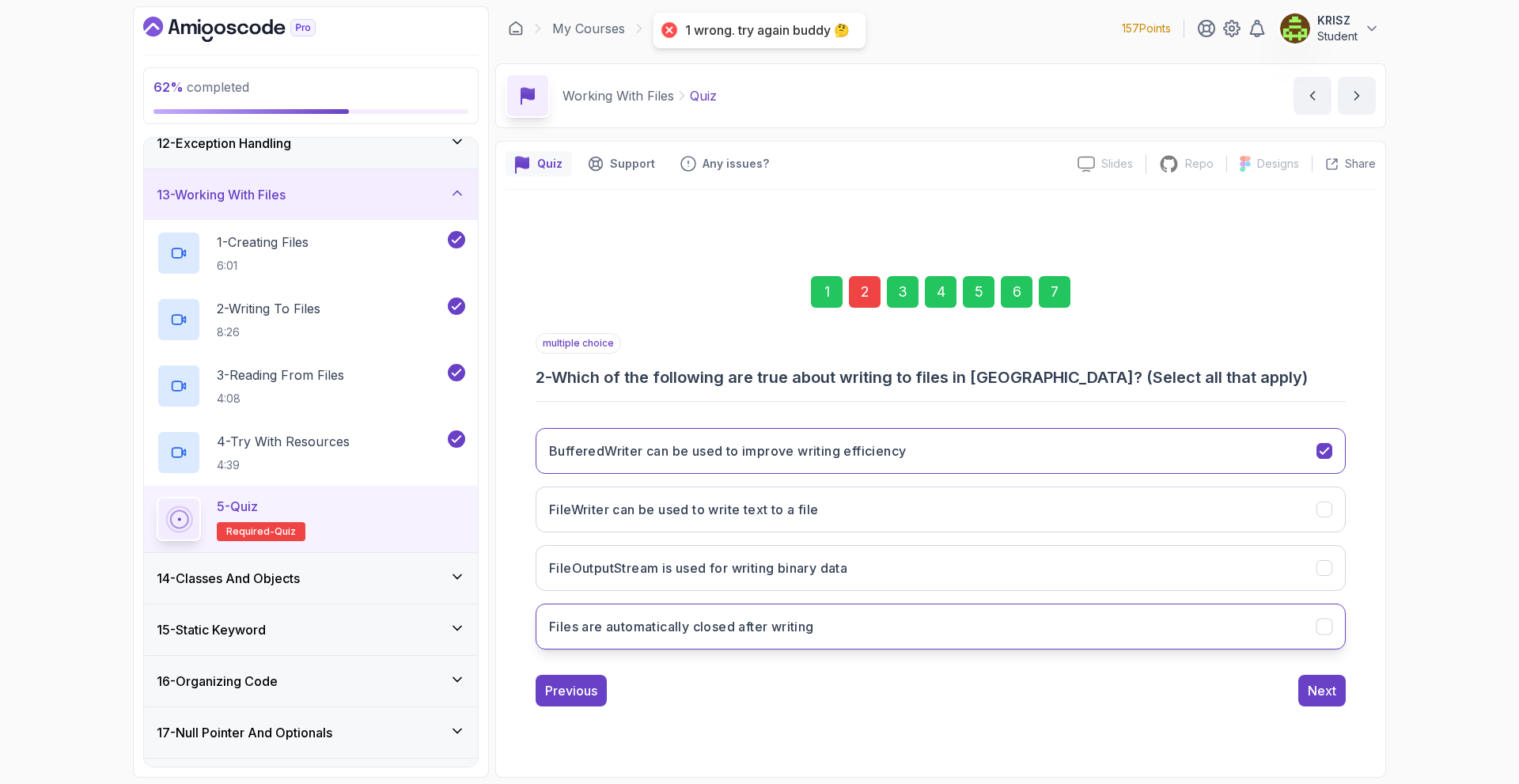
click at [947, 619] on button "Files are automatically closed after writing" at bounding box center [941, 626] width 810 height 46
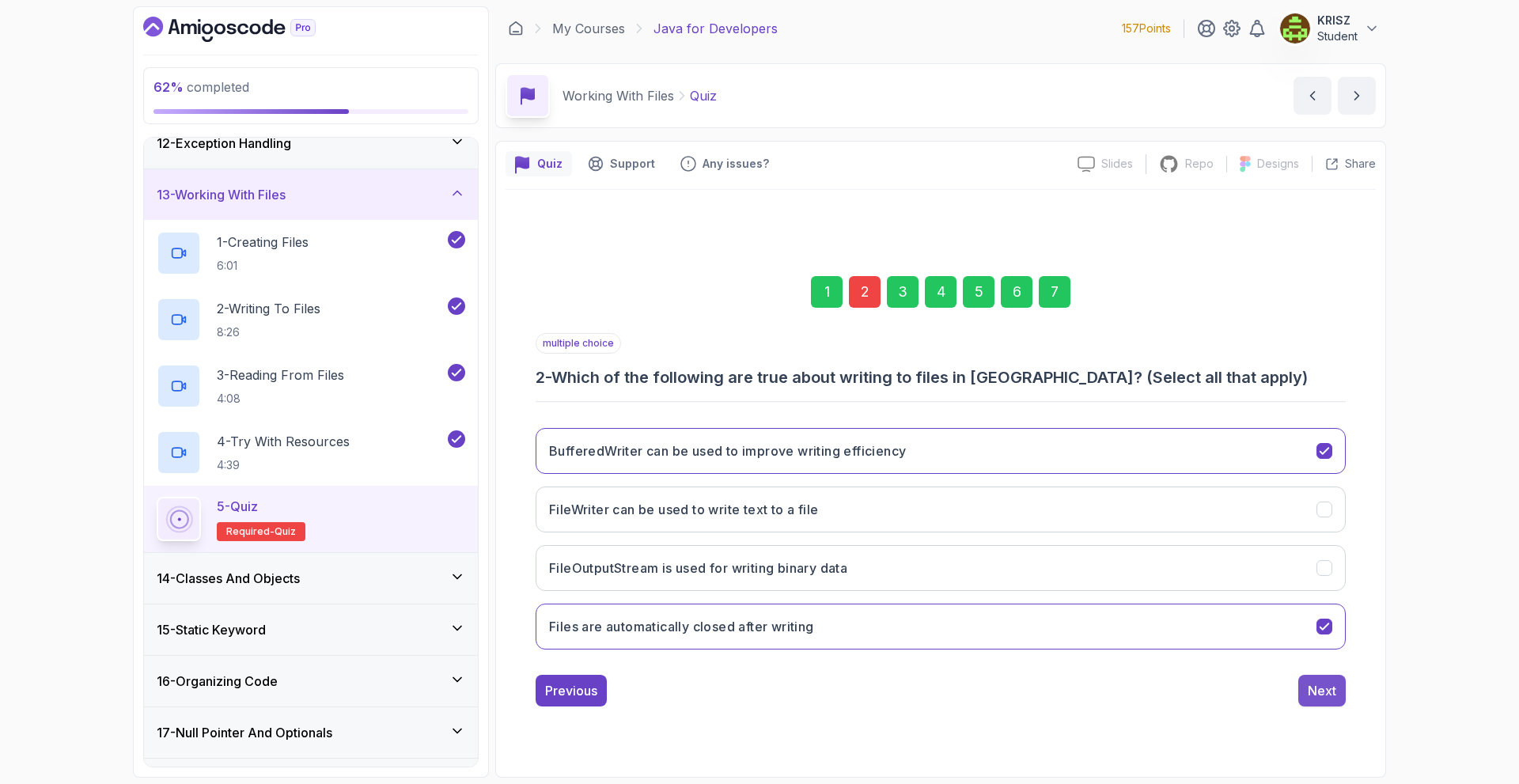
click at [1317, 689] on div "Next" at bounding box center [1322, 691] width 28 height 19
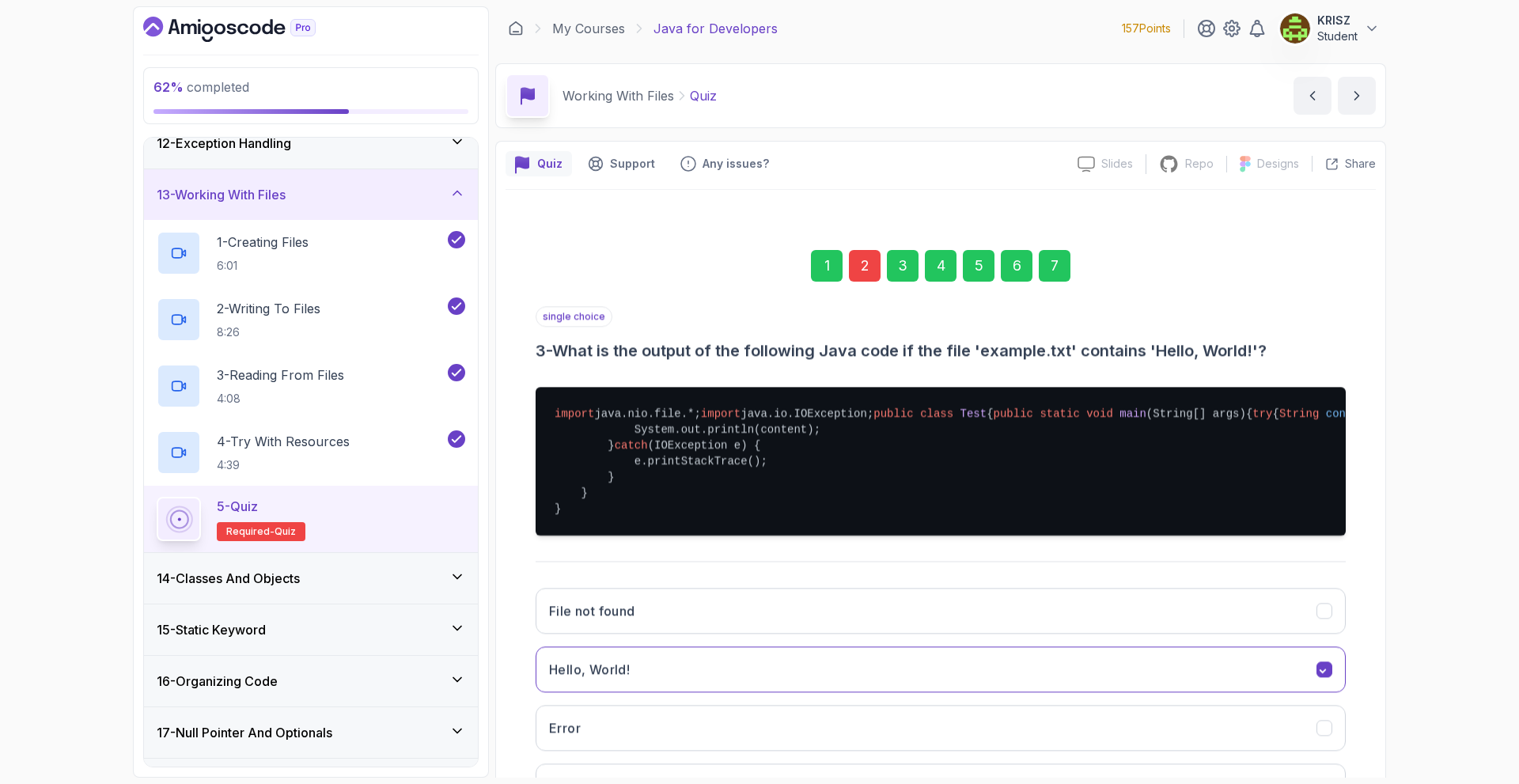
click at [1057, 290] on div "1 2 3 4 5 6 7" at bounding box center [941, 266] width 810 height 82
click at [1054, 274] on div "7" at bounding box center [1055, 266] width 32 height 32
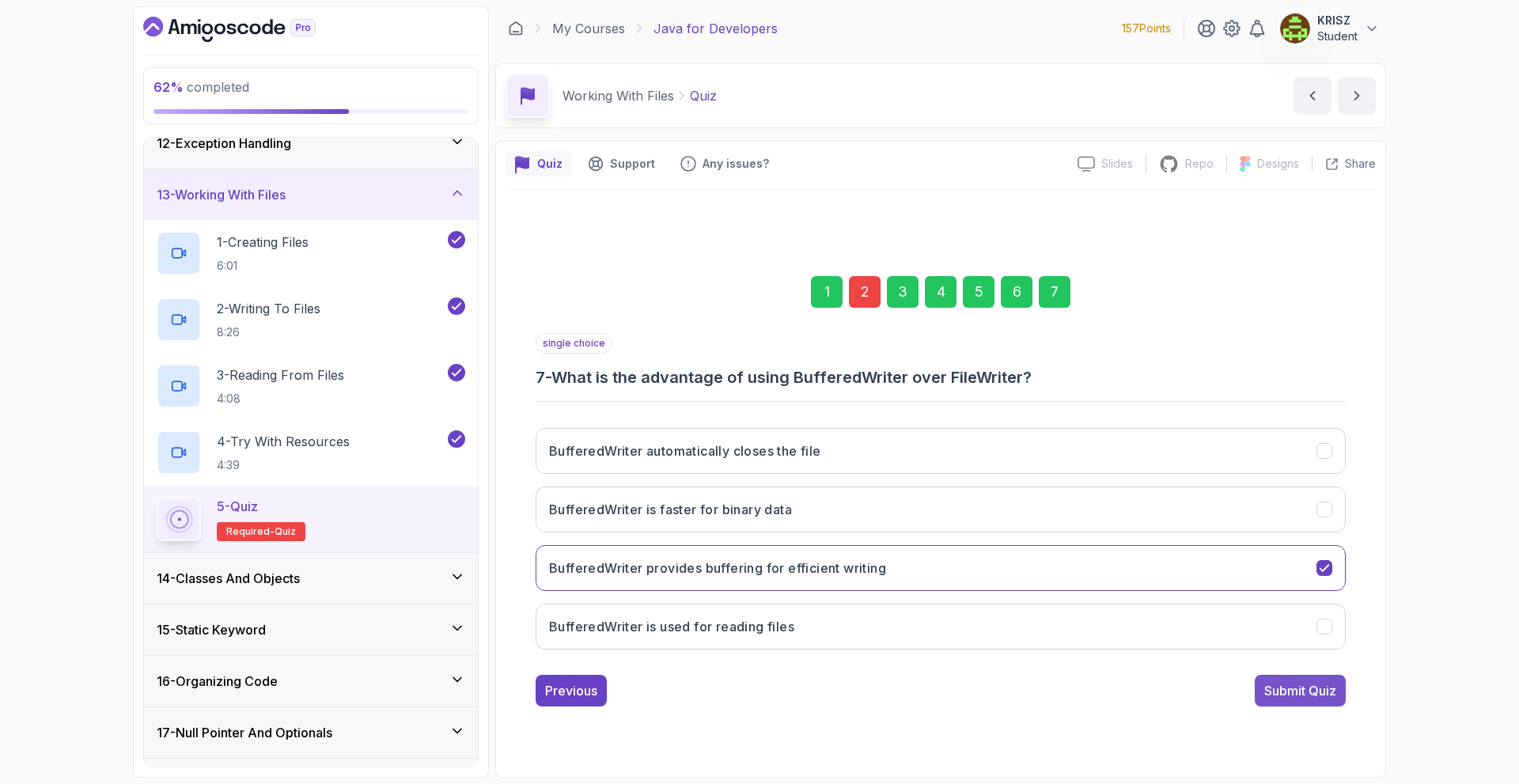
click at [1278, 695] on div "Submit Quiz" at bounding box center [1300, 691] width 72 height 19
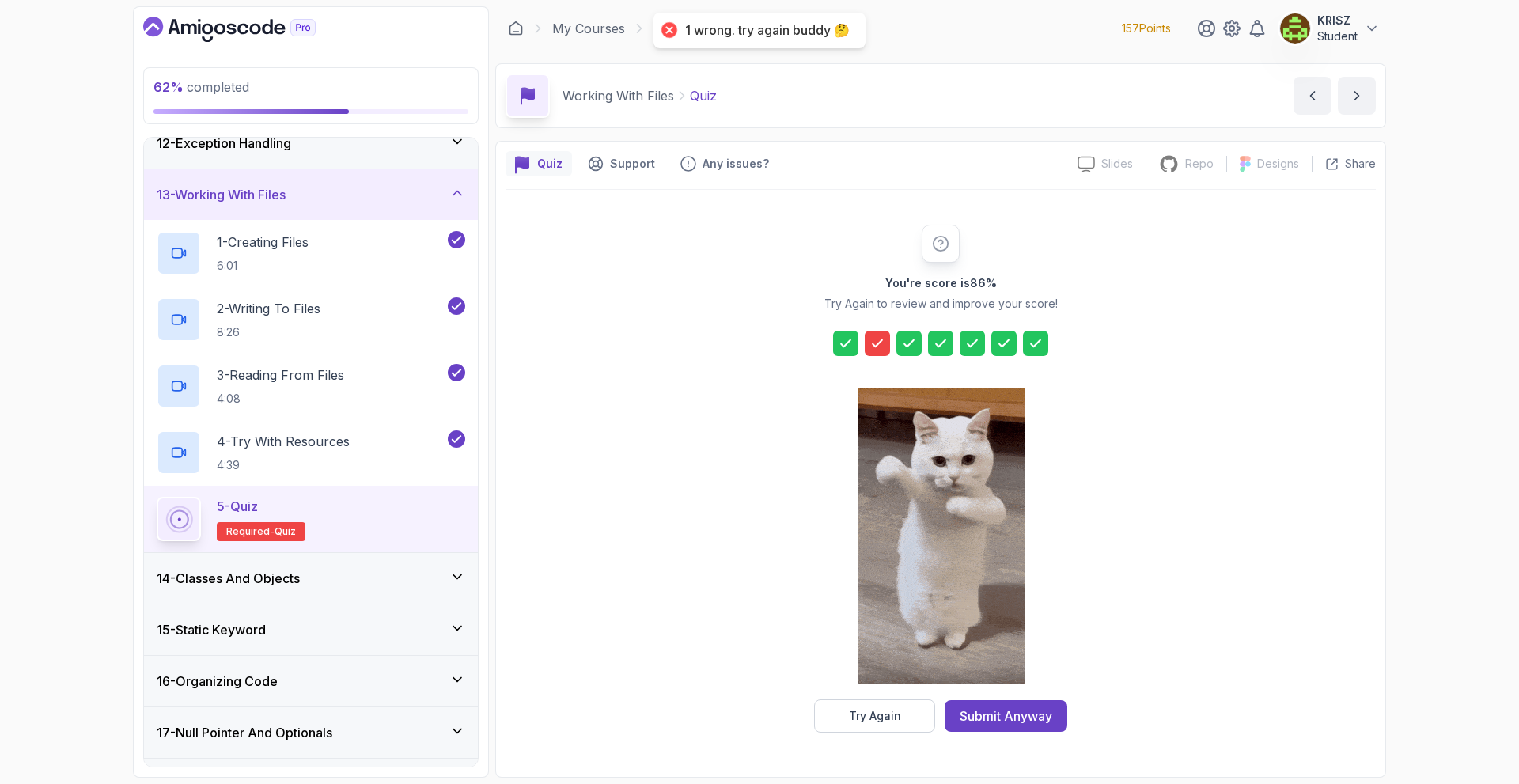
click at [870, 346] on icon at bounding box center [877, 343] width 16 height 16
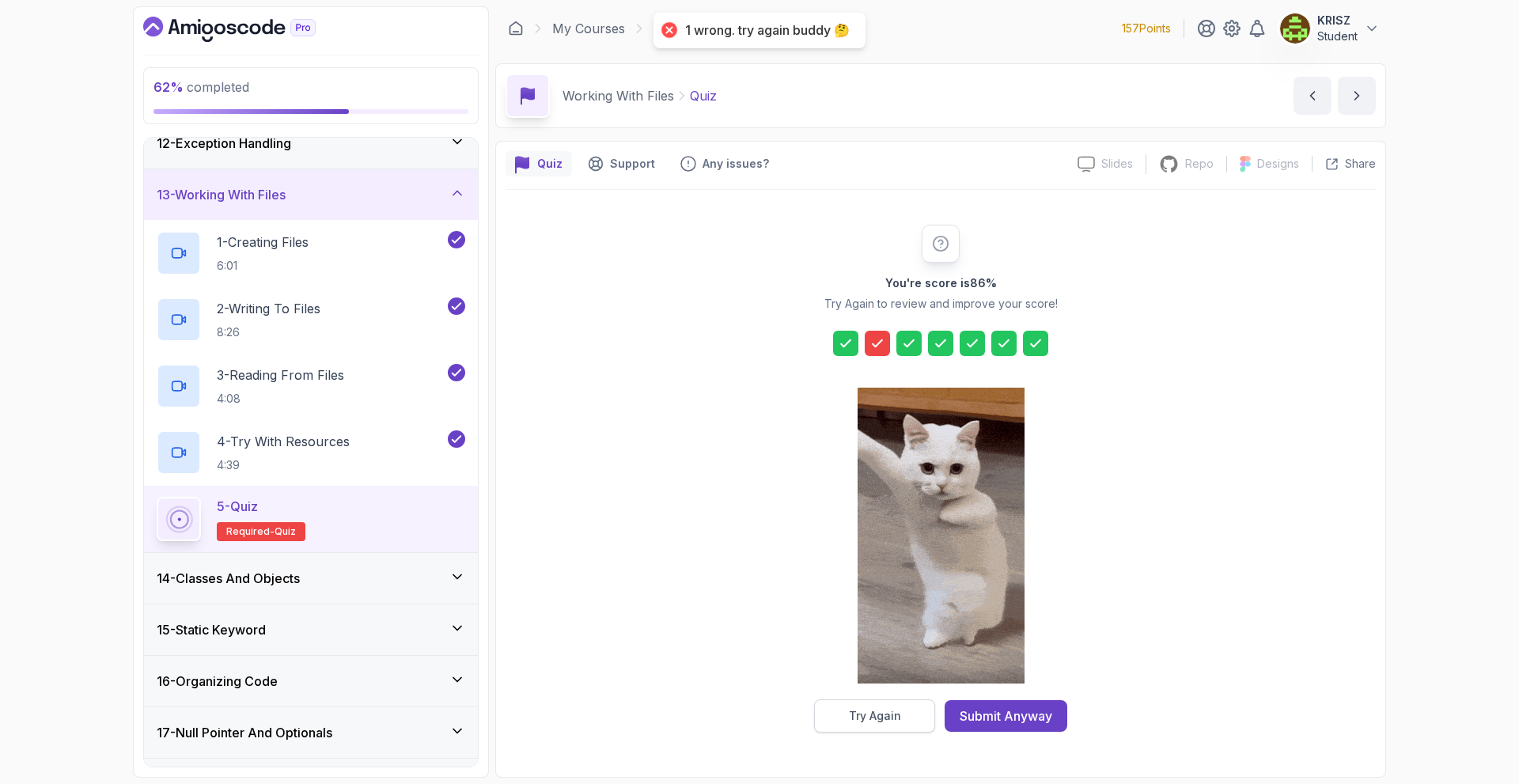
click at [898, 718] on div "Try Again" at bounding box center [875, 716] width 52 height 16
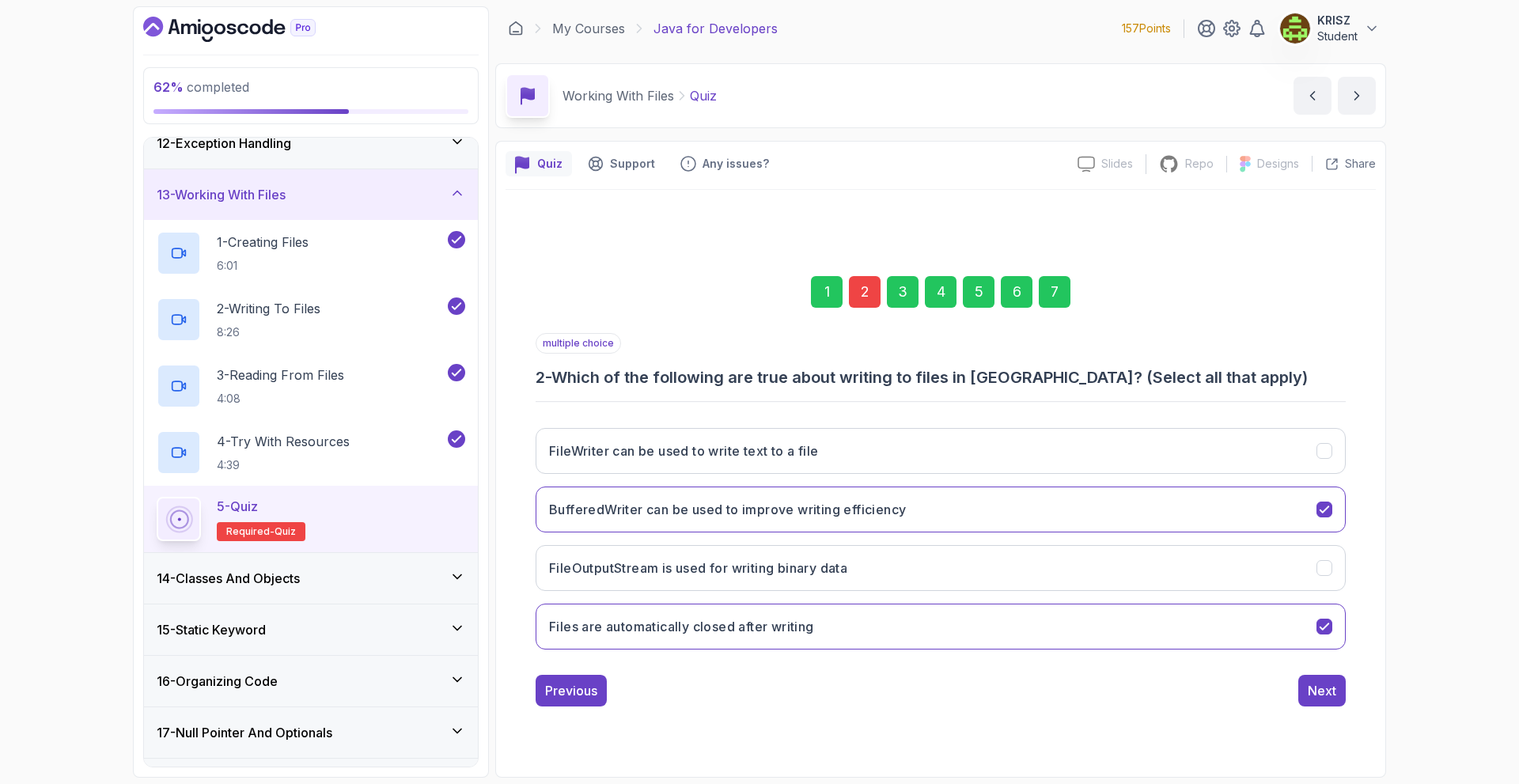
click at [677, 591] on div "FileWriter can be used to write text to a file BufferedWriter can be used to im…" at bounding box center [941, 538] width 810 height 247
click at [687, 572] on h3 "FileOutputStream is used for writing binary data" at bounding box center [698, 567] width 298 height 19
click at [808, 454] on h3 "FileWriter can be used to write text to a file" at bounding box center [683, 451] width 269 height 19
drag, startPoint x: 856, startPoint y: 622, endPoint x: 1022, endPoint y: 636, distance: 166.6
click at [857, 622] on button "Files are automatically closed after writing" at bounding box center [941, 626] width 810 height 46
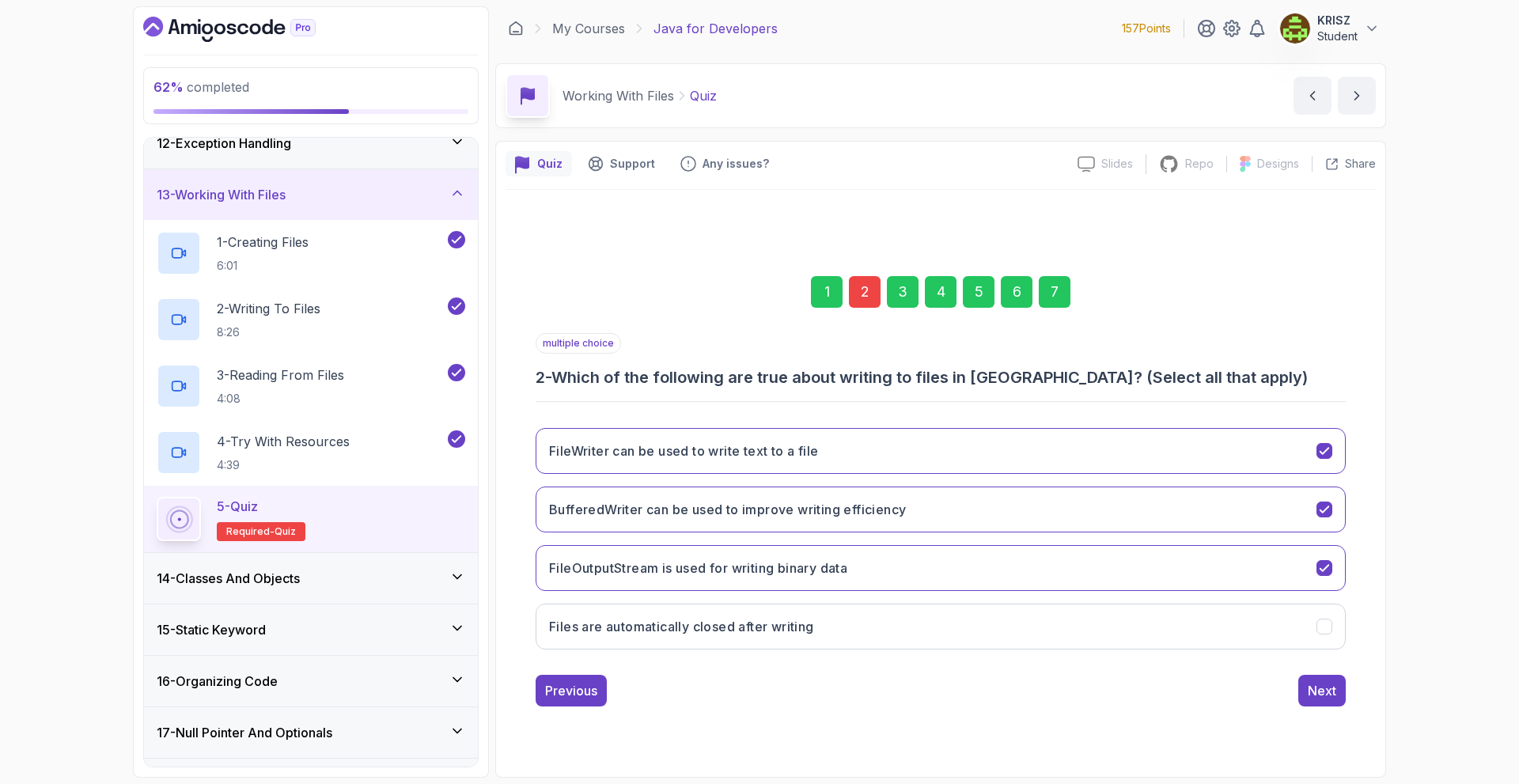
click at [1040, 290] on div "7" at bounding box center [1055, 292] width 32 height 32
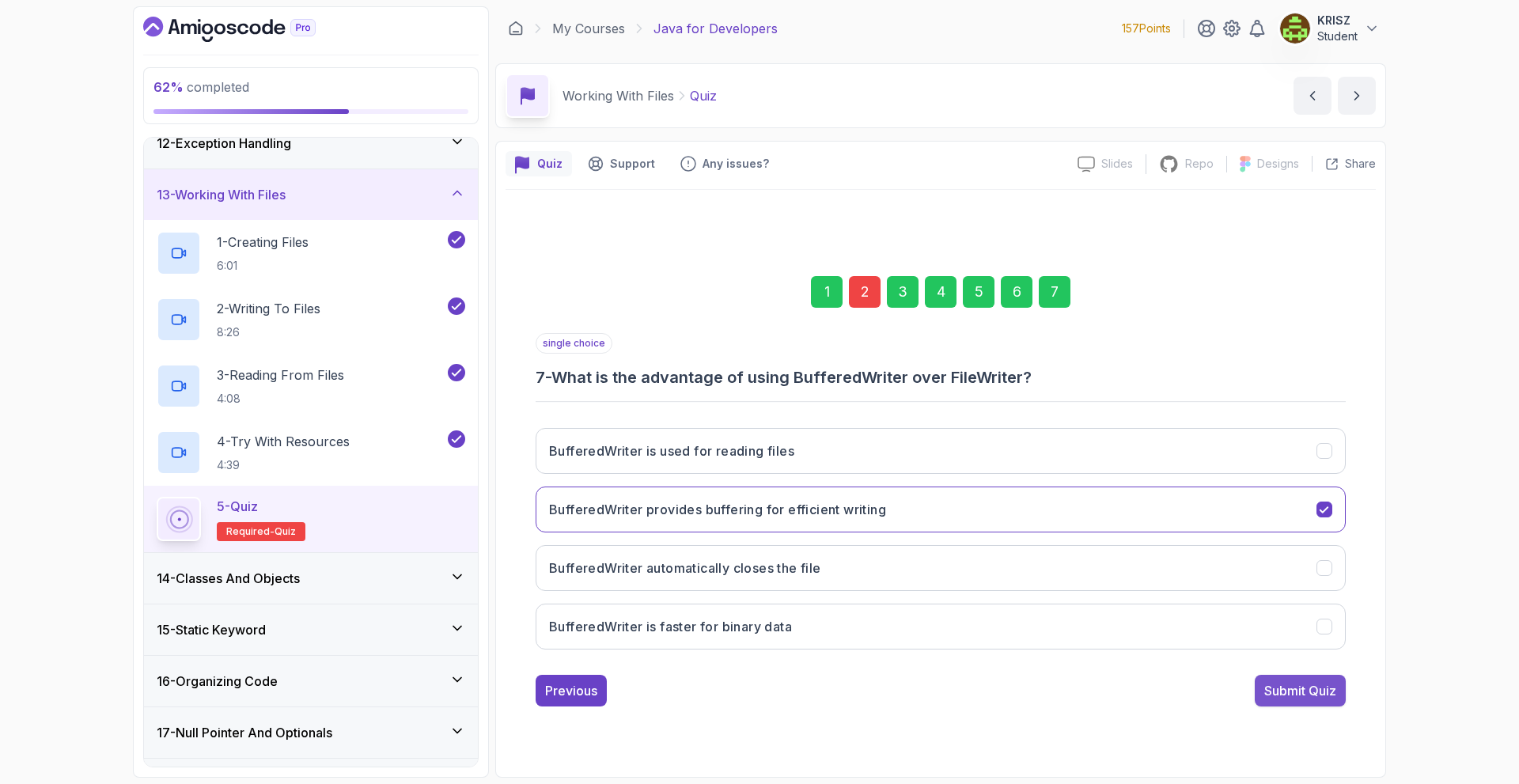
click at [1319, 682] on button "Submit Quiz" at bounding box center [1300, 691] width 91 height 32
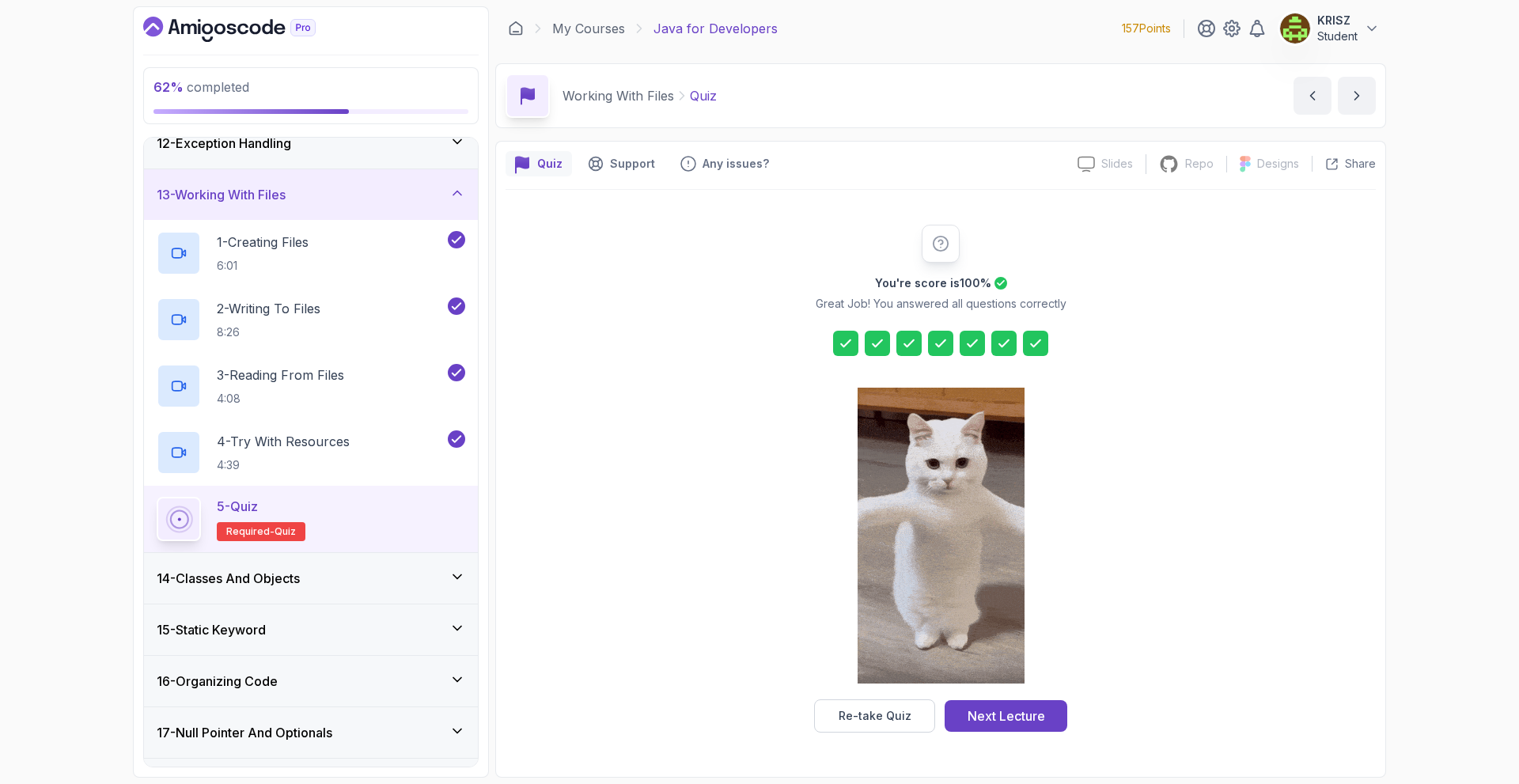
click at [887, 340] on div at bounding box center [877, 343] width 25 height 25
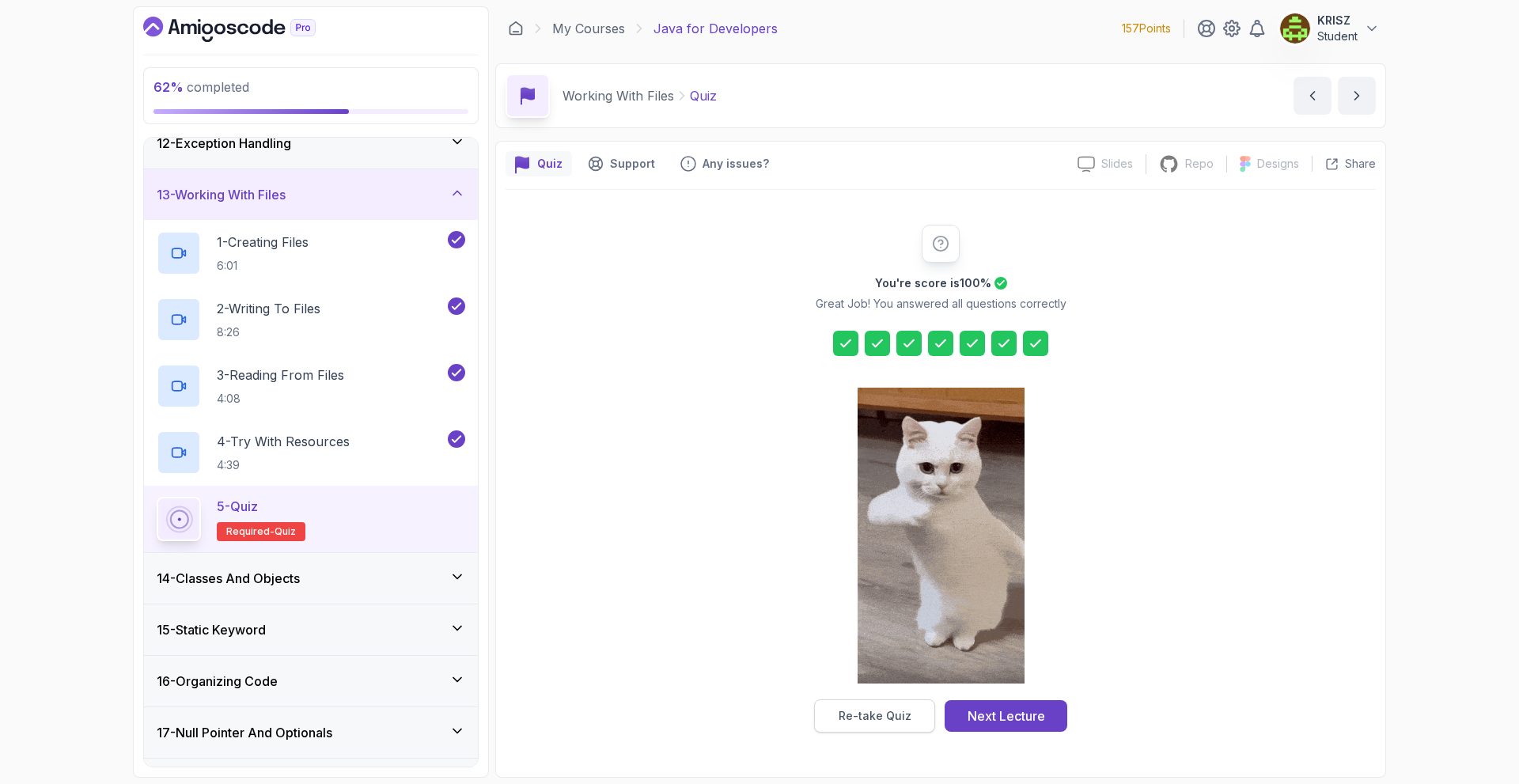
click at [855, 712] on div "Re-take Quiz" at bounding box center [874, 716] width 72 height 16
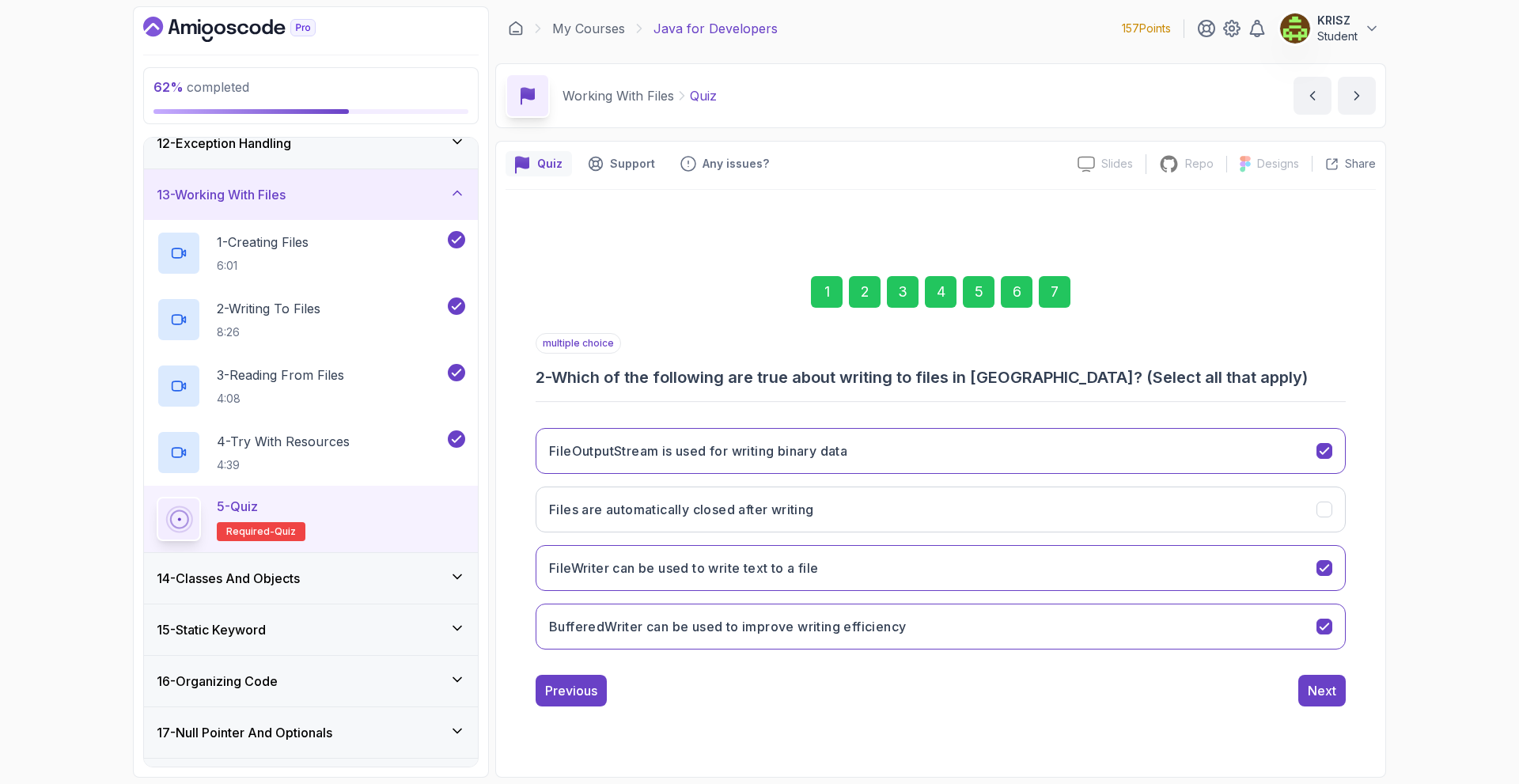
click at [831, 287] on div "1" at bounding box center [827, 292] width 32 height 32
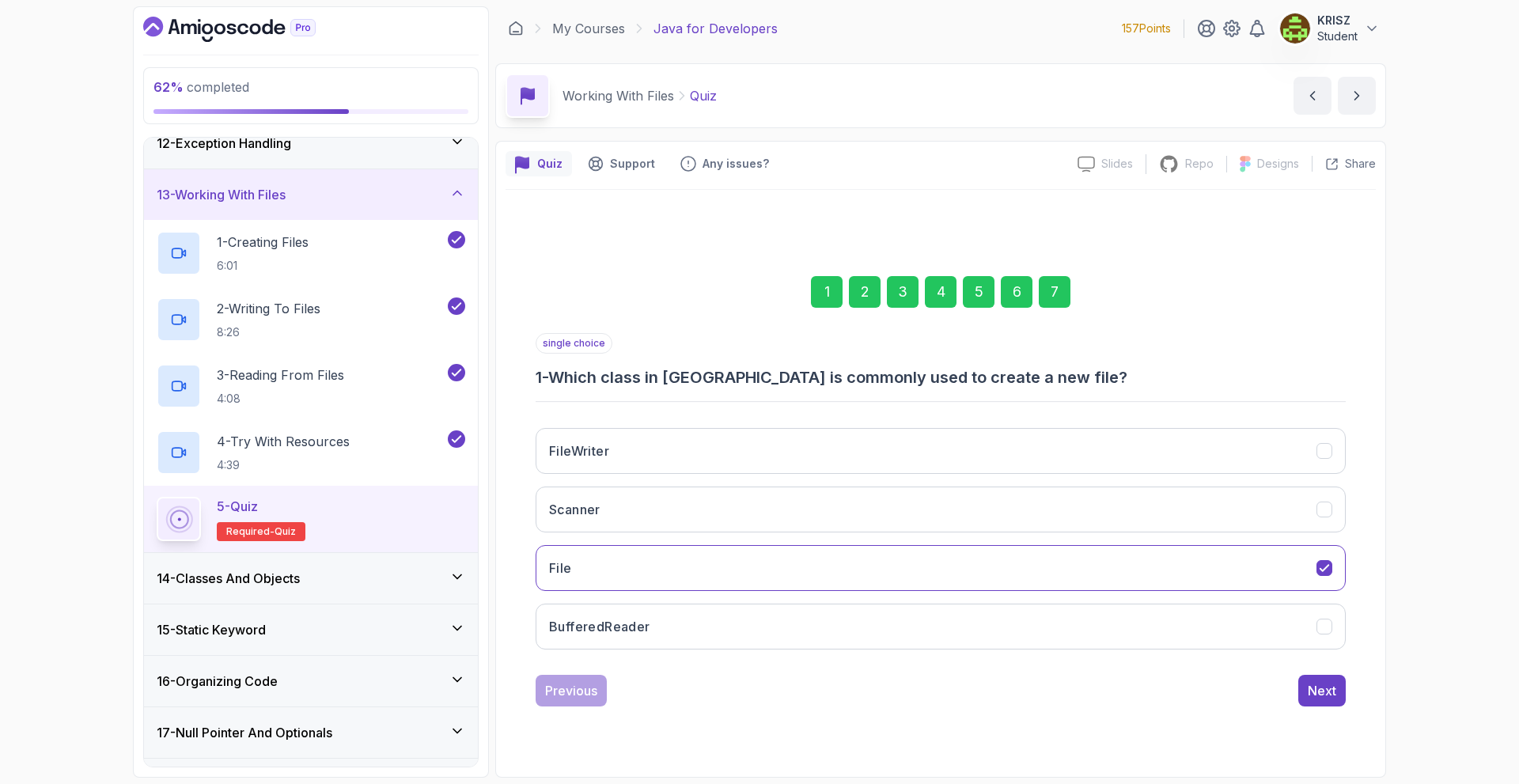
click at [858, 290] on div "2" at bounding box center [865, 292] width 32 height 32
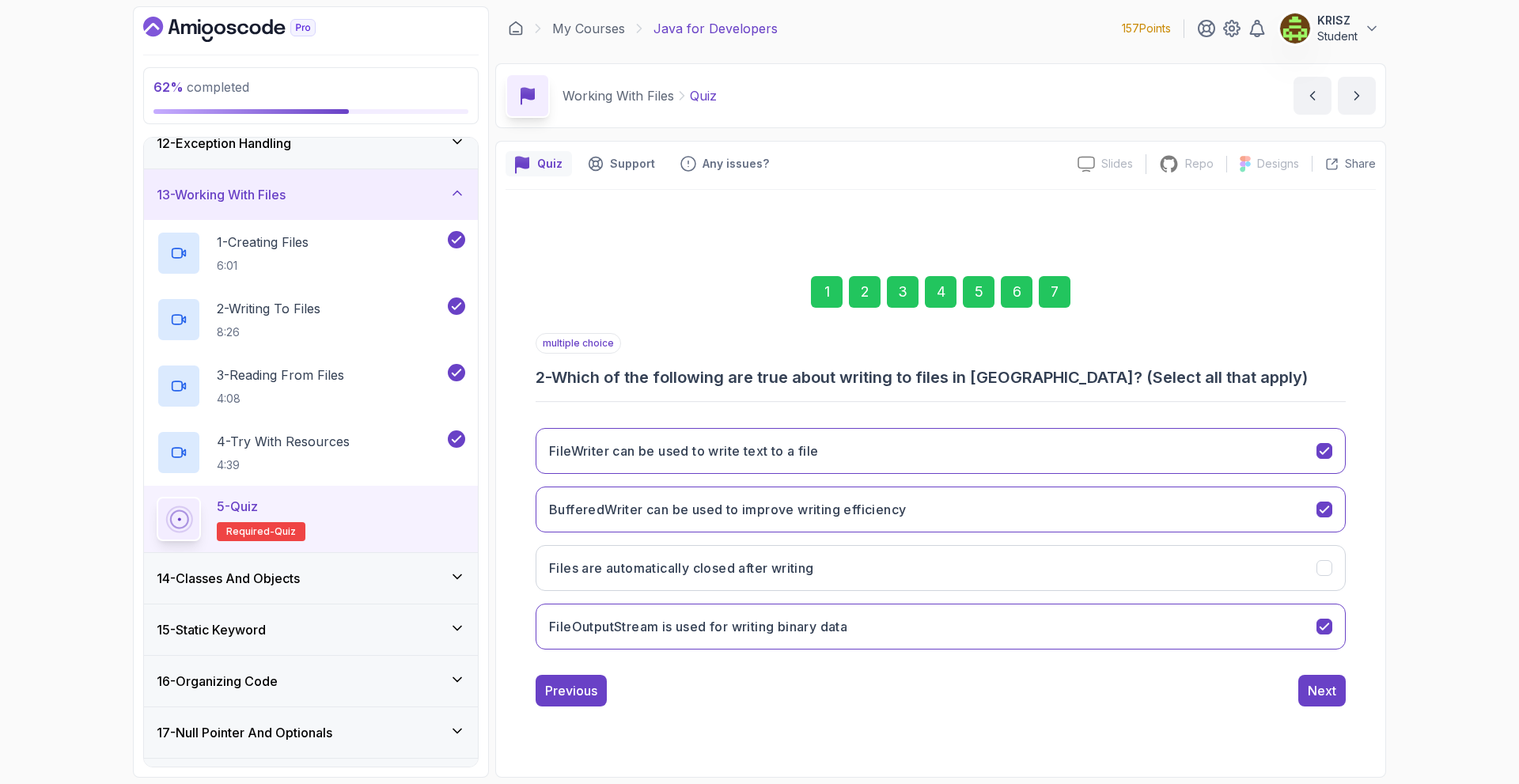
click at [1046, 283] on div "7" at bounding box center [1055, 292] width 32 height 32
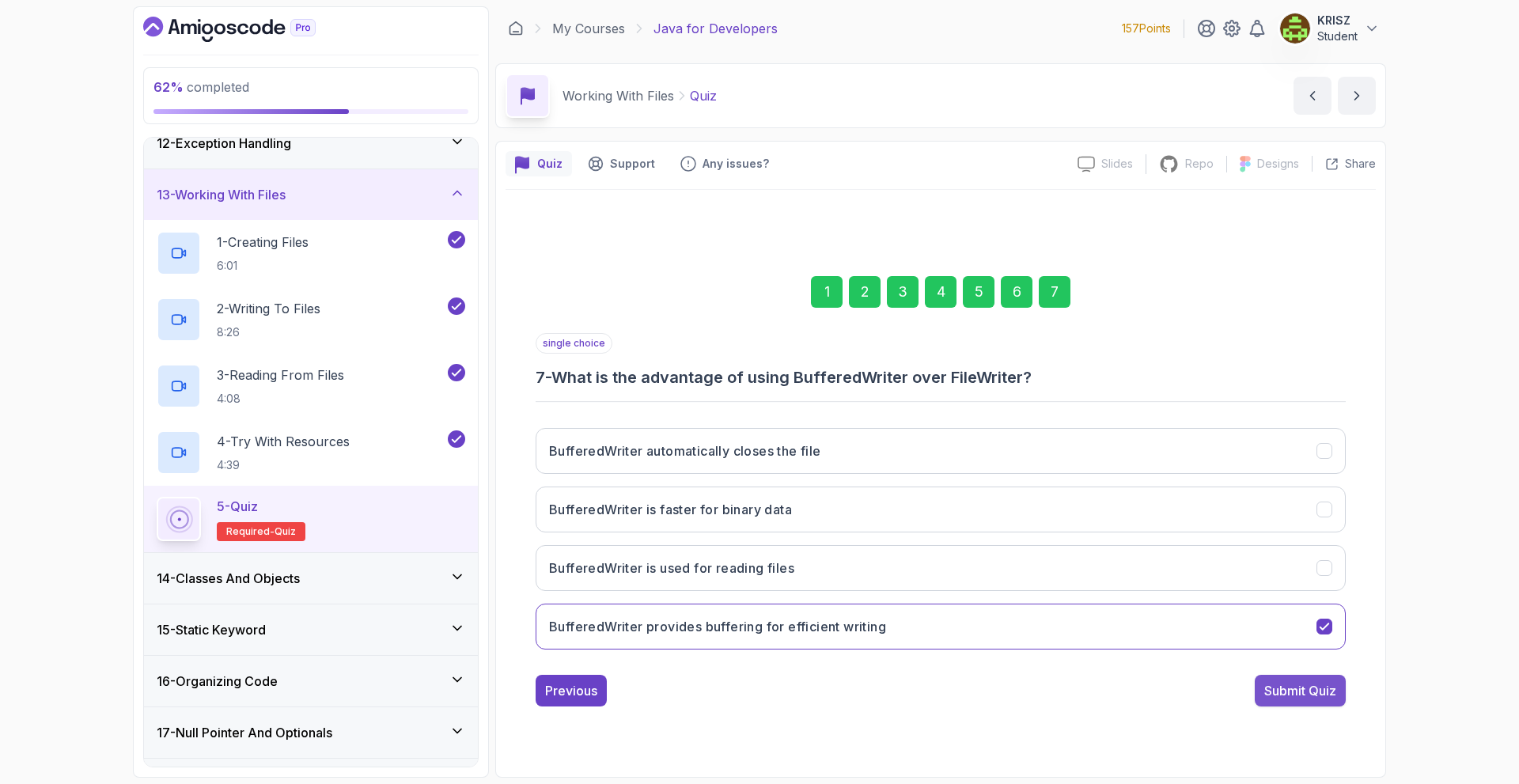
click at [1305, 684] on div "Submit Quiz" at bounding box center [1300, 691] width 72 height 19
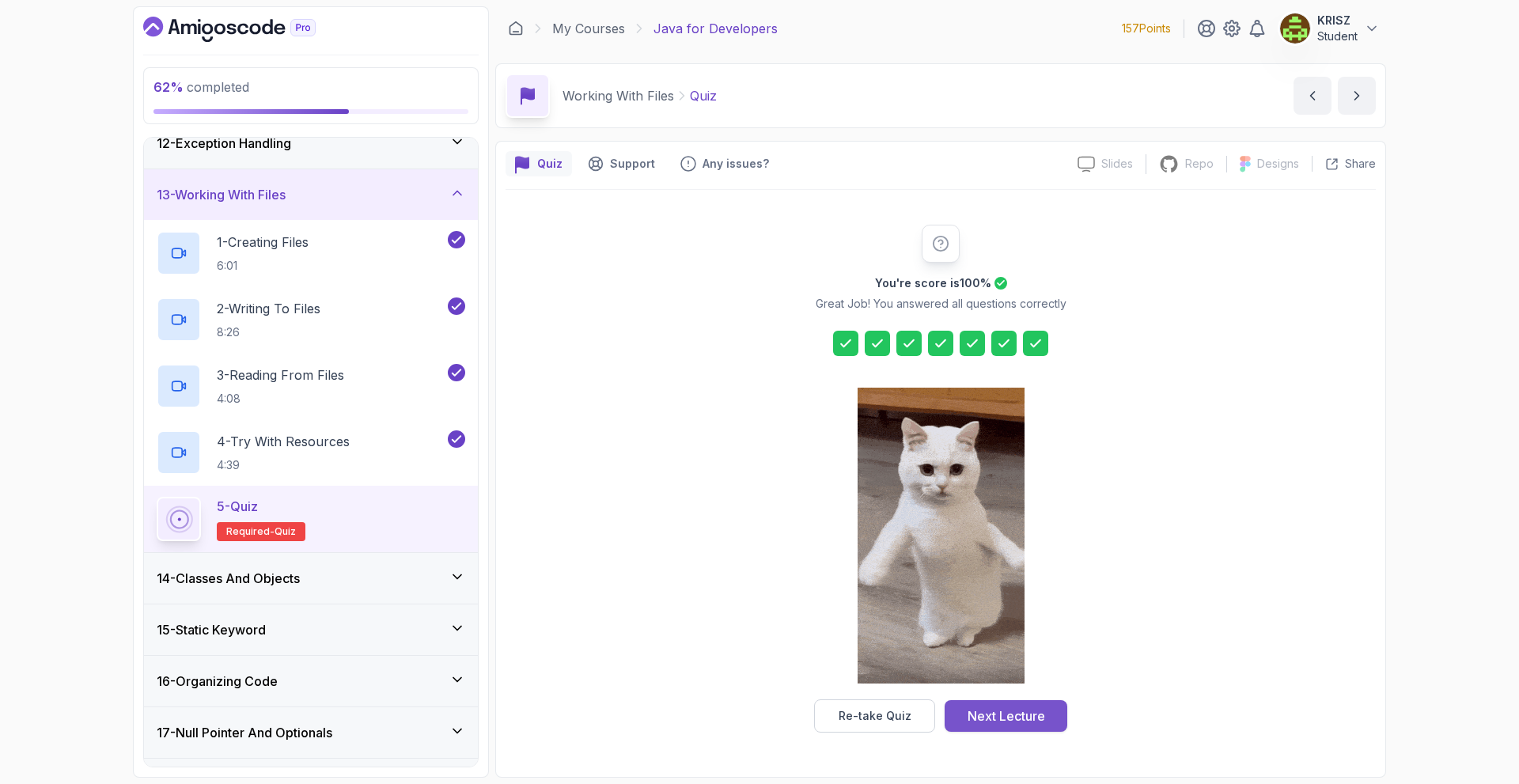
click at [1050, 707] on button "Next Lecture" at bounding box center [1006, 716] width 122 height 32
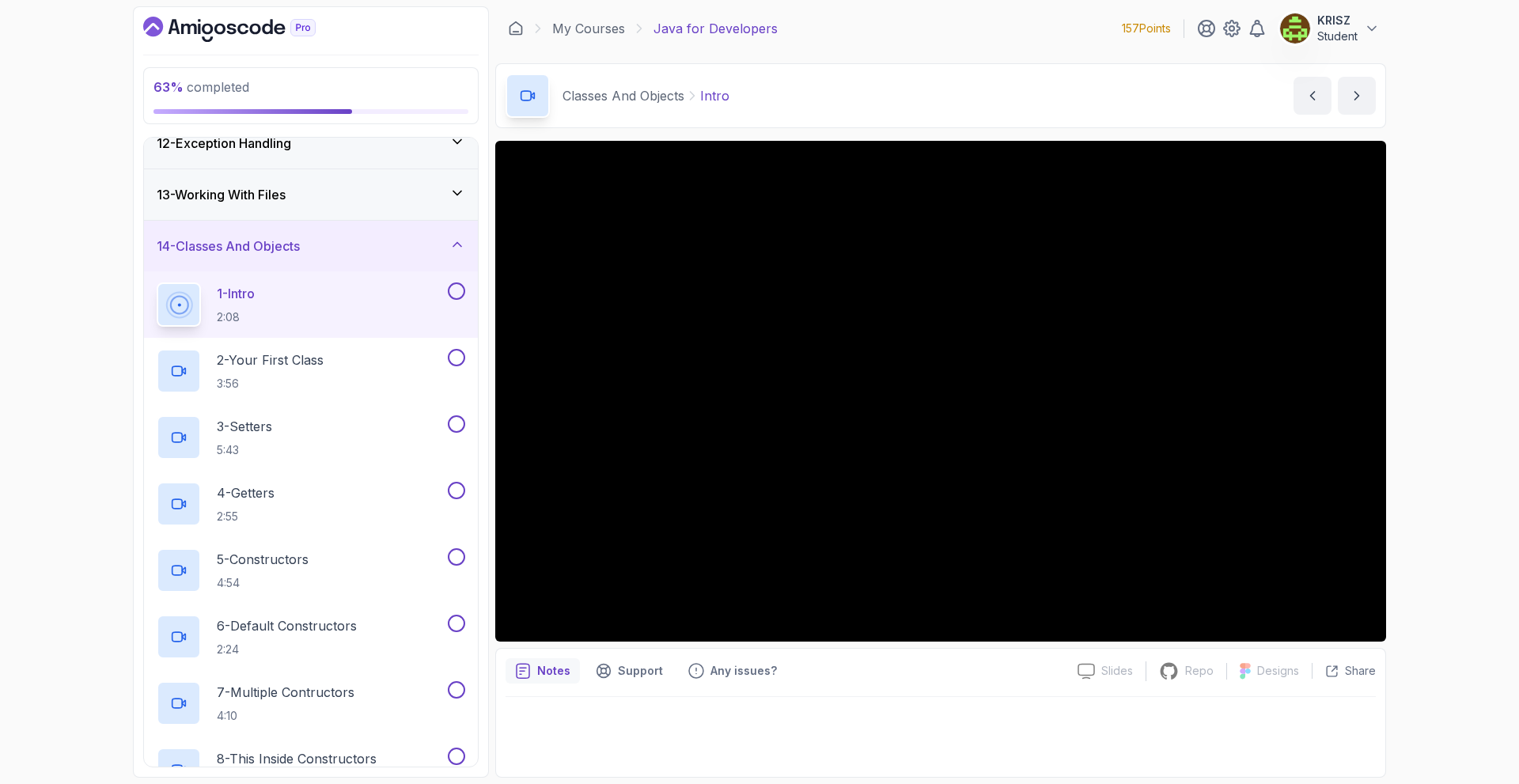
click at [457, 291] on button at bounding box center [456, 291] width 17 height 17
click at [306, 358] on p "2 - Your First Class" at bounding box center [270, 360] width 107 height 19
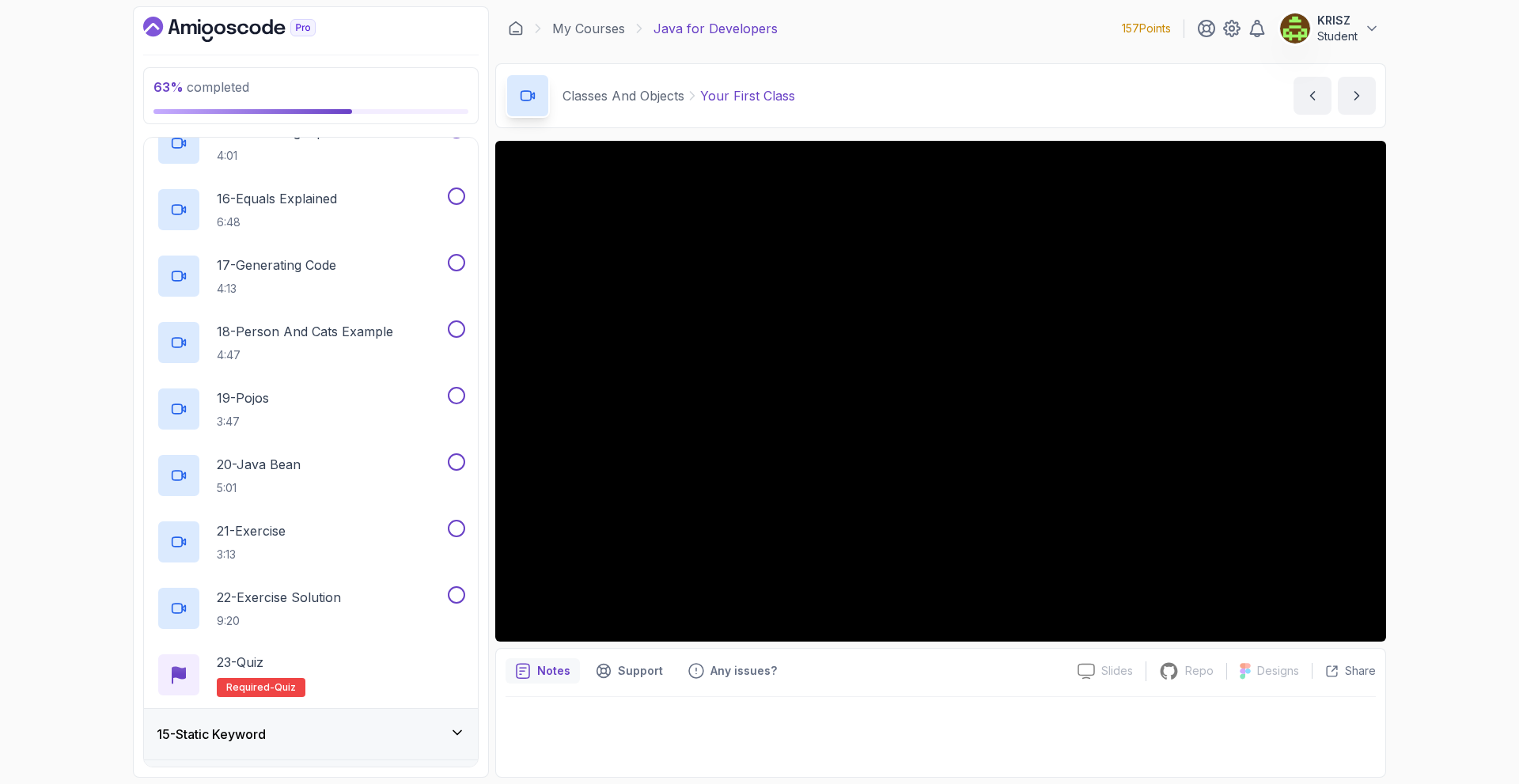
scroll to position [1693, 0]
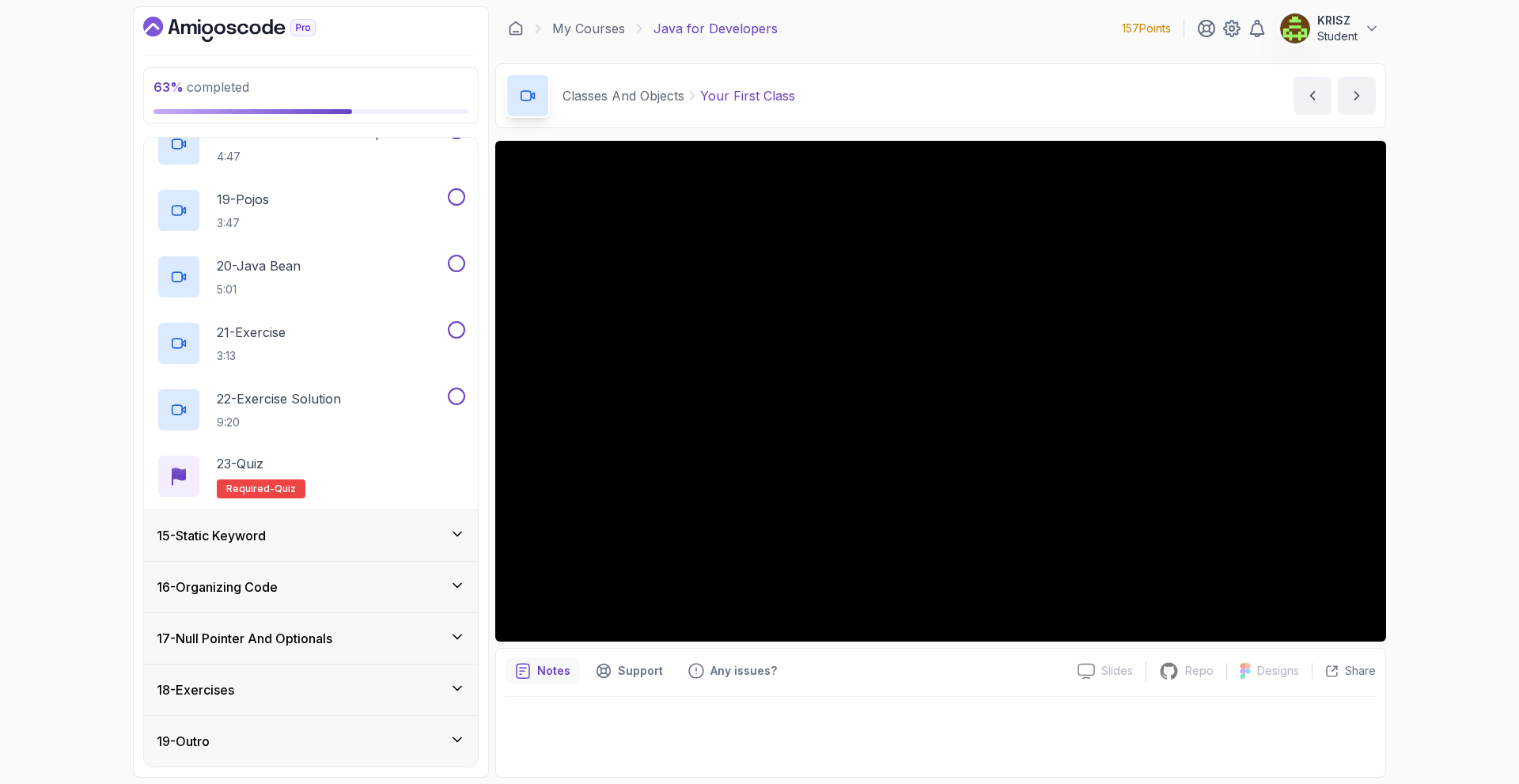
click at [342, 536] on div "15 - Static Keyword" at bounding box center [311, 535] width 308 height 19
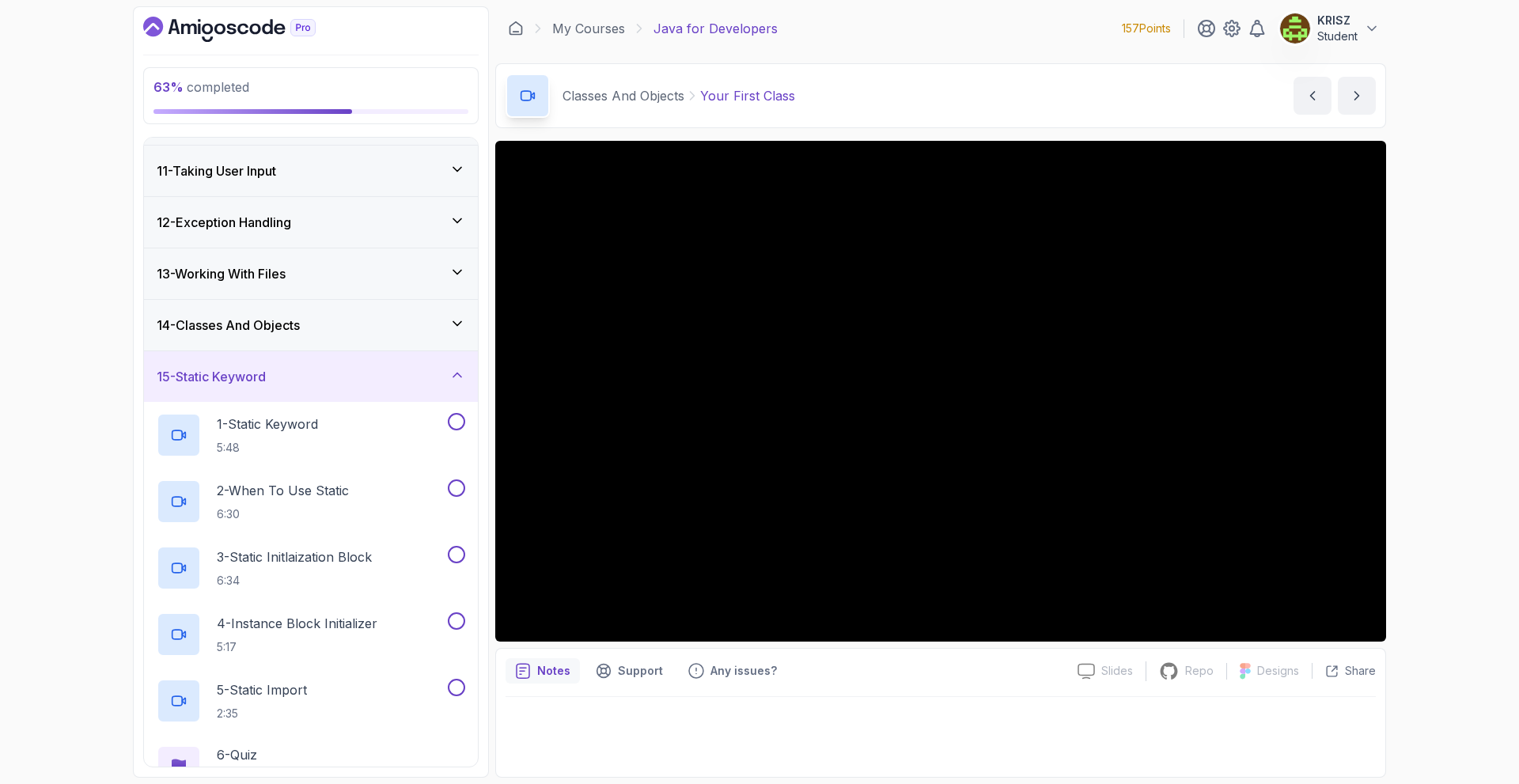
click at [287, 372] on div "15 - Static Keyword" at bounding box center [311, 377] width 308 height 19
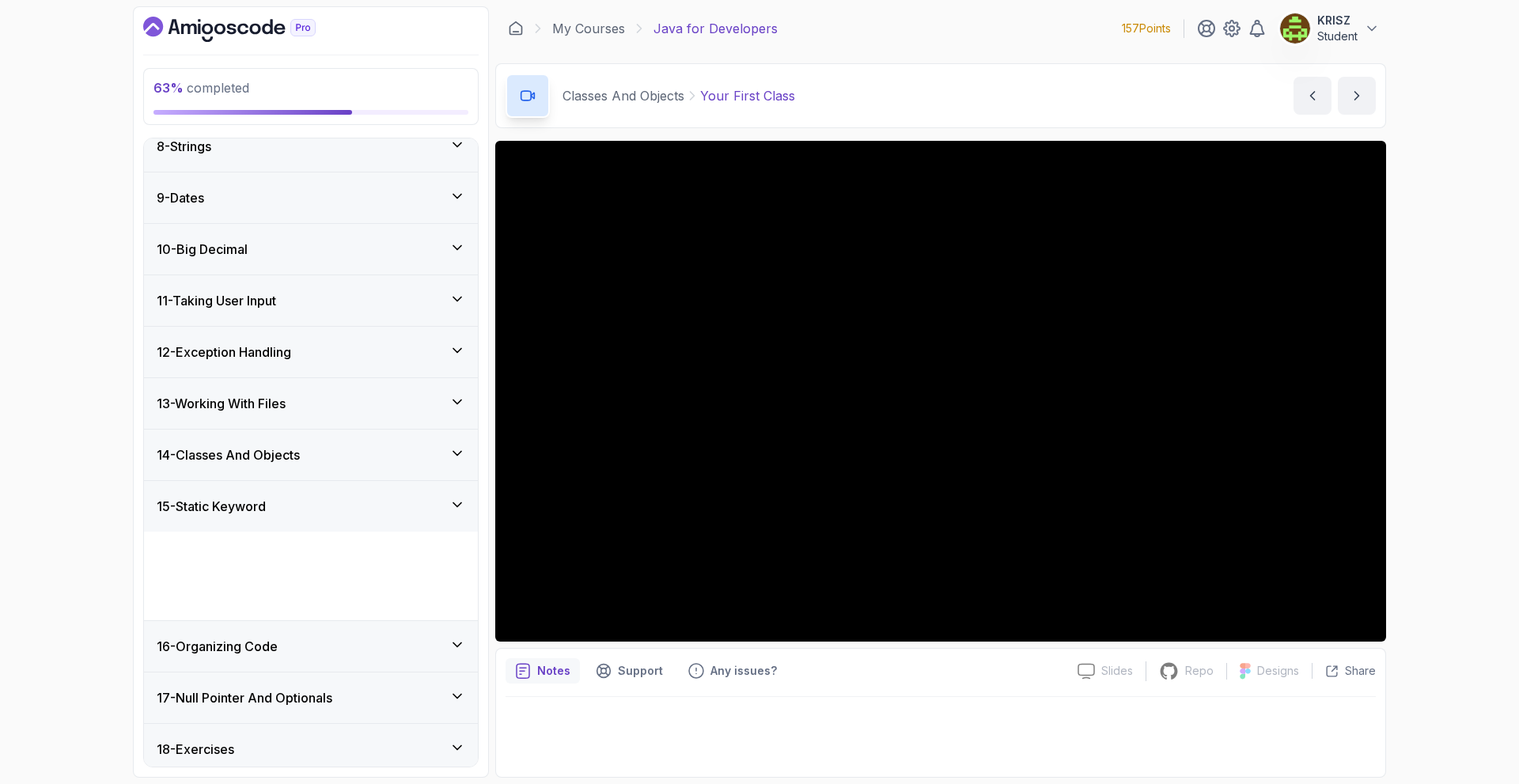
scroll to position [348, 0]
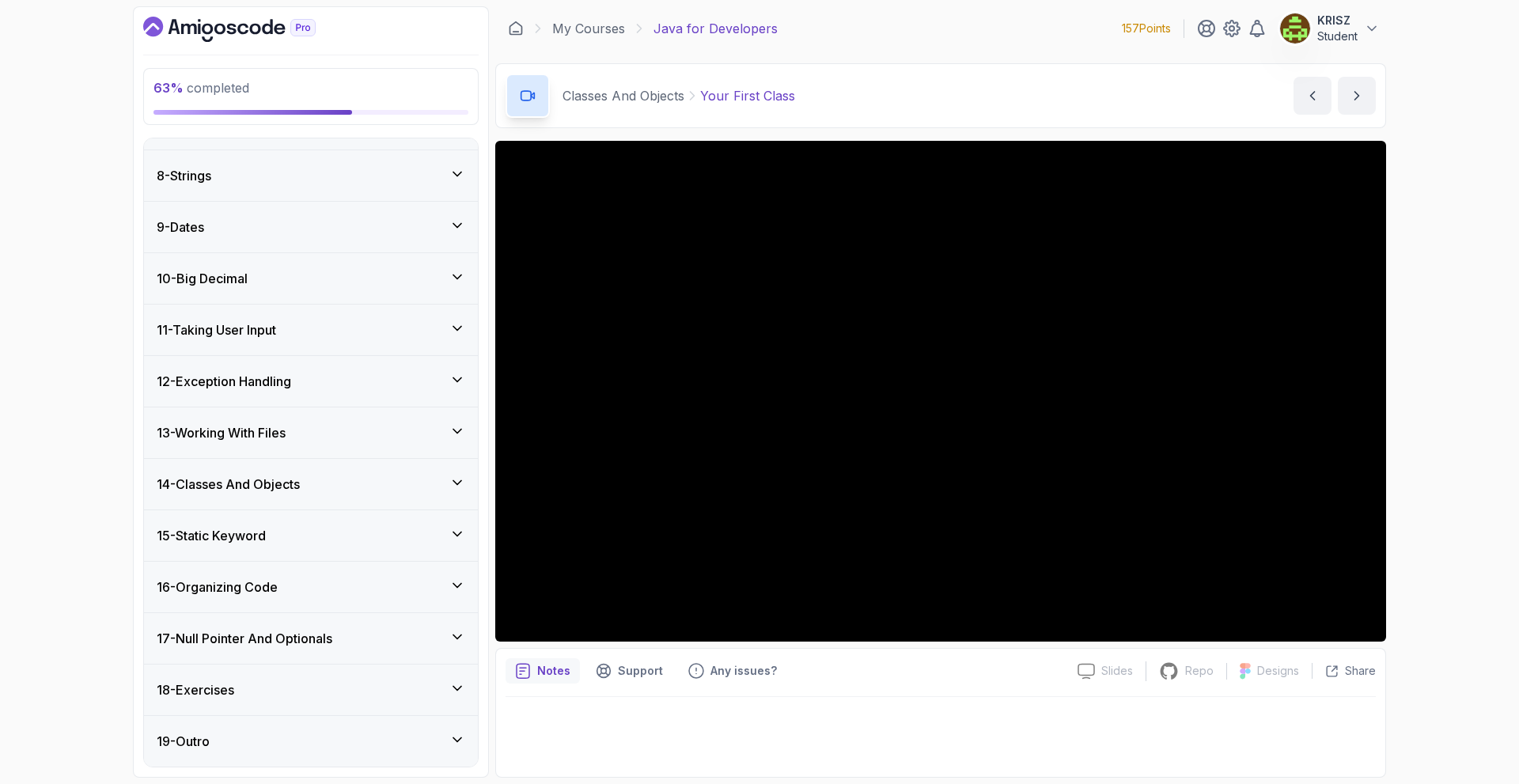
click at [309, 482] on div "14 - Classes And Objects" at bounding box center [311, 484] width 308 height 19
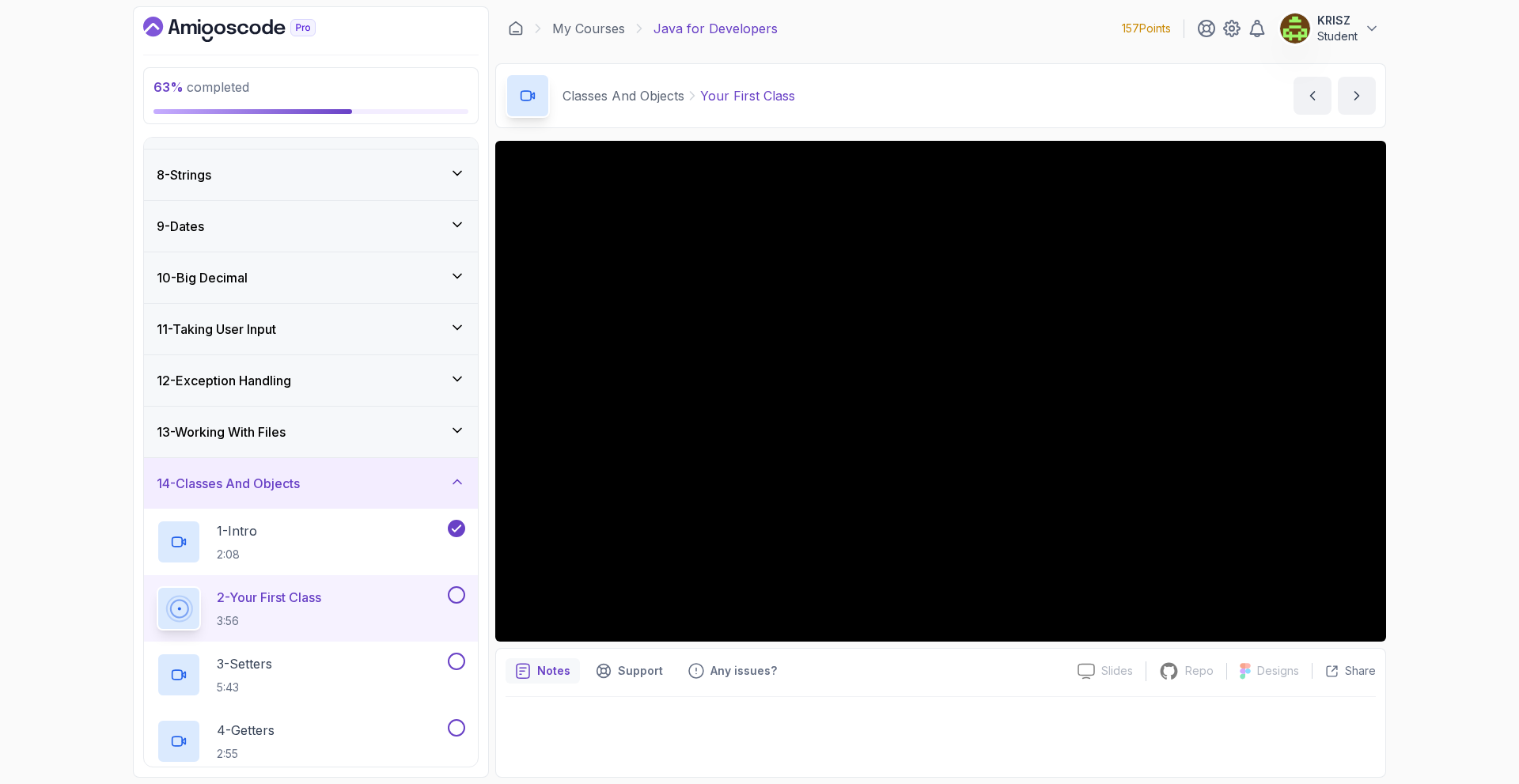
click at [457, 597] on button at bounding box center [456, 595] width 17 height 17
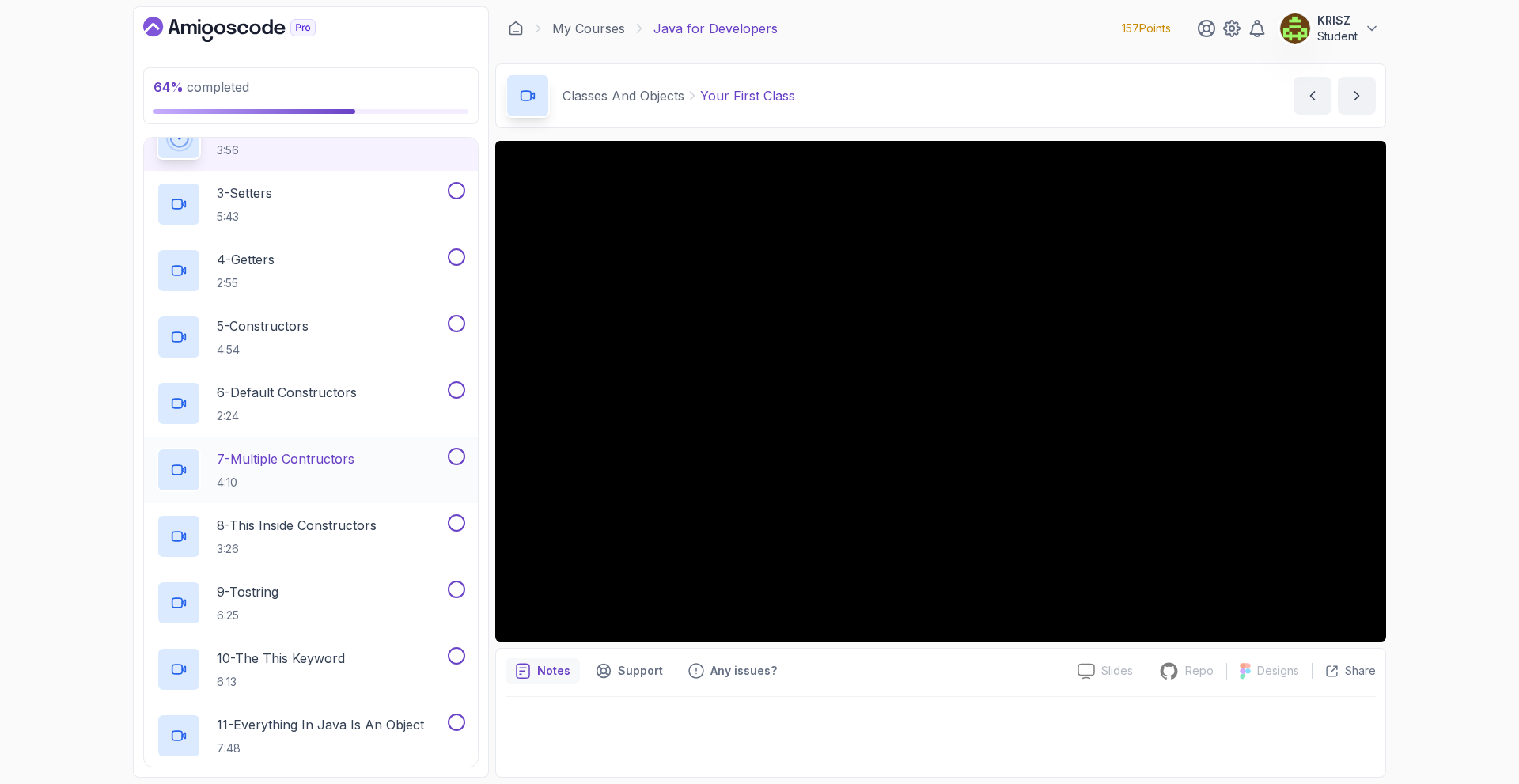
scroll to position [822, 0]
